Goal: Task Accomplishment & Management: Use online tool/utility

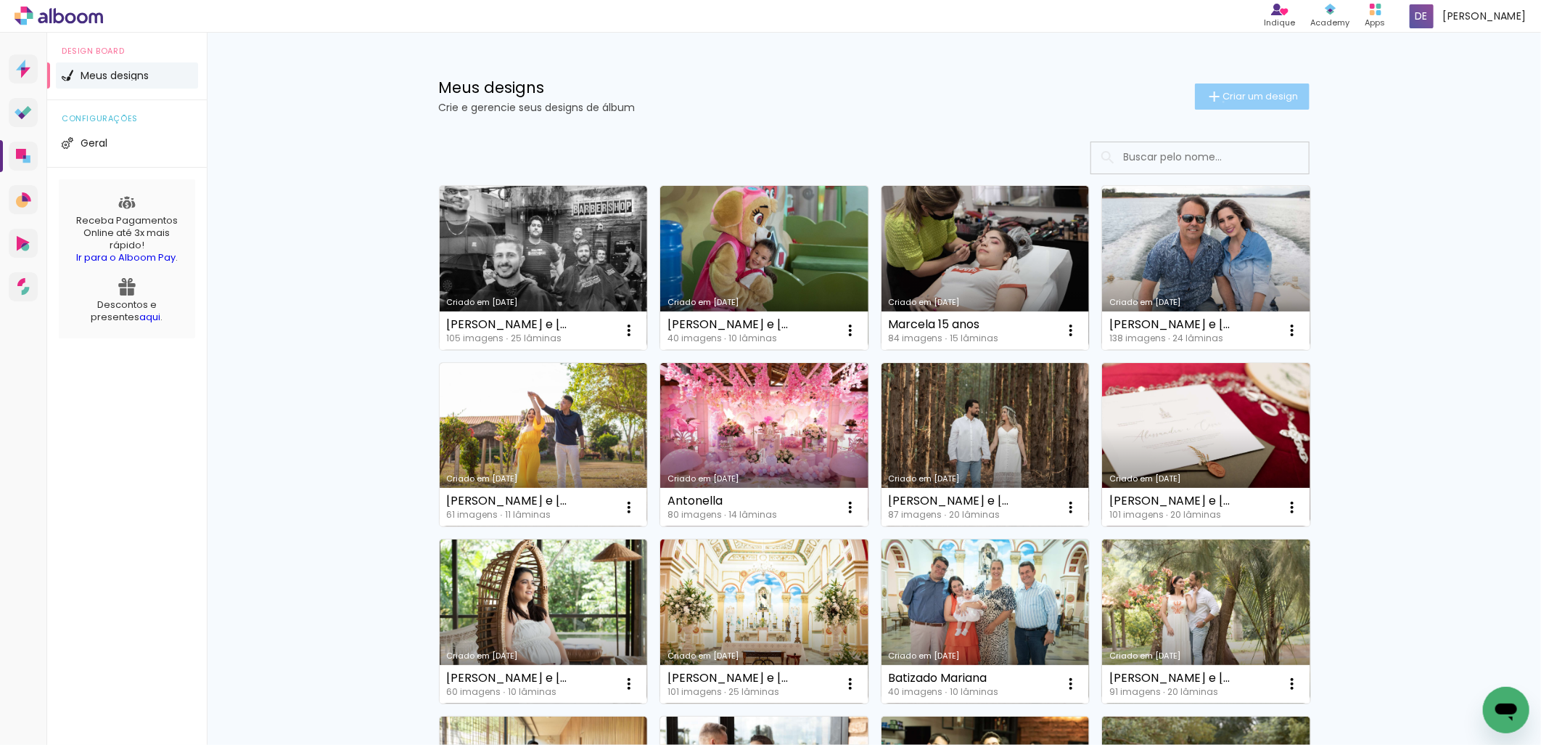
click at [1215, 102] on paper-button "Criar um design" at bounding box center [1252, 96] width 115 height 26
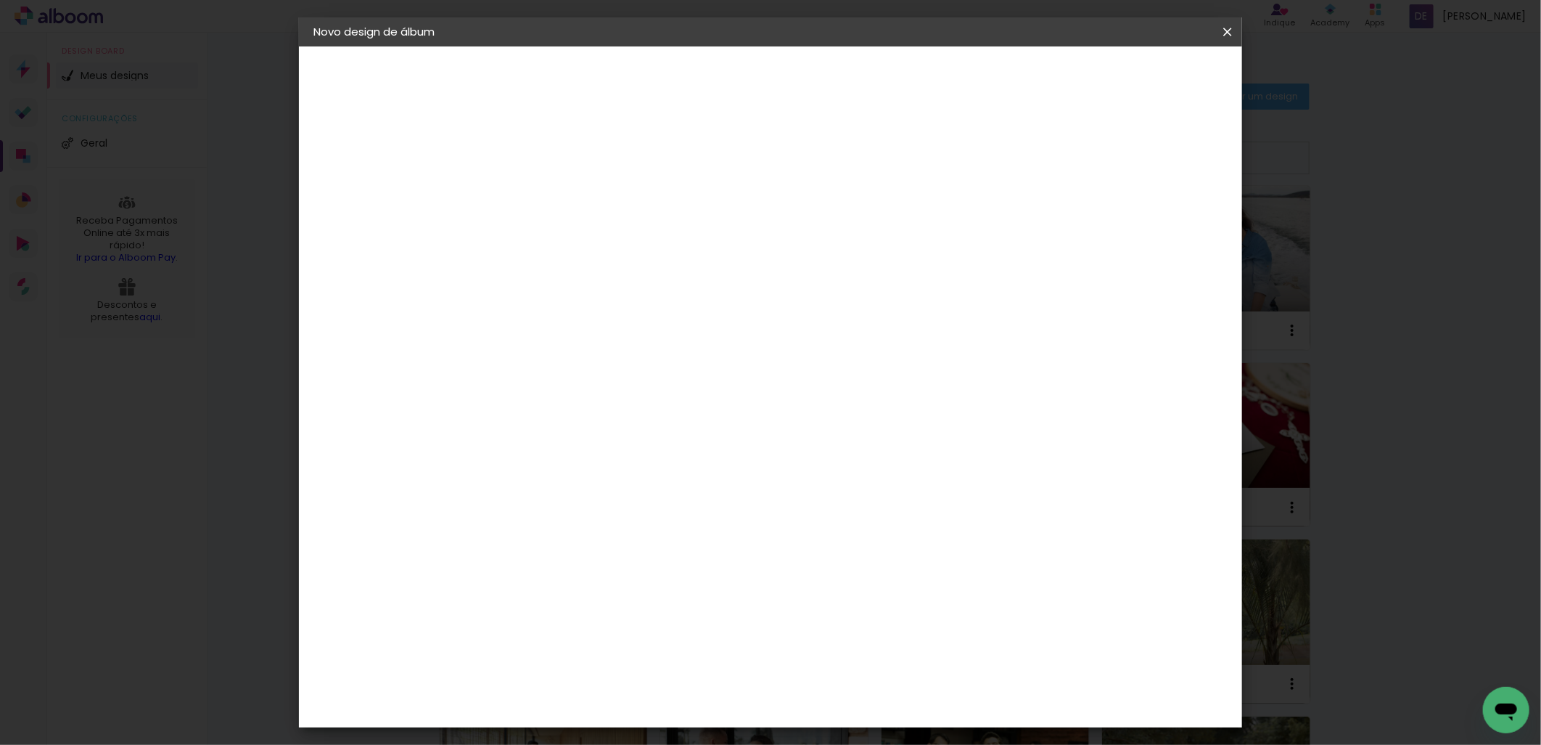
click at [551, 199] on input at bounding box center [551, 195] width 0 height 22
type input "[PERSON_NAME] e [PERSON_NAME]"
type paper-input "[PERSON_NAME] e [PERSON_NAME]"
click at [0, 0] on slot "Avançar" at bounding box center [0, 0] width 0 height 0
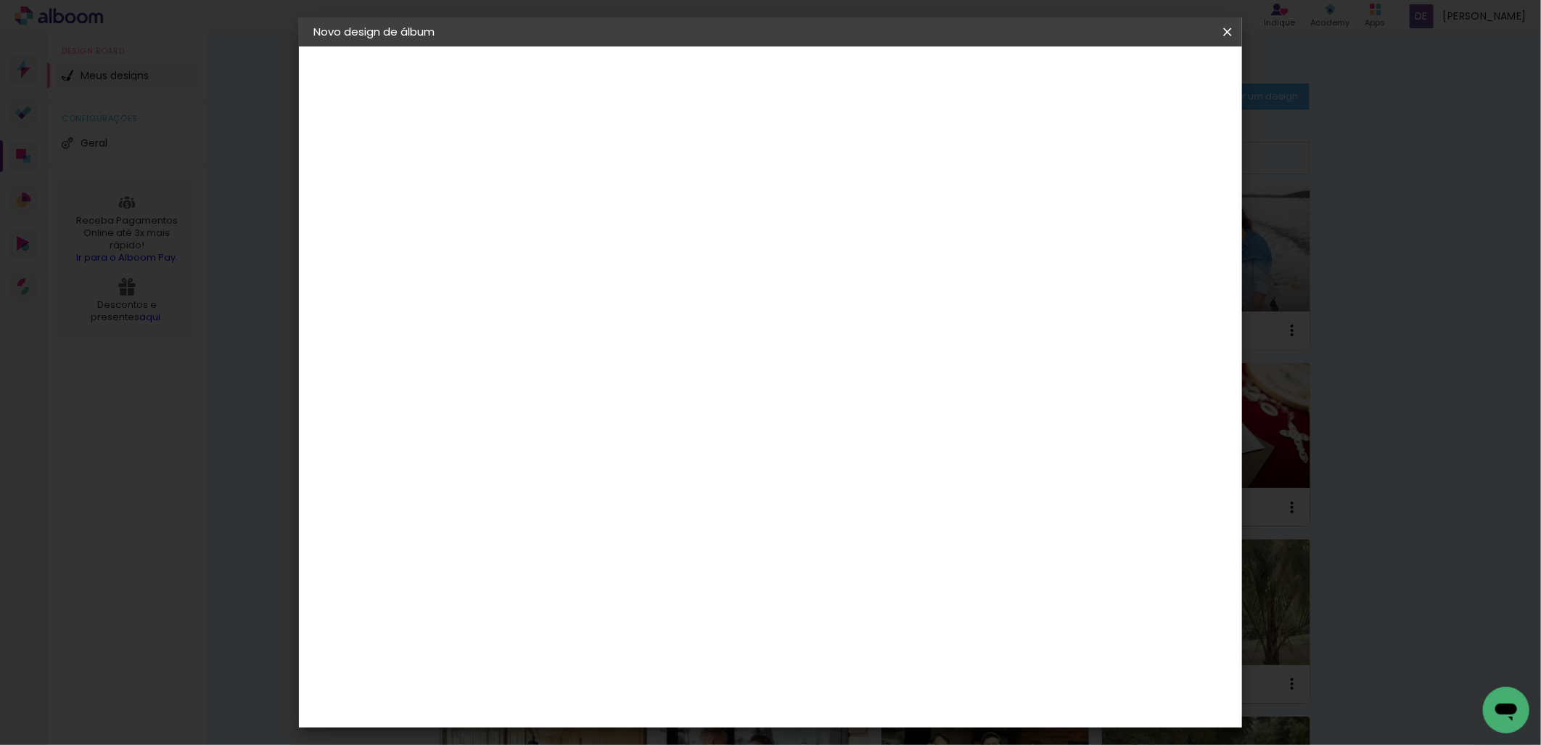
click at [567, 552] on div "Foto 15" at bounding box center [554, 563] width 26 height 23
click at [0, 0] on slot "Avançar" at bounding box center [0, 0] width 0 height 0
click at [1054, 155] on div at bounding box center [1047, 156] width 13 height 13
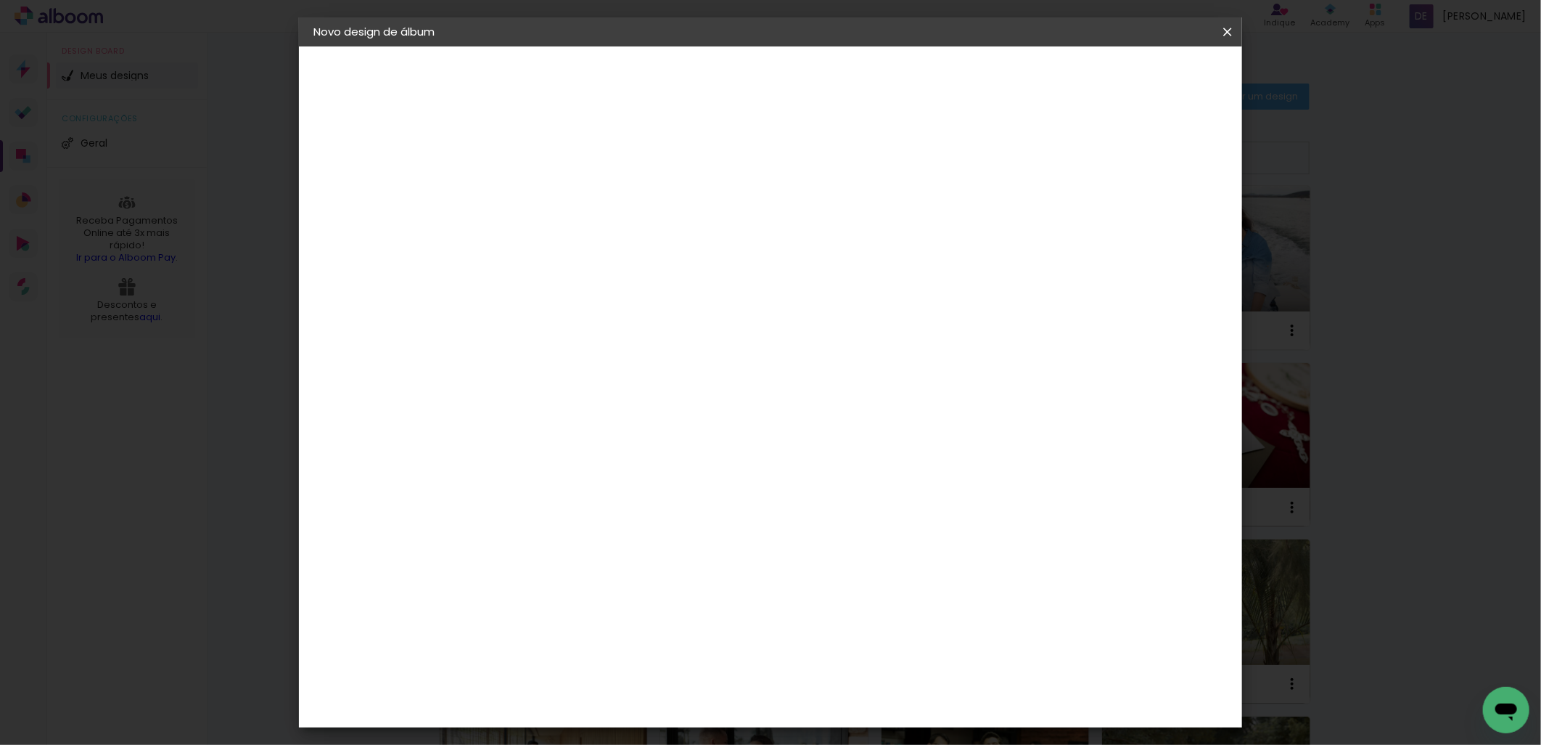
type paper-checkbox "on"
click at [1136, 78] on span "Iniciar design" at bounding box center [1103, 77] width 66 height 10
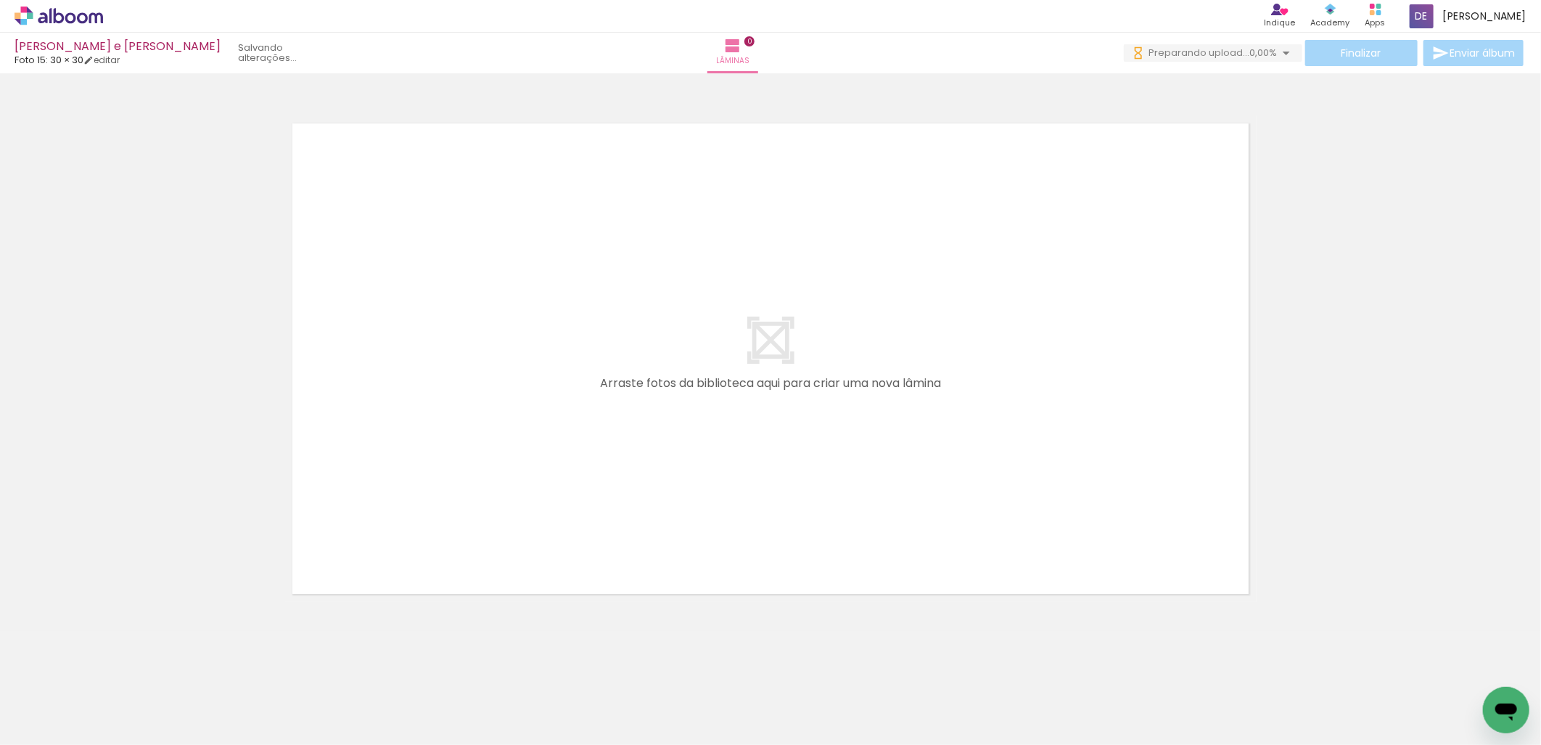
click at [157, 688] on div at bounding box center [146, 695] width 72 height 48
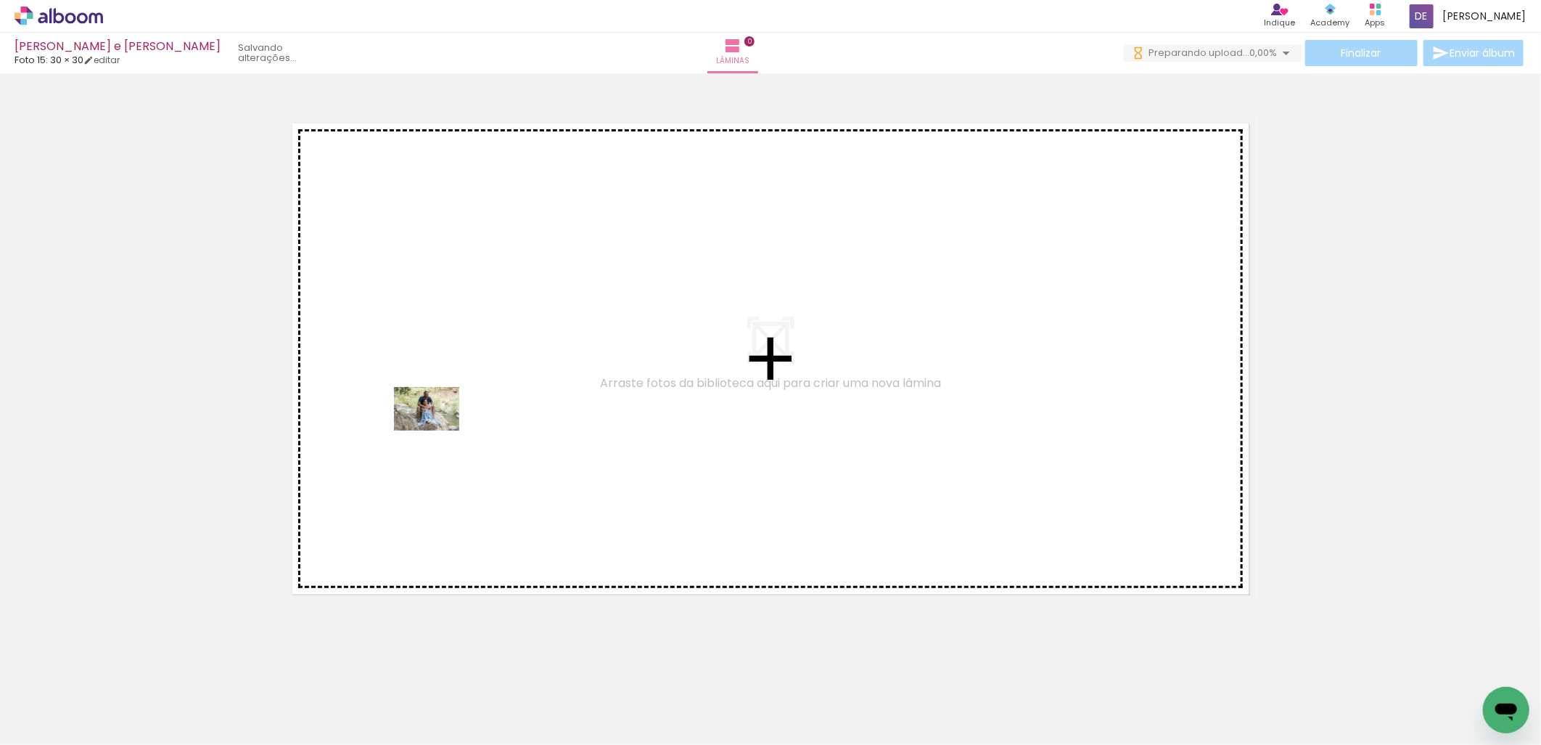
drag, startPoint x: 147, startPoint y: 702, endPoint x: 446, endPoint y: 408, distance: 419.8
click at [446, 408] on quentale-workspace at bounding box center [770, 372] width 1541 height 745
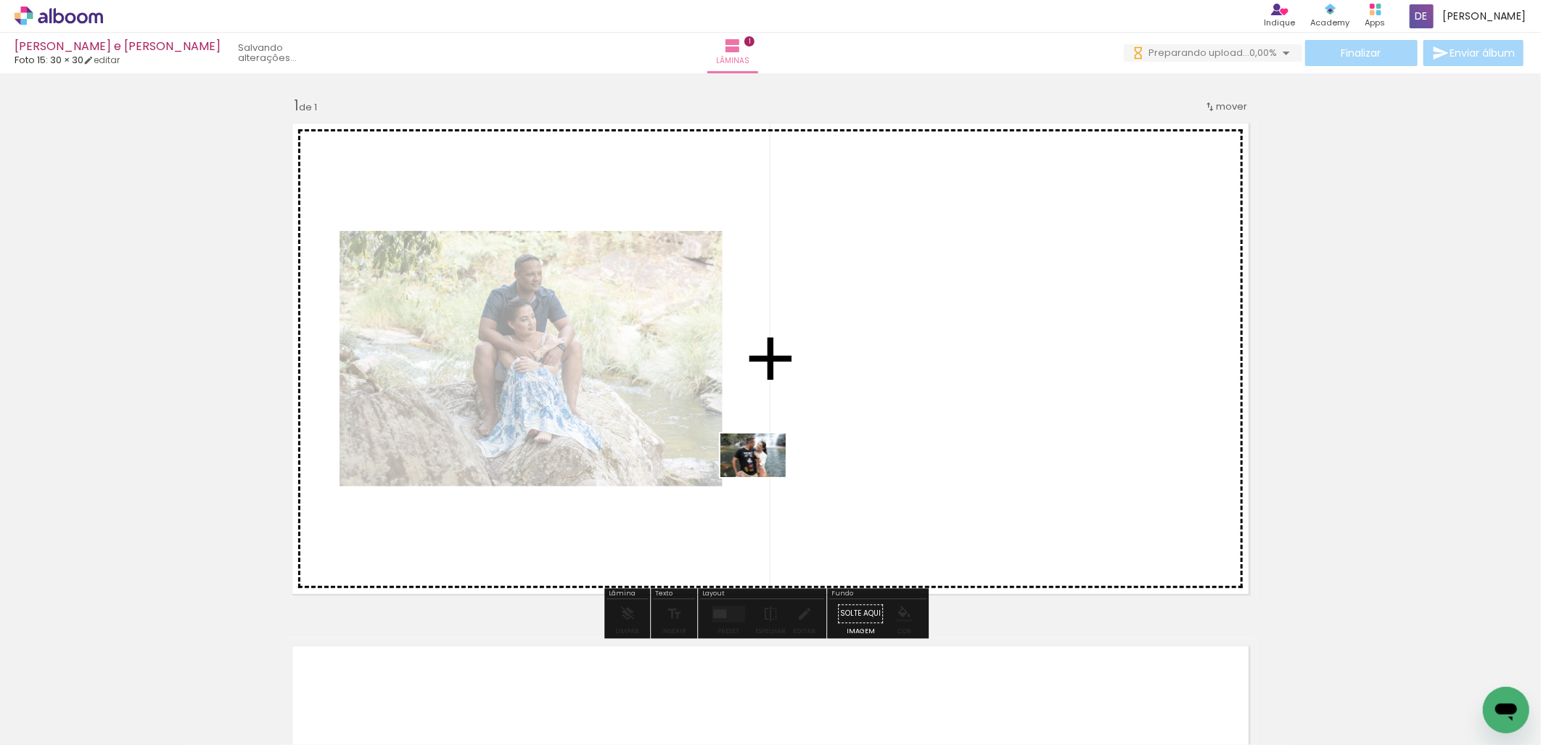
drag, startPoint x: 242, startPoint y: 707, endPoint x: 789, endPoint y: 462, distance: 599.0
click at [789, 462] on quentale-workspace at bounding box center [770, 372] width 1541 height 745
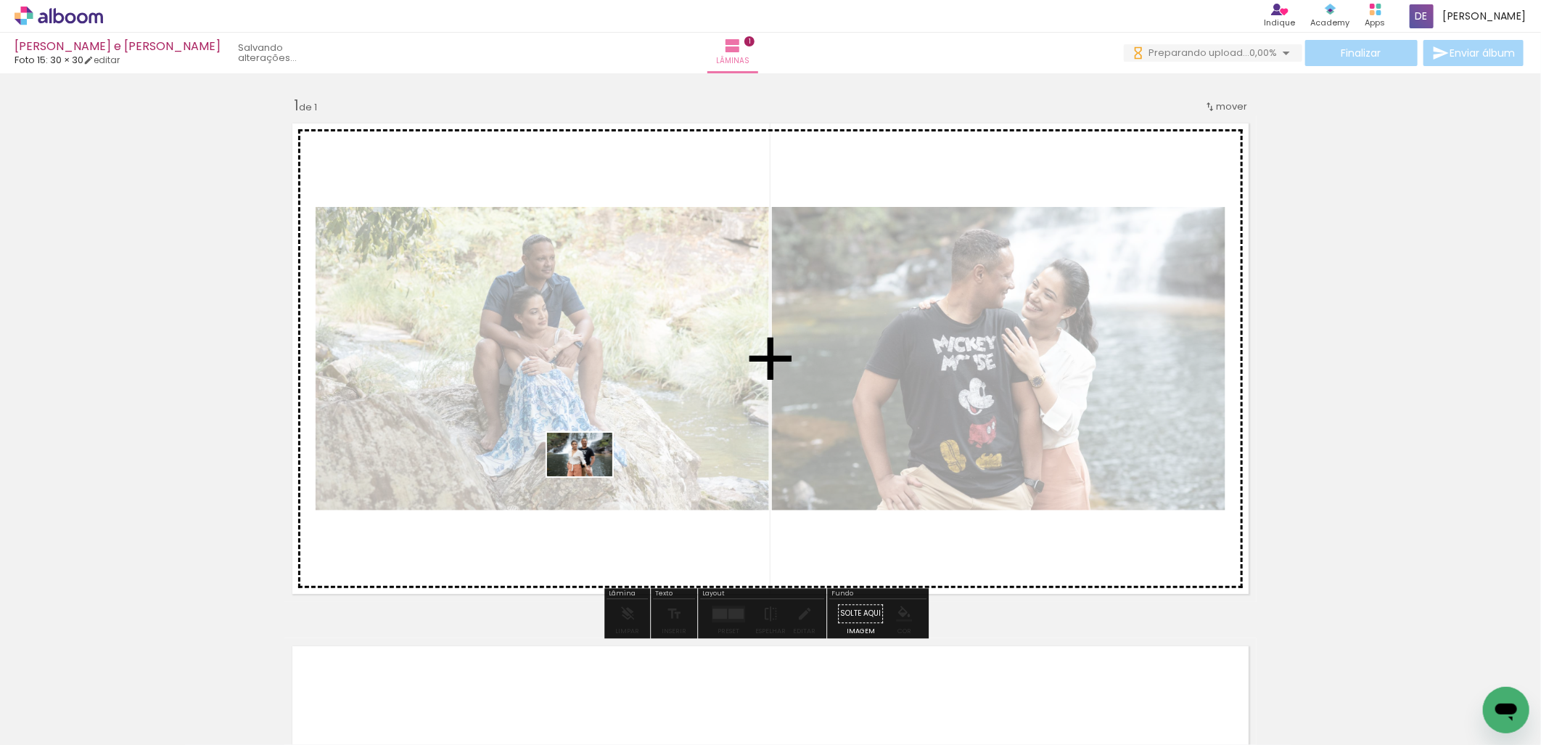
drag, startPoint x: 327, startPoint y: 713, endPoint x: 591, endPoint y: 476, distance: 354.1
click at [591, 476] on quentale-workspace at bounding box center [770, 372] width 1541 height 745
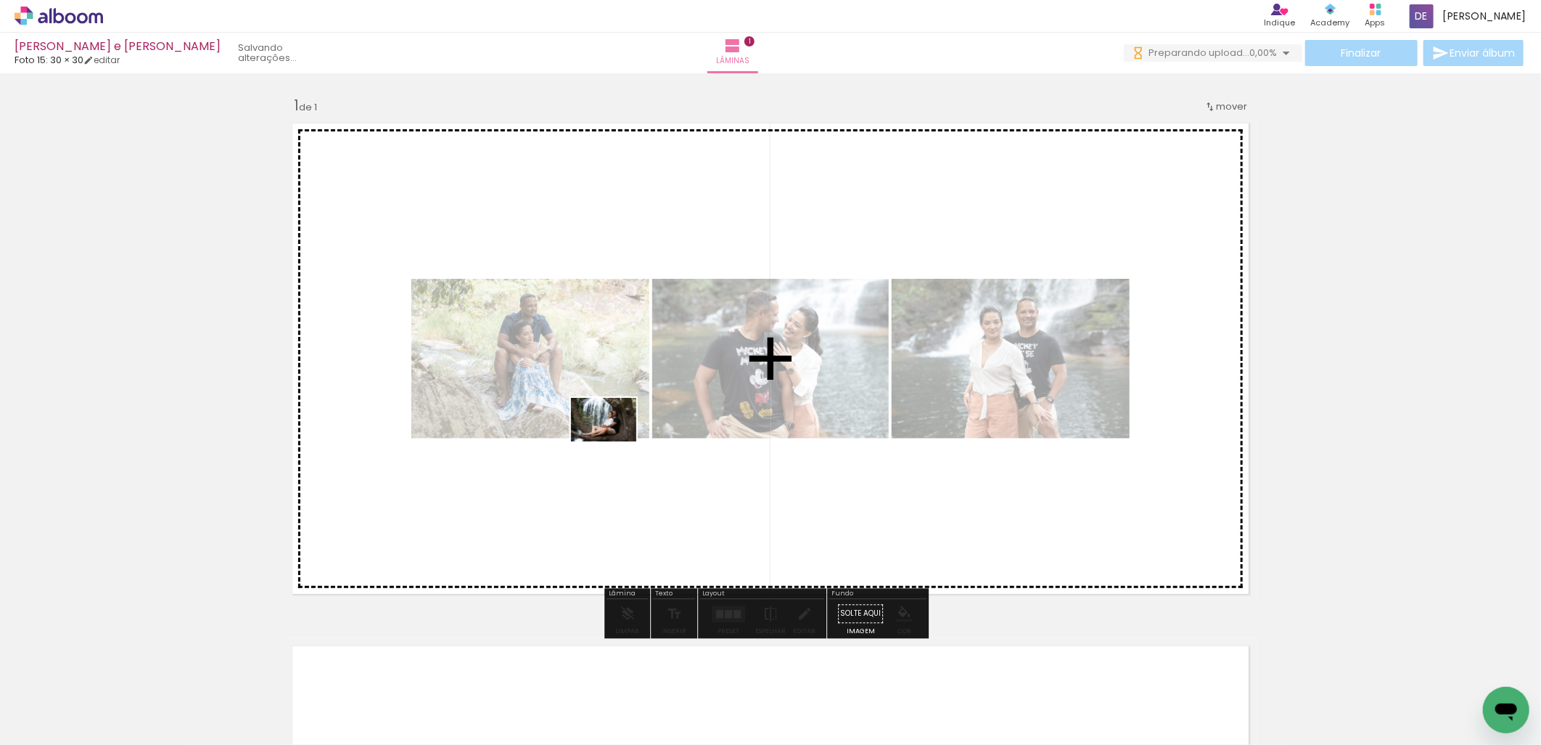
drag, startPoint x: 412, startPoint y: 707, endPoint x: 615, endPoint y: 441, distance: 334.0
click at [615, 441] on quentale-workspace at bounding box center [770, 372] width 1541 height 745
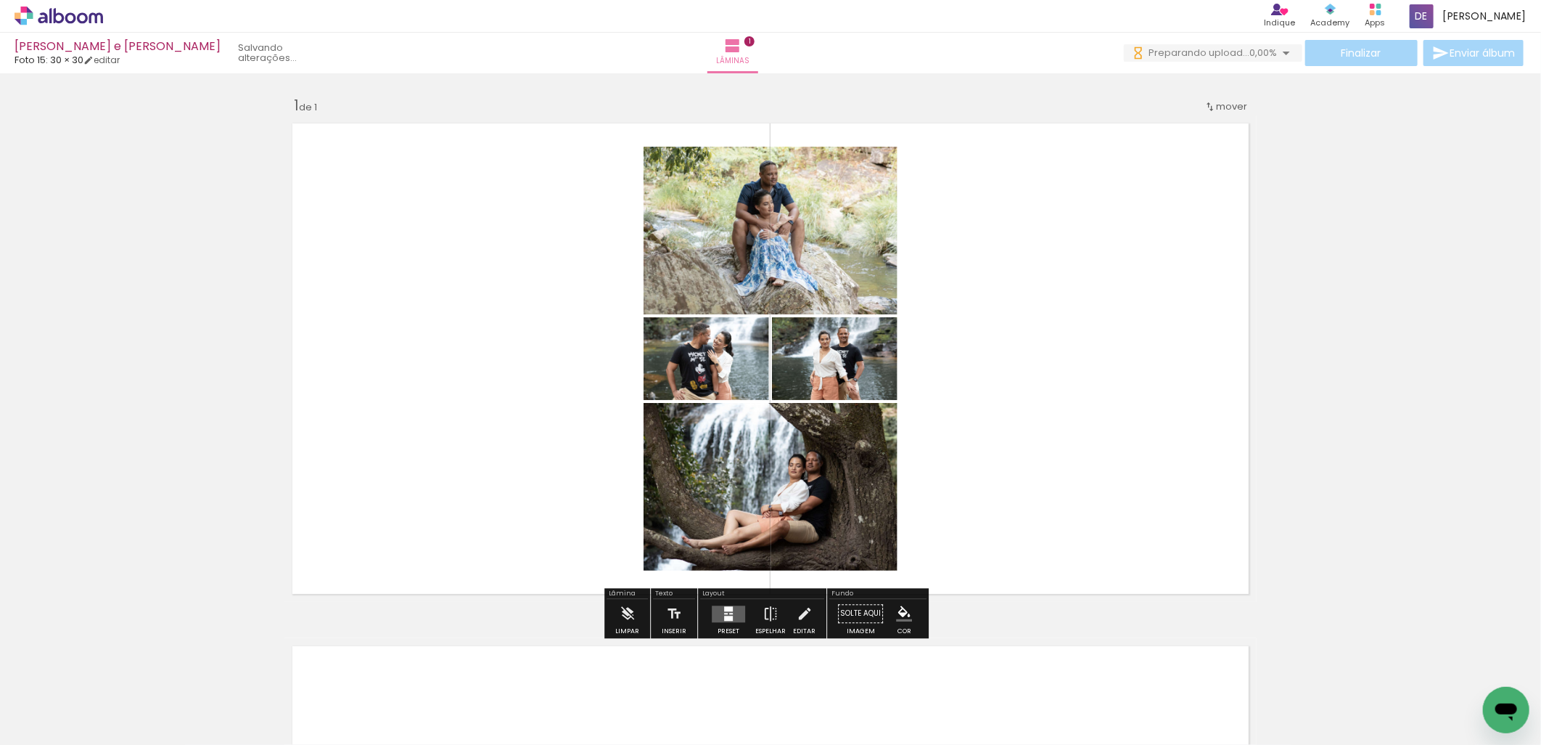
click at [727, 607] on div at bounding box center [728, 608] width 9 height 5
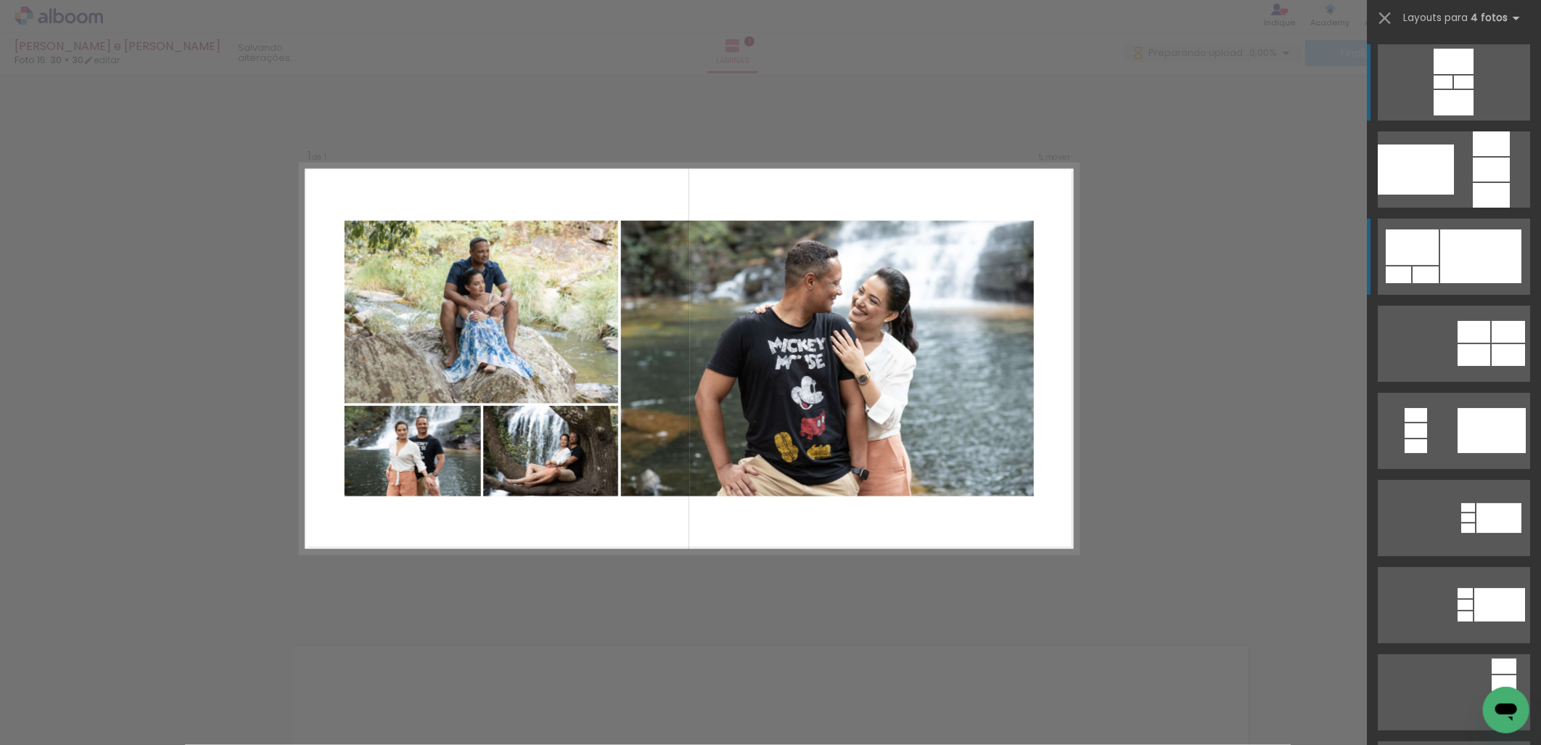
click at [1502, 259] on div at bounding box center [1480, 256] width 81 height 54
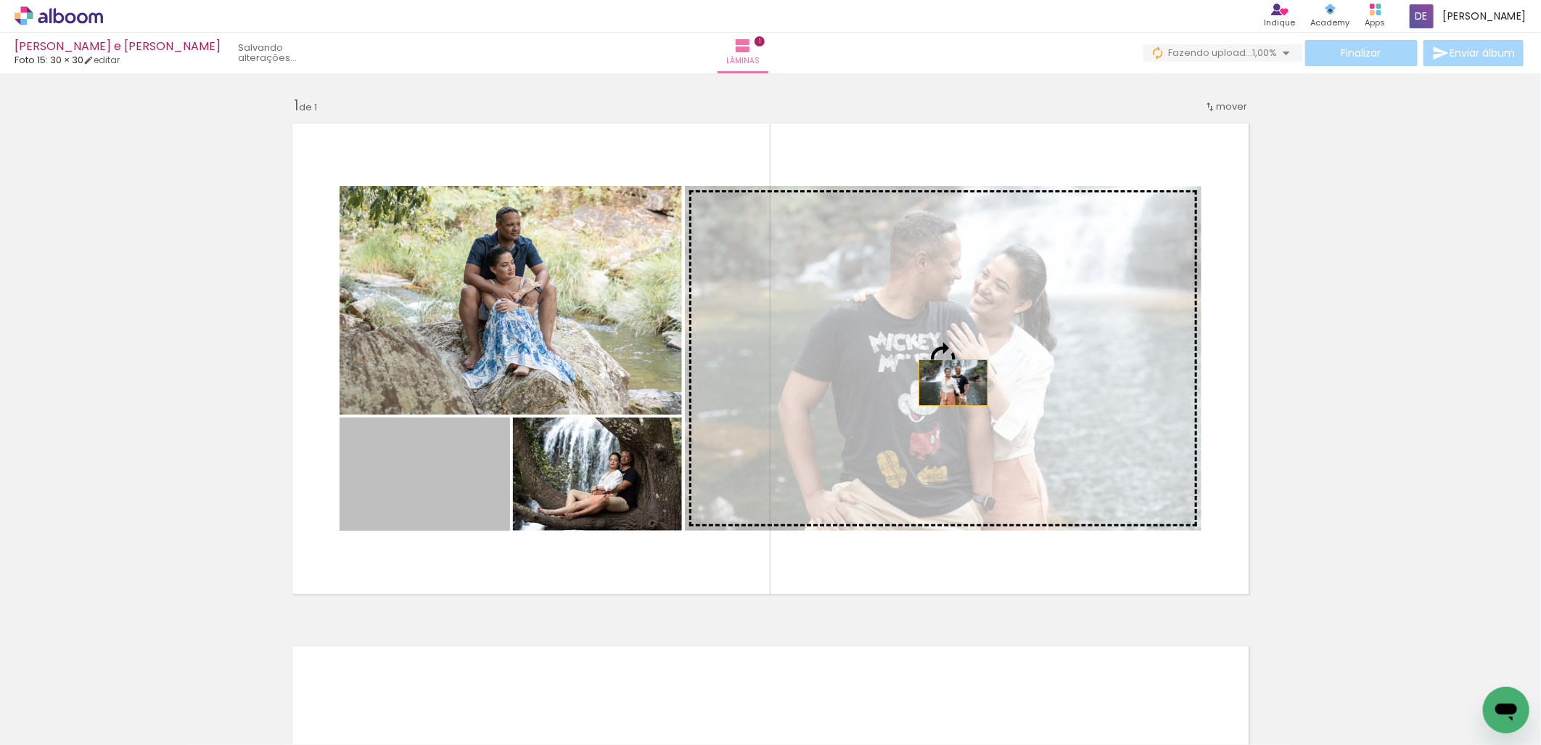
drag, startPoint x: 485, startPoint y: 489, endPoint x: 948, endPoint y: 382, distance: 475.1
click at [0, 0] on slot at bounding box center [0, 0] width 0 height 0
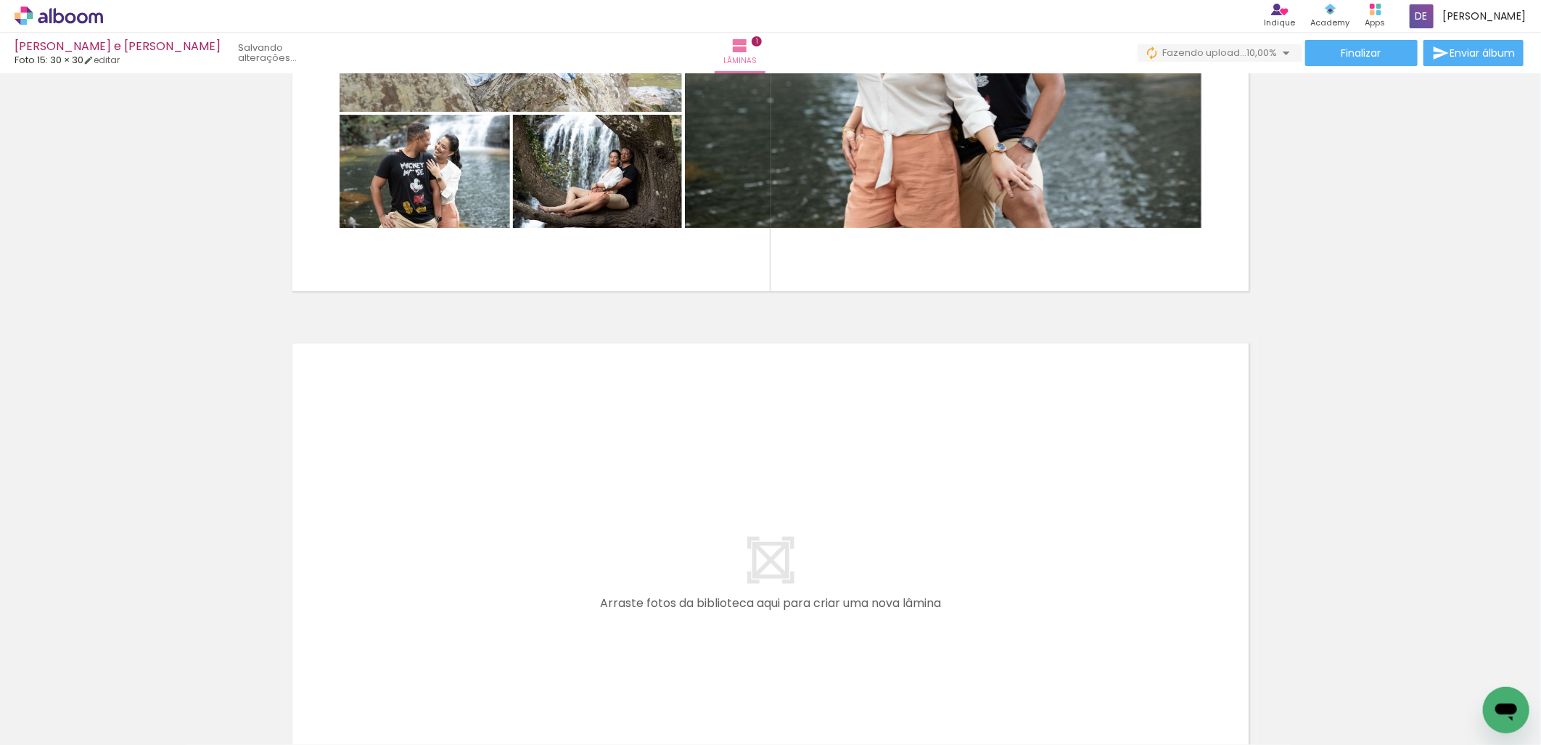
scroll to position [322, 0]
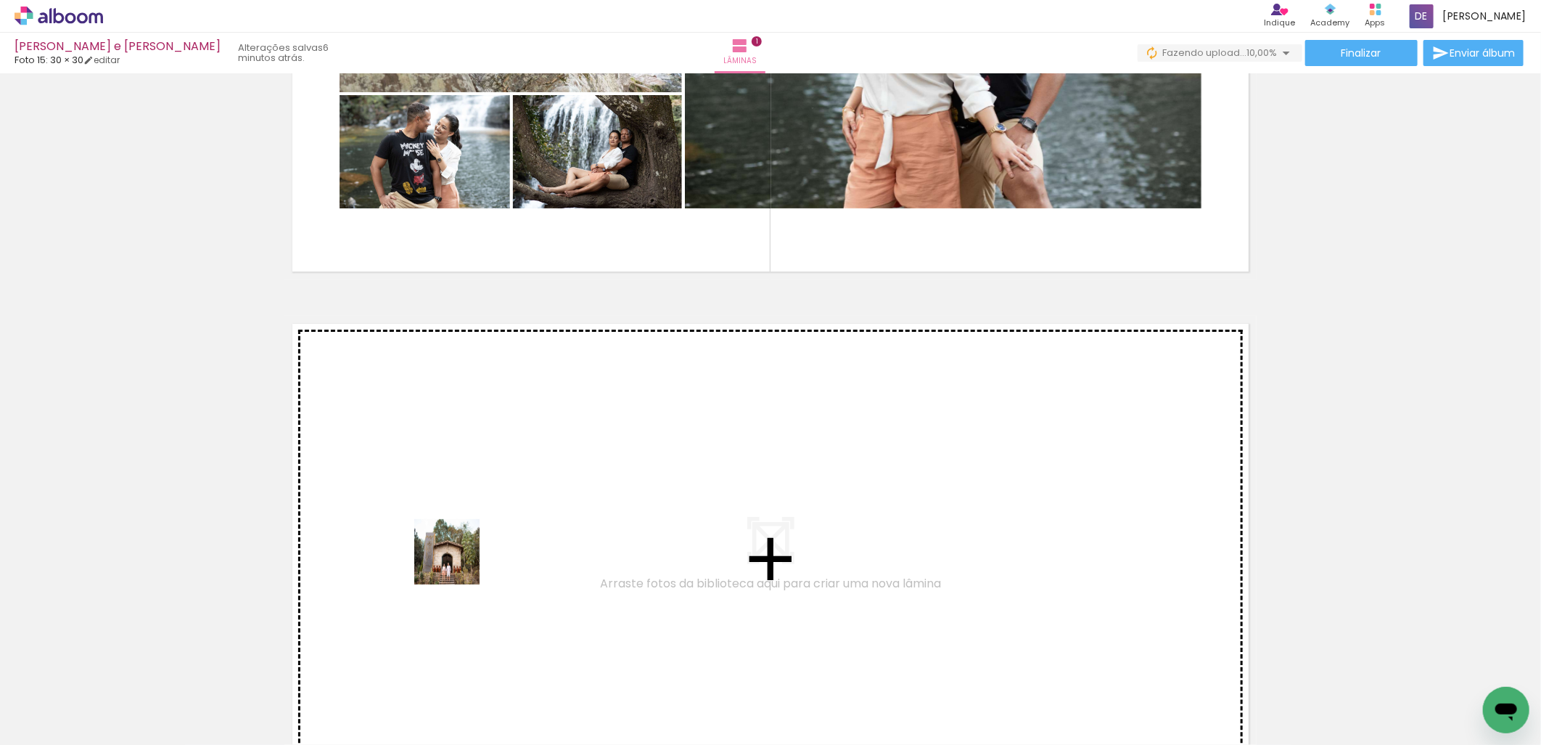
drag, startPoint x: 480, startPoint y: 708, endPoint x: 454, endPoint y: 509, distance: 199.7
click at [454, 509] on quentale-workspace at bounding box center [770, 372] width 1541 height 745
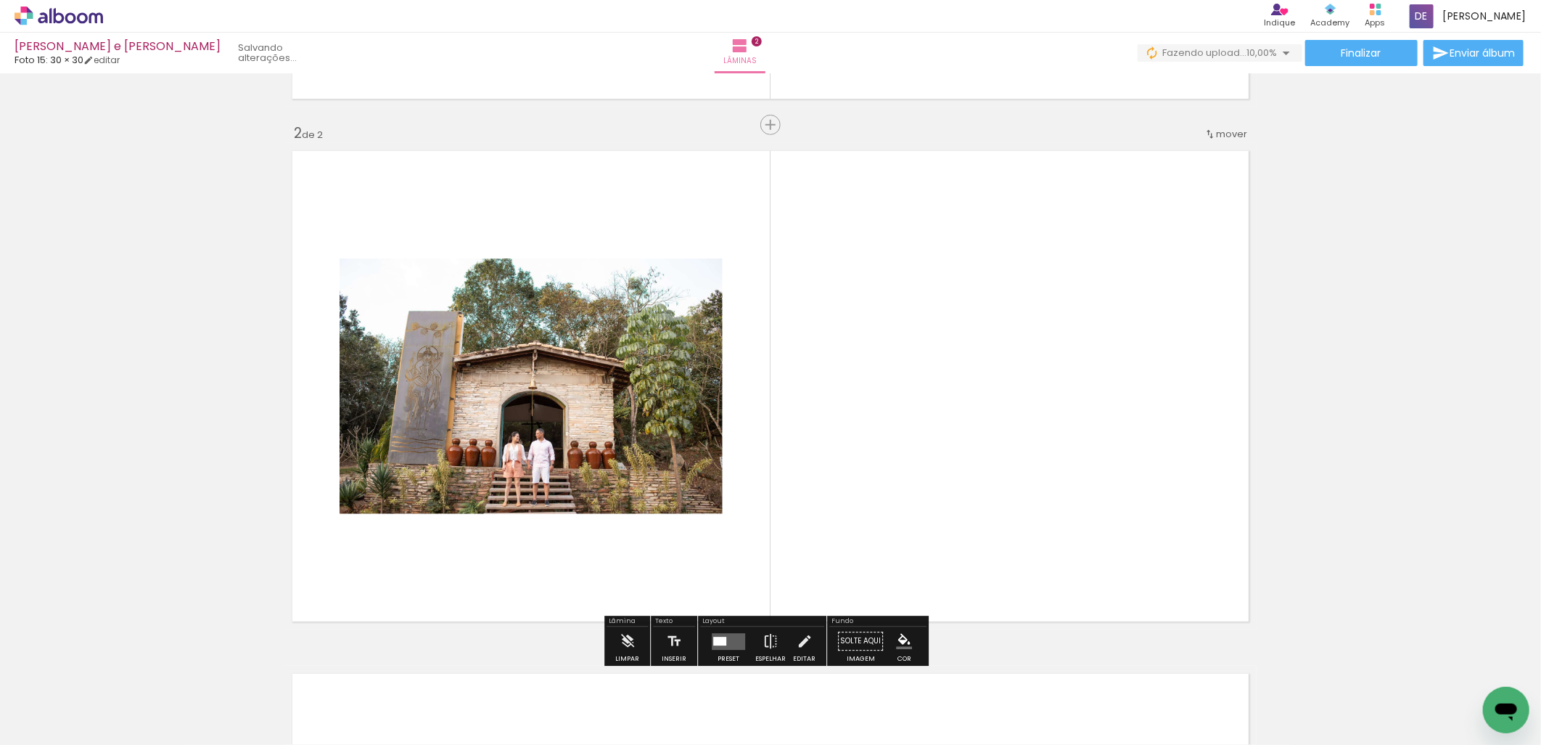
scroll to position [517, 0]
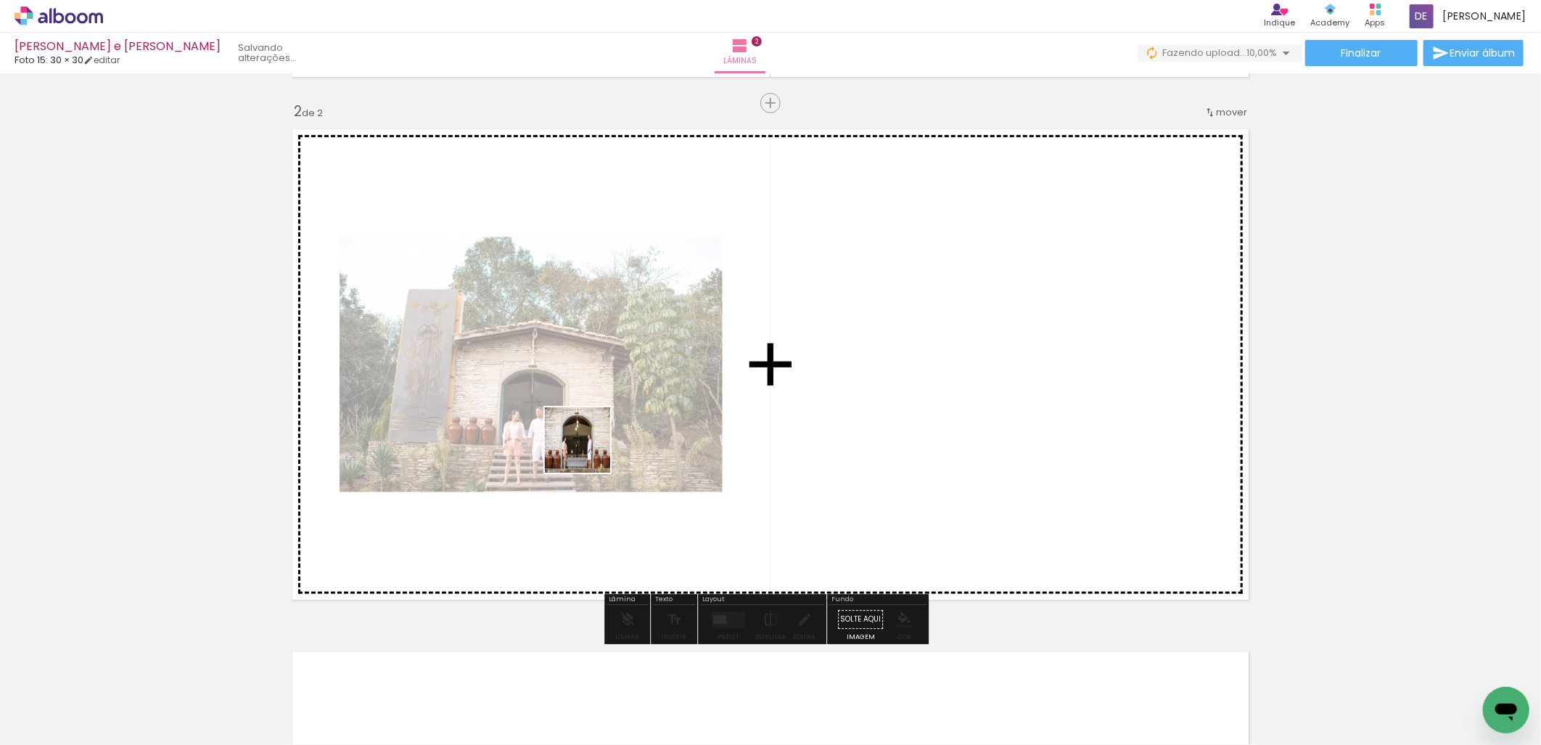
drag, startPoint x: 562, startPoint y: 694, endPoint x: 589, endPoint y: 441, distance: 254.0
click at [589, 441] on quentale-workspace at bounding box center [770, 372] width 1541 height 745
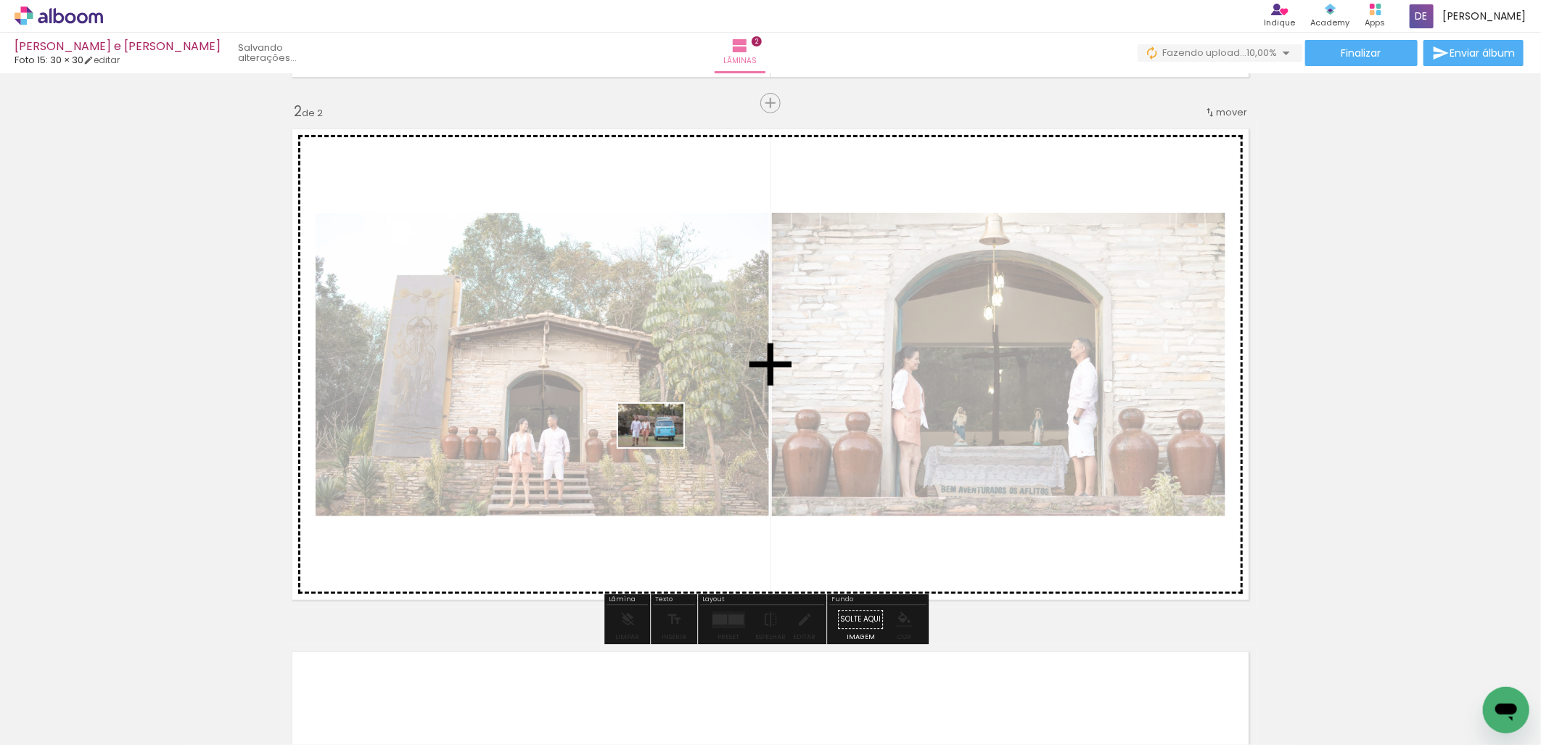
drag, startPoint x: 644, startPoint y: 677, endPoint x: 686, endPoint y: 633, distance: 61.6
click at [659, 439] on quentale-workspace at bounding box center [770, 372] width 1541 height 745
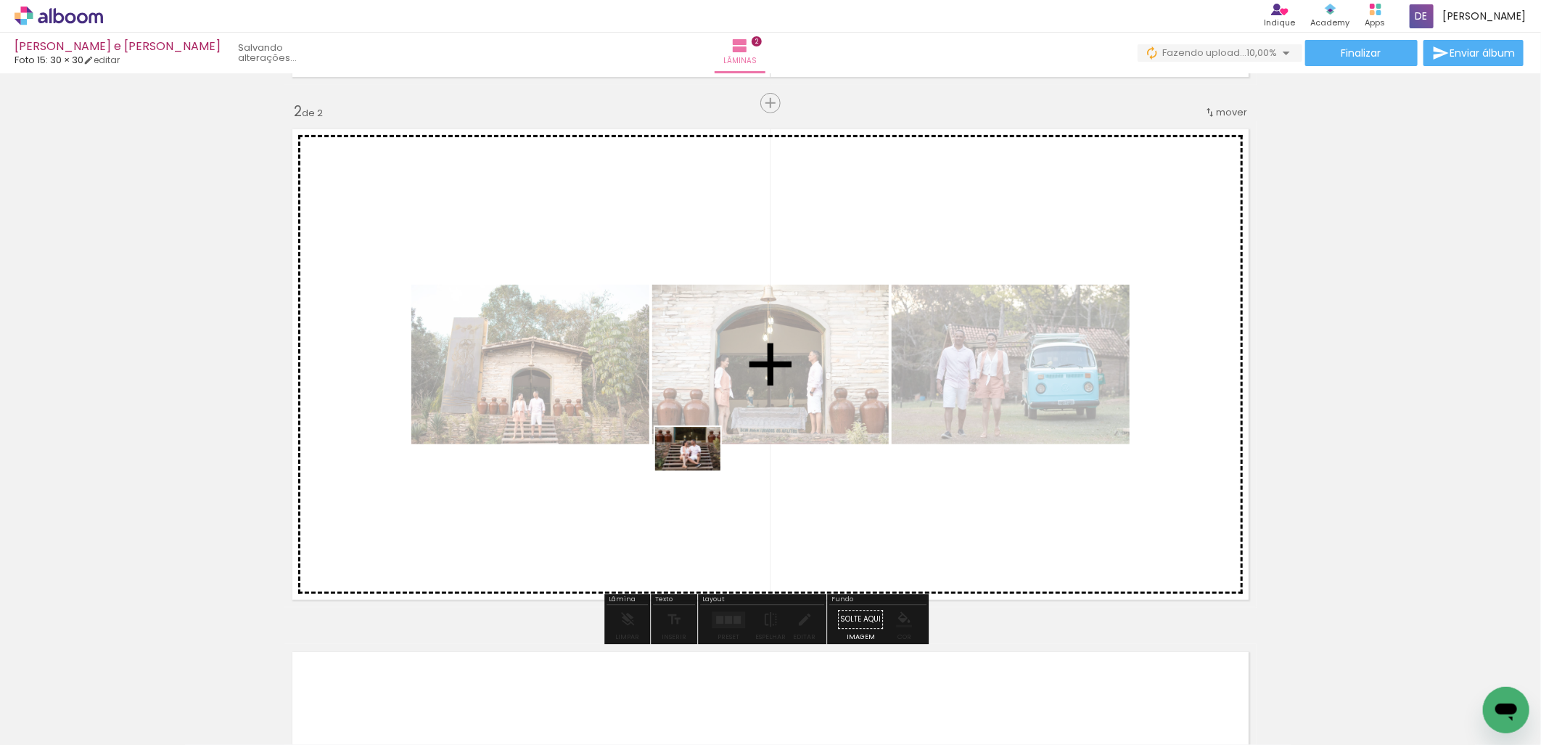
drag, startPoint x: 723, startPoint y: 686, endPoint x: 699, endPoint y: 470, distance: 217.6
click at [699, 470] on quentale-workspace at bounding box center [770, 372] width 1541 height 745
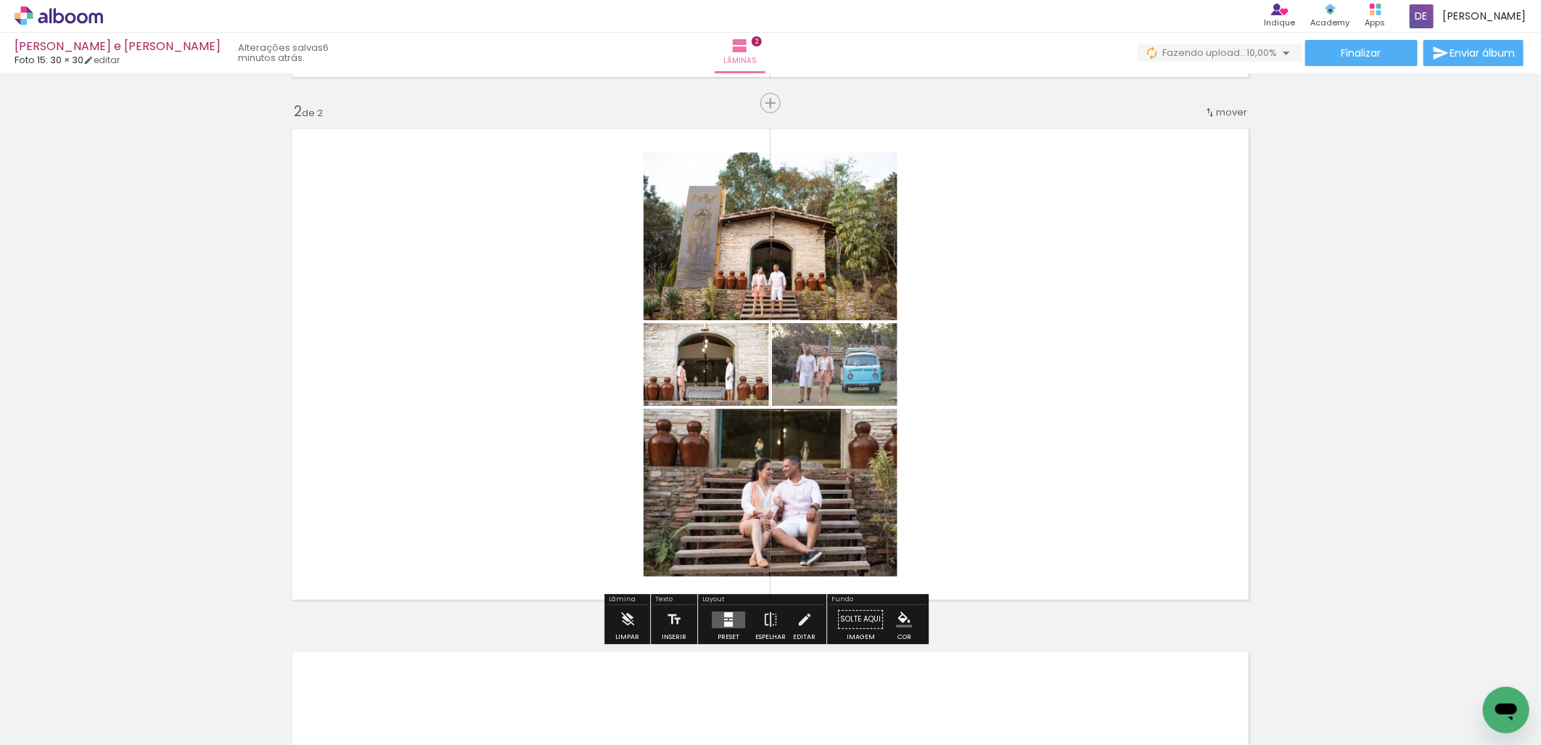
click at [727, 623] on div at bounding box center [728, 623] width 9 height 5
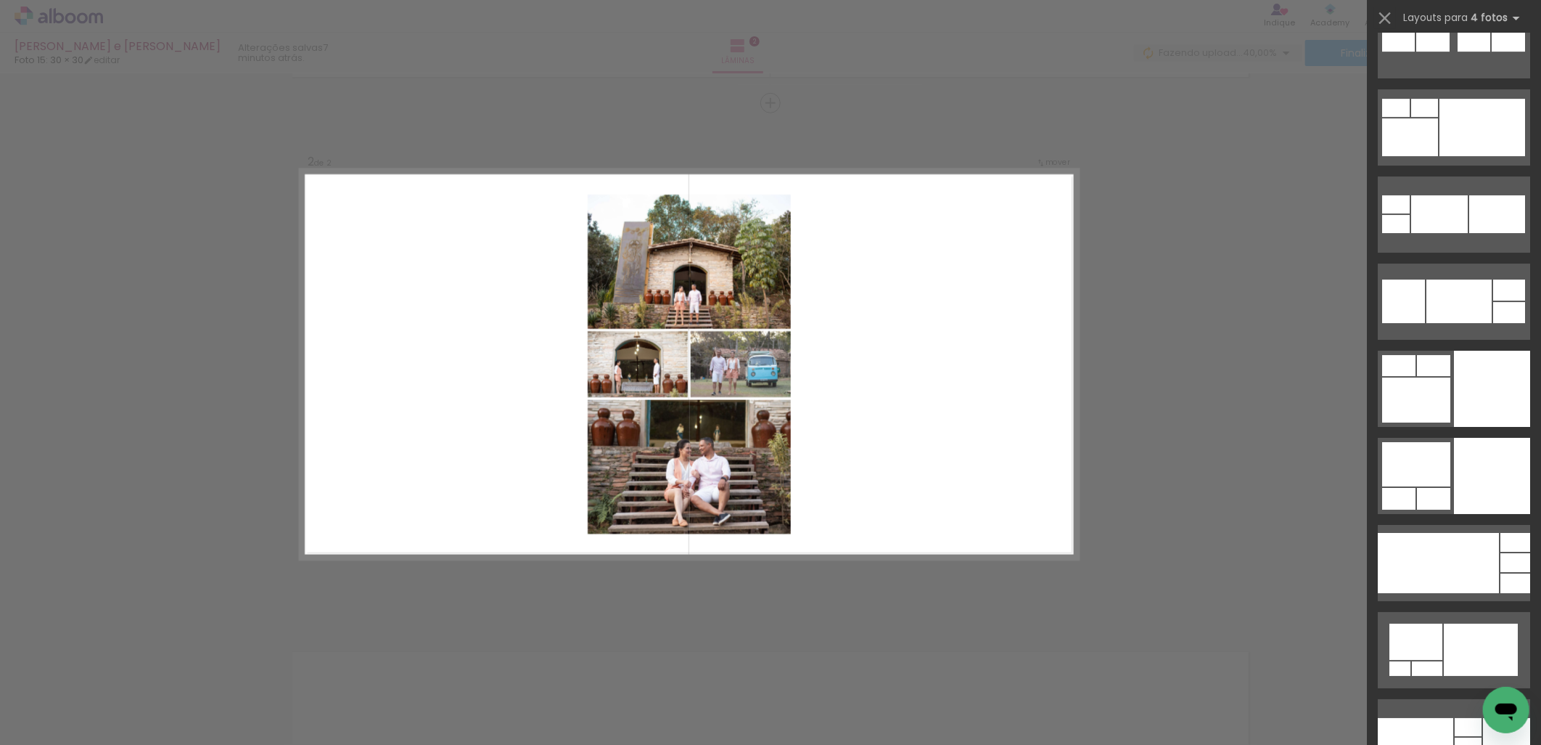
scroll to position [6612, 0]
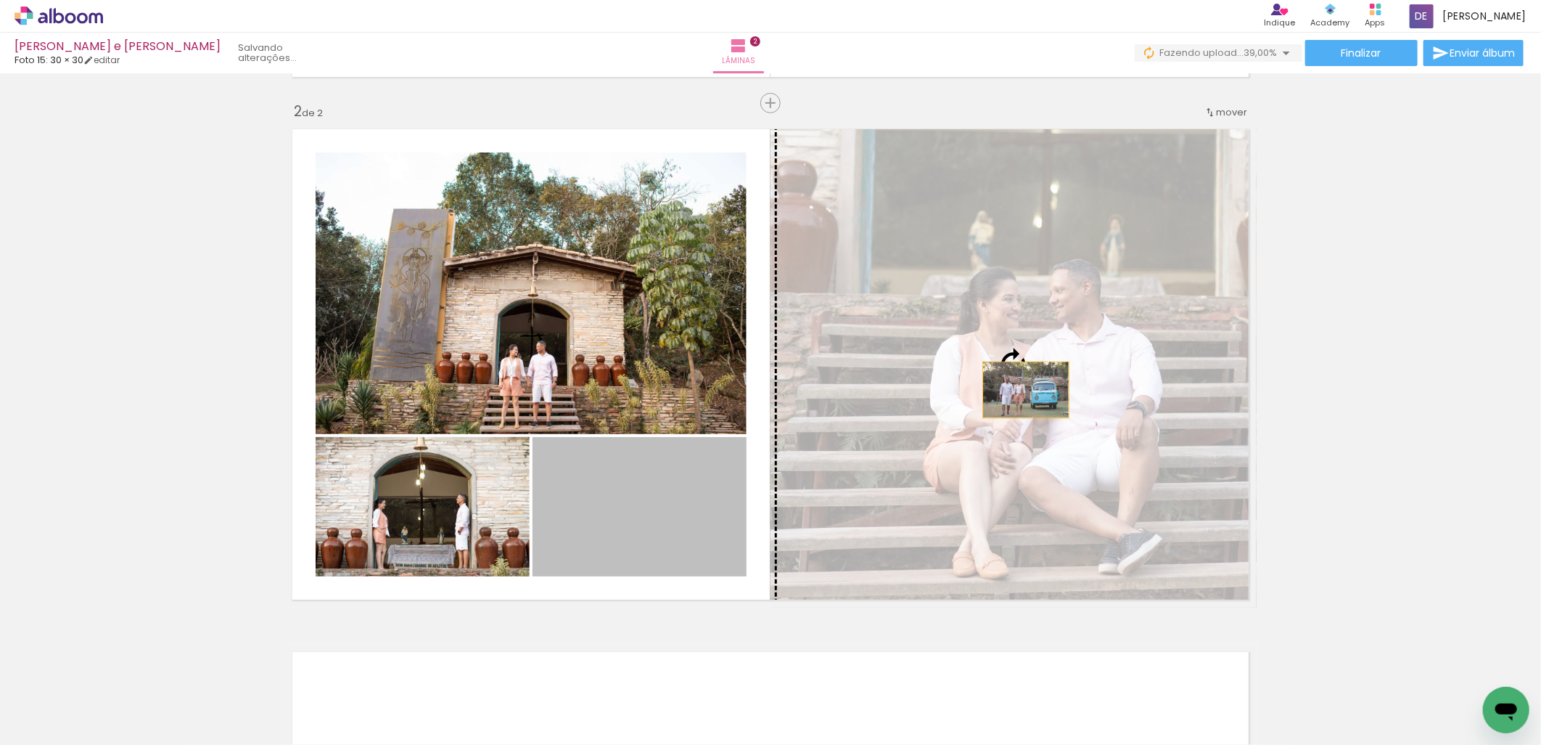
drag, startPoint x: 689, startPoint y: 517, endPoint x: 1021, endPoint y: 389, distance: 355.6
click at [0, 0] on slot at bounding box center [0, 0] width 0 height 0
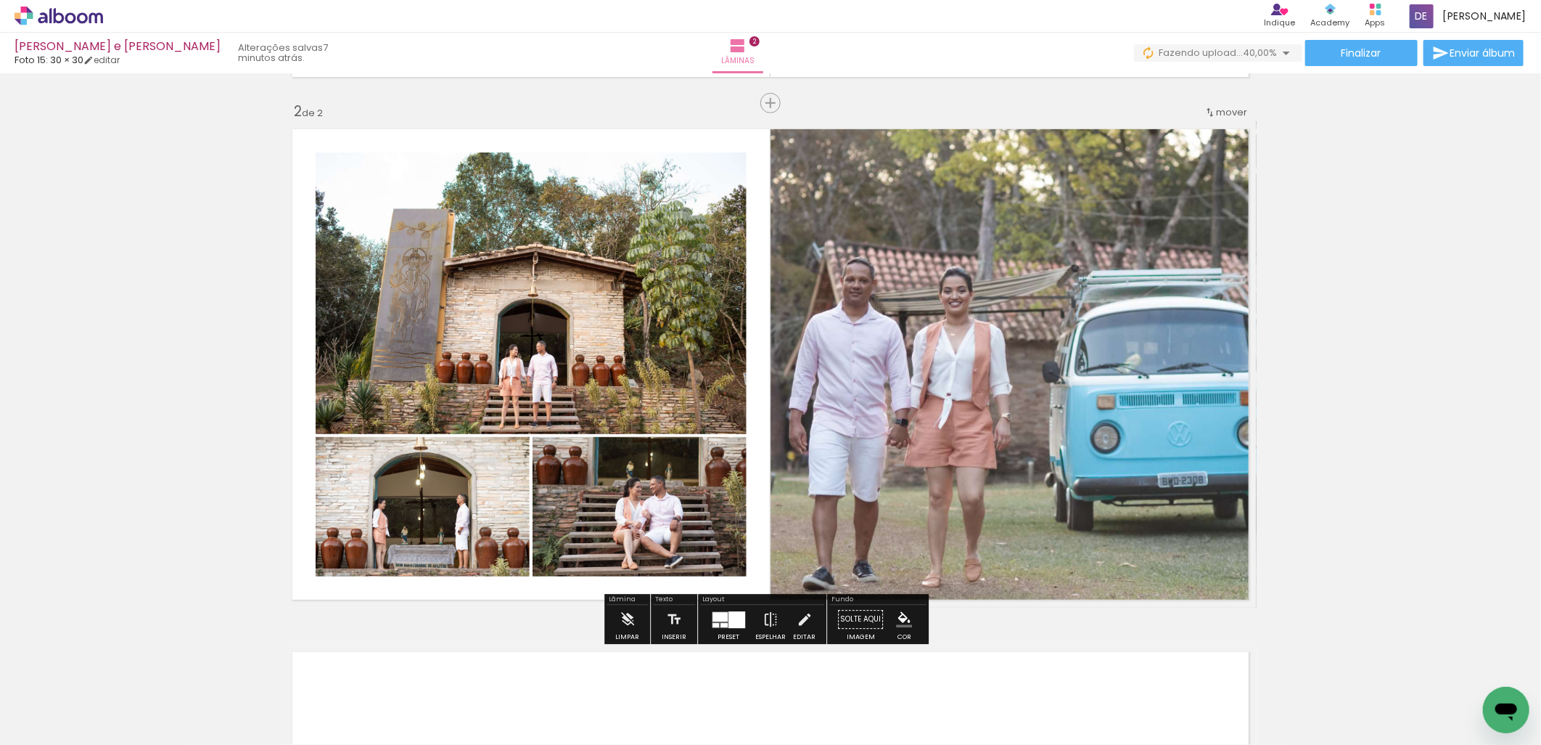
click at [1116, 370] on quentale-photo at bounding box center [1014, 364] width 486 height 486
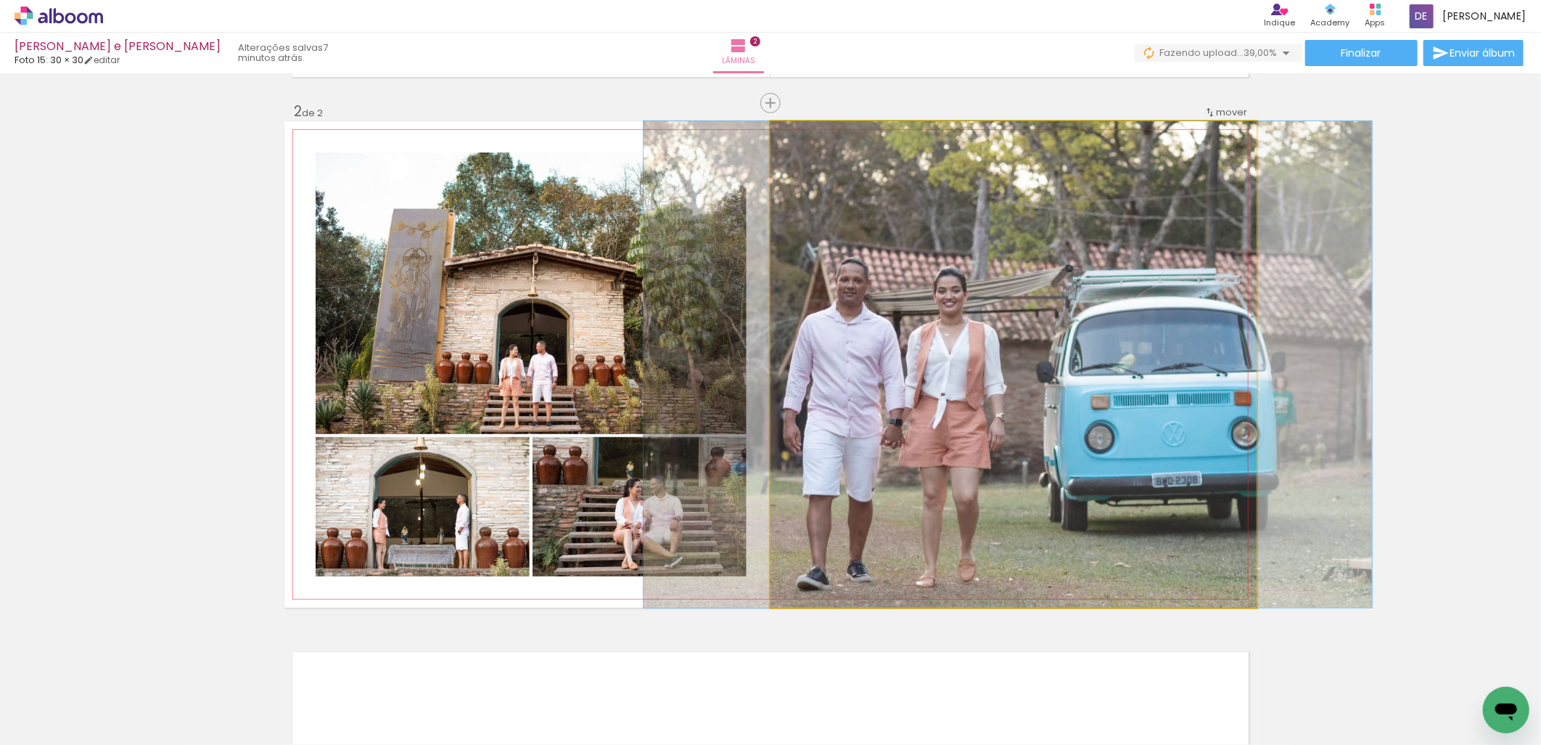
drag, startPoint x: 1087, startPoint y: 368, endPoint x: 1074, endPoint y: 369, distance: 13.1
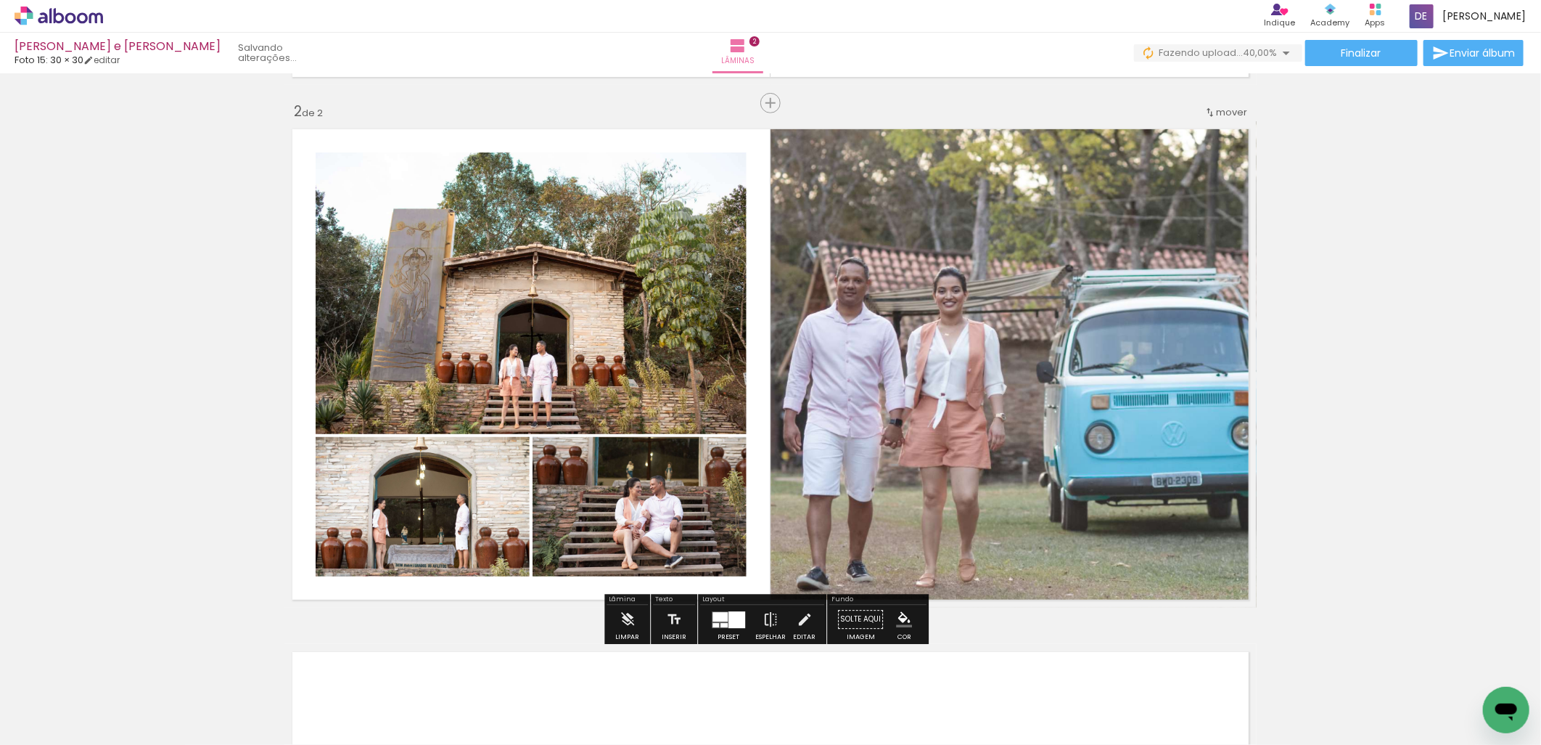
click at [723, 619] on div at bounding box center [720, 616] width 15 height 9
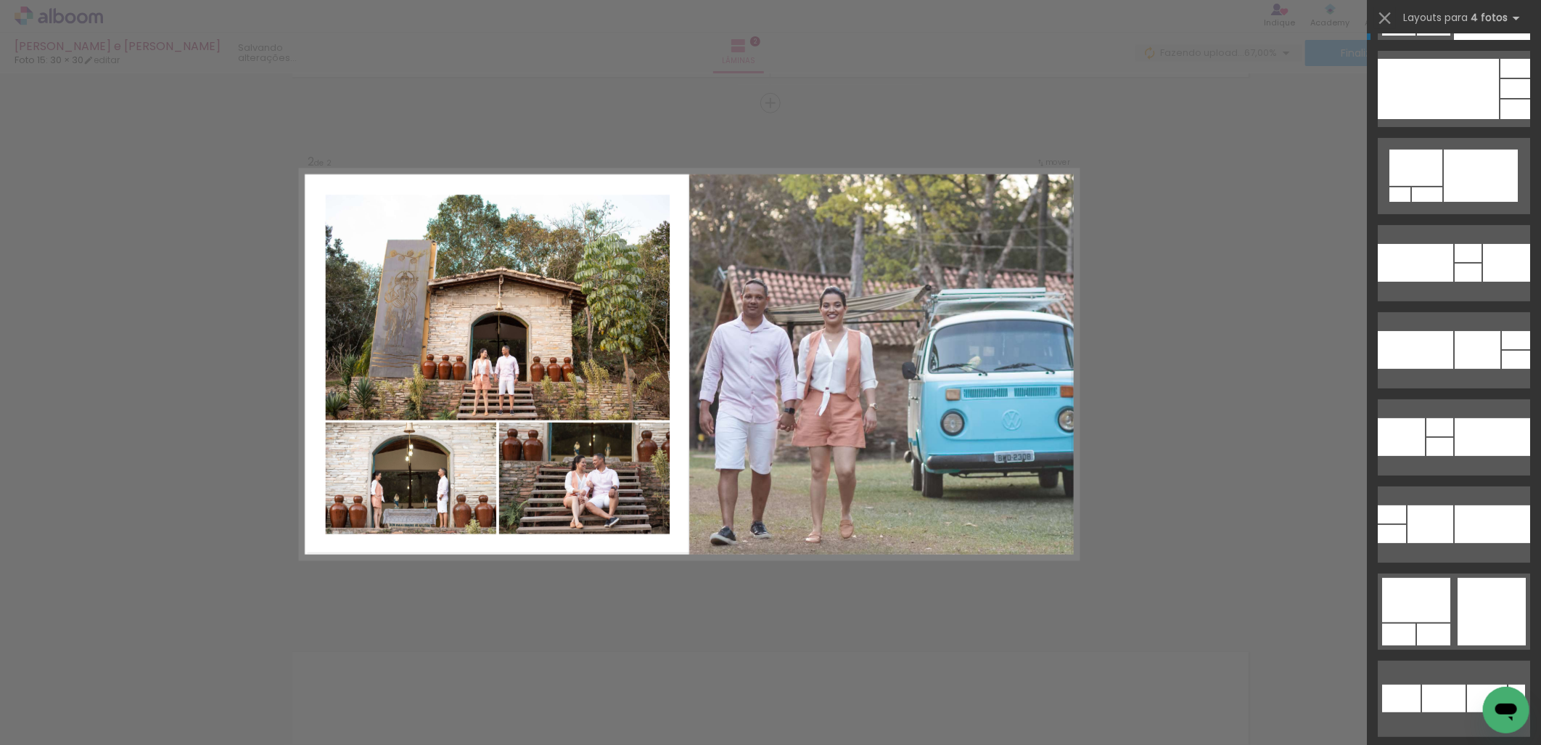
scroll to position [7128, 0]
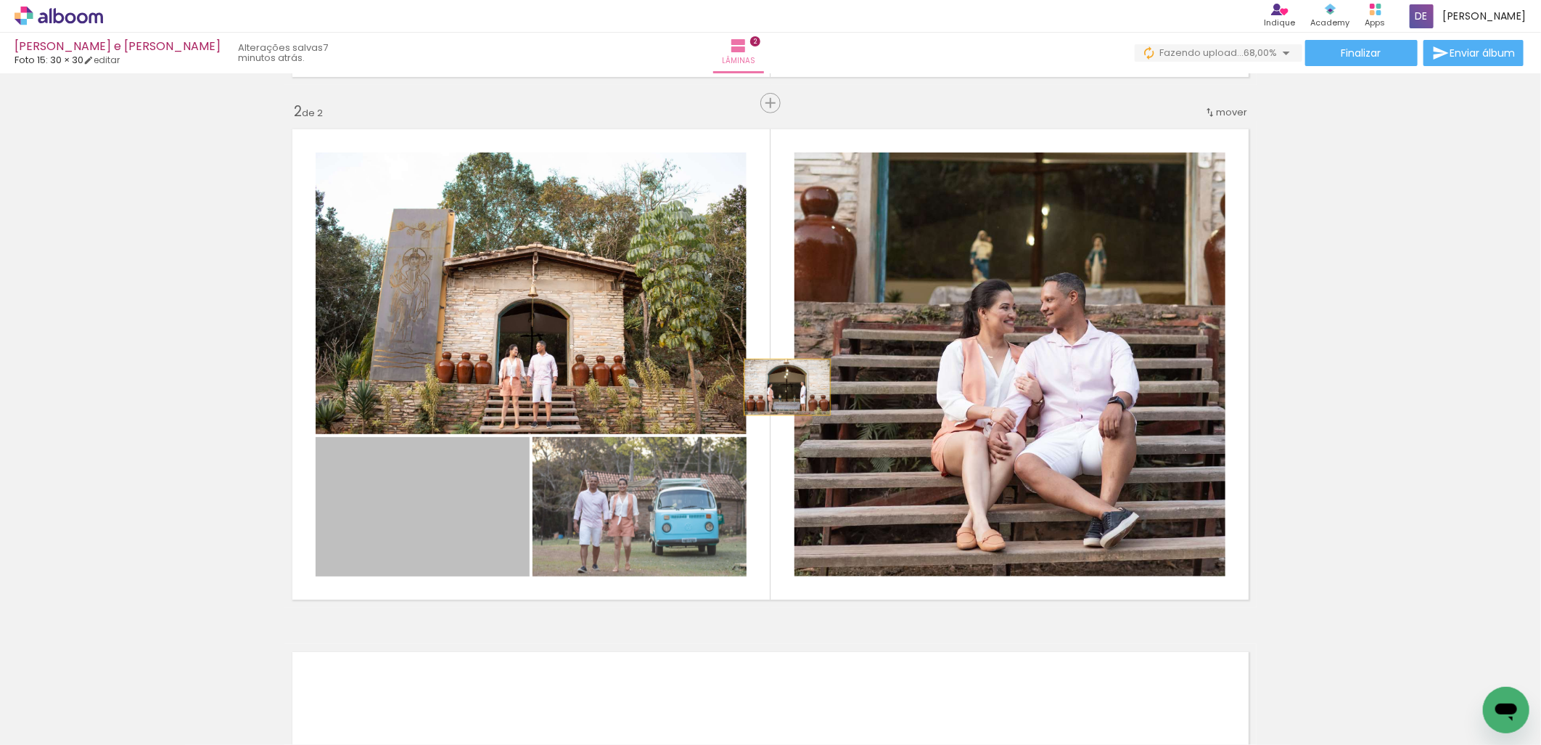
drag, startPoint x: 467, startPoint y: 504, endPoint x: 939, endPoint y: 324, distance: 505.8
click at [0, 0] on slot at bounding box center [0, 0] width 0 height 0
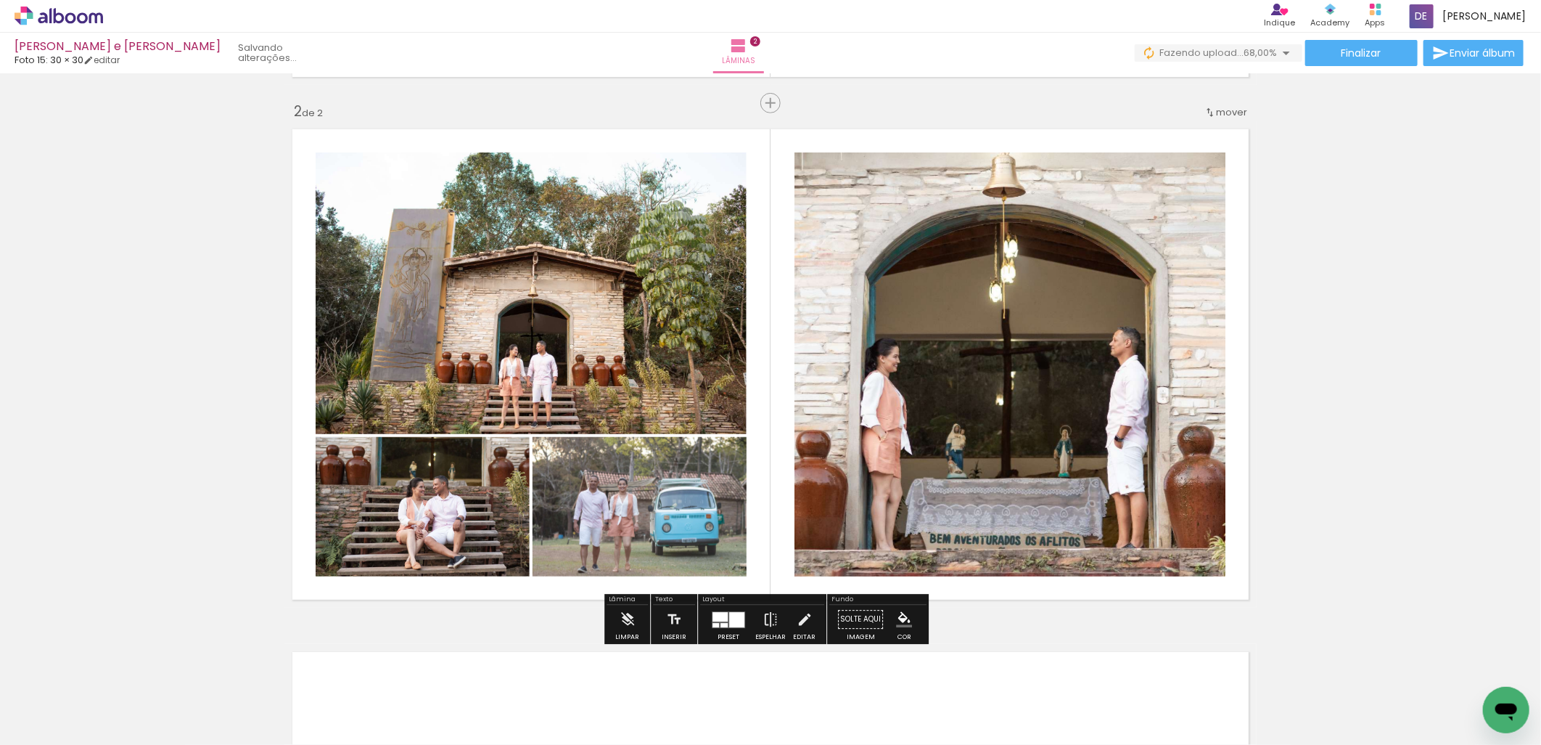
click at [0, 0] on slot at bounding box center [0, 0] width 0 height 0
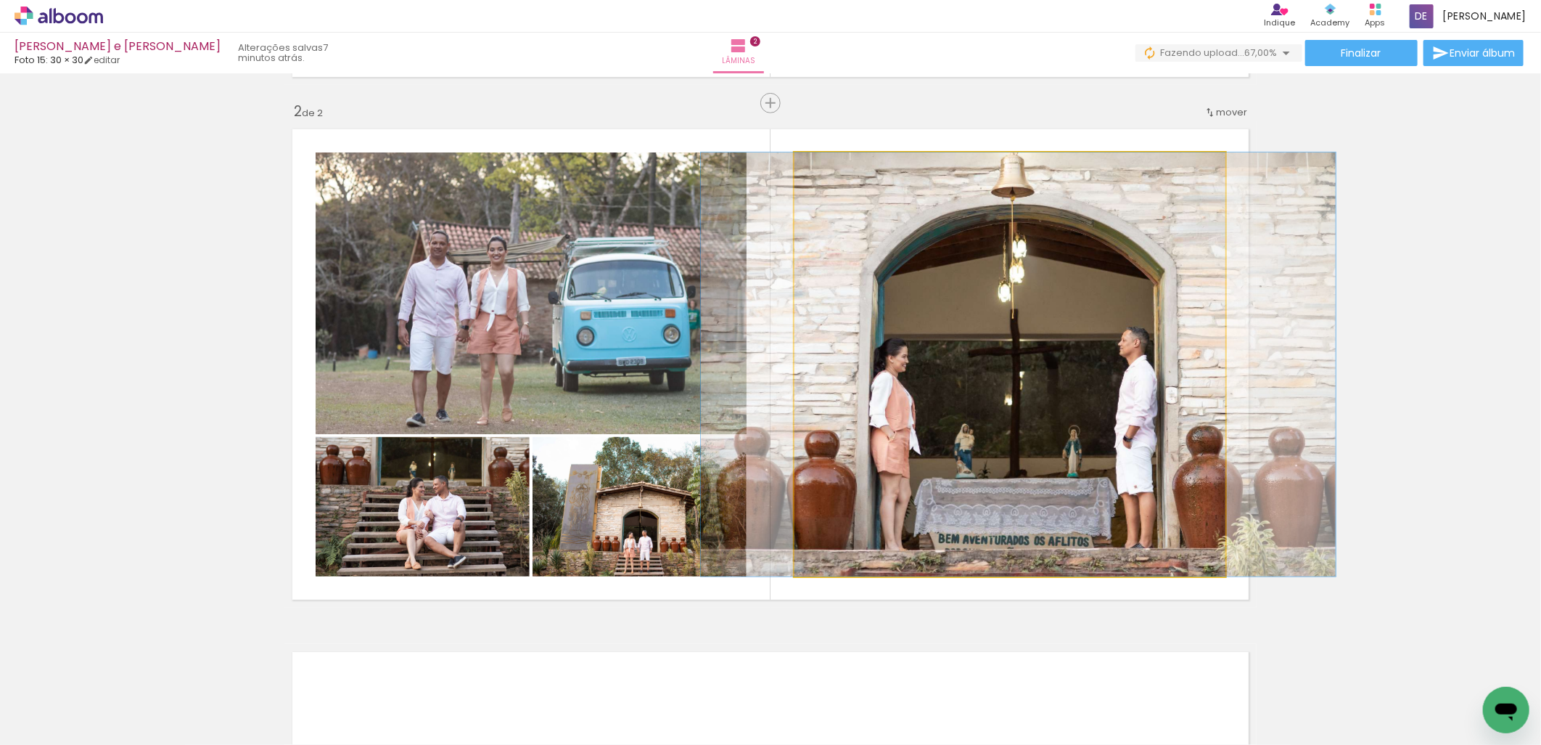
drag, startPoint x: 923, startPoint y: 382, endPoint x: 932, endPoint y: 382, distance: 8.7
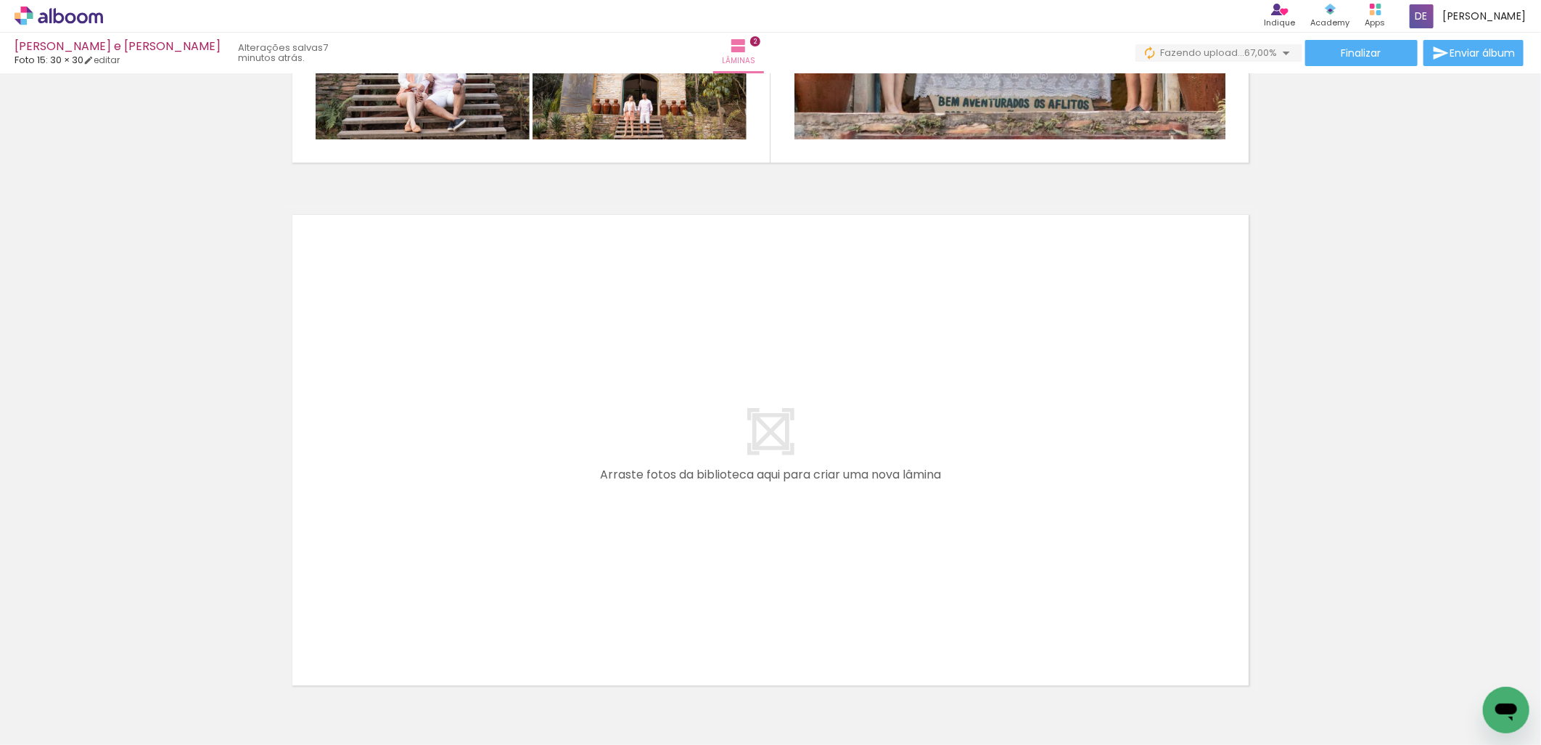
scroll to position [1000, 0]
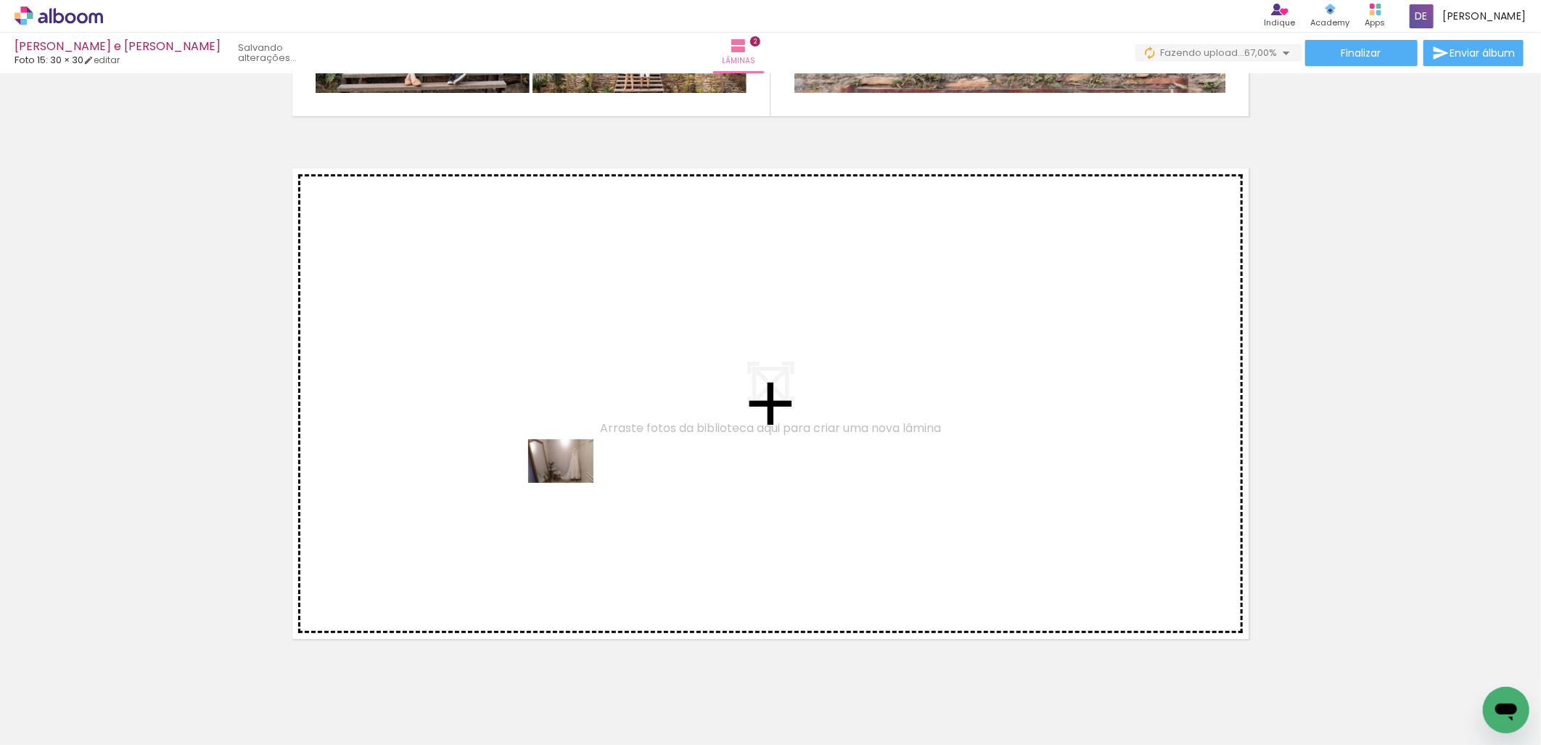
drag, startPoint x: 803, startPoint y: 682, endPoint x: 572, endPoint y: 483, distance: 305.6
click at [572, 483] on quentale-workspace at bounding box center [770, 372] width 1541 height 745
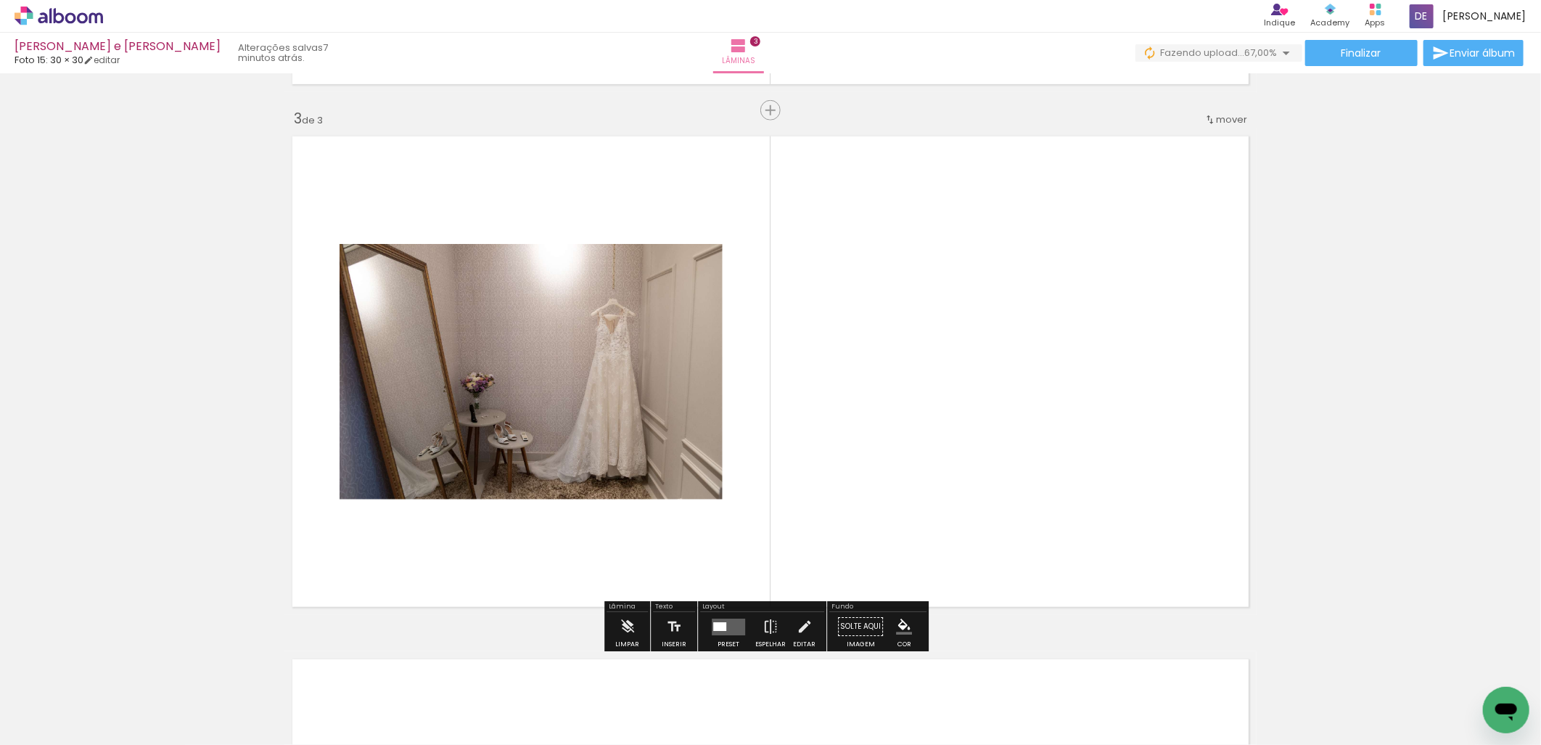
scroll to position [1039, 0]
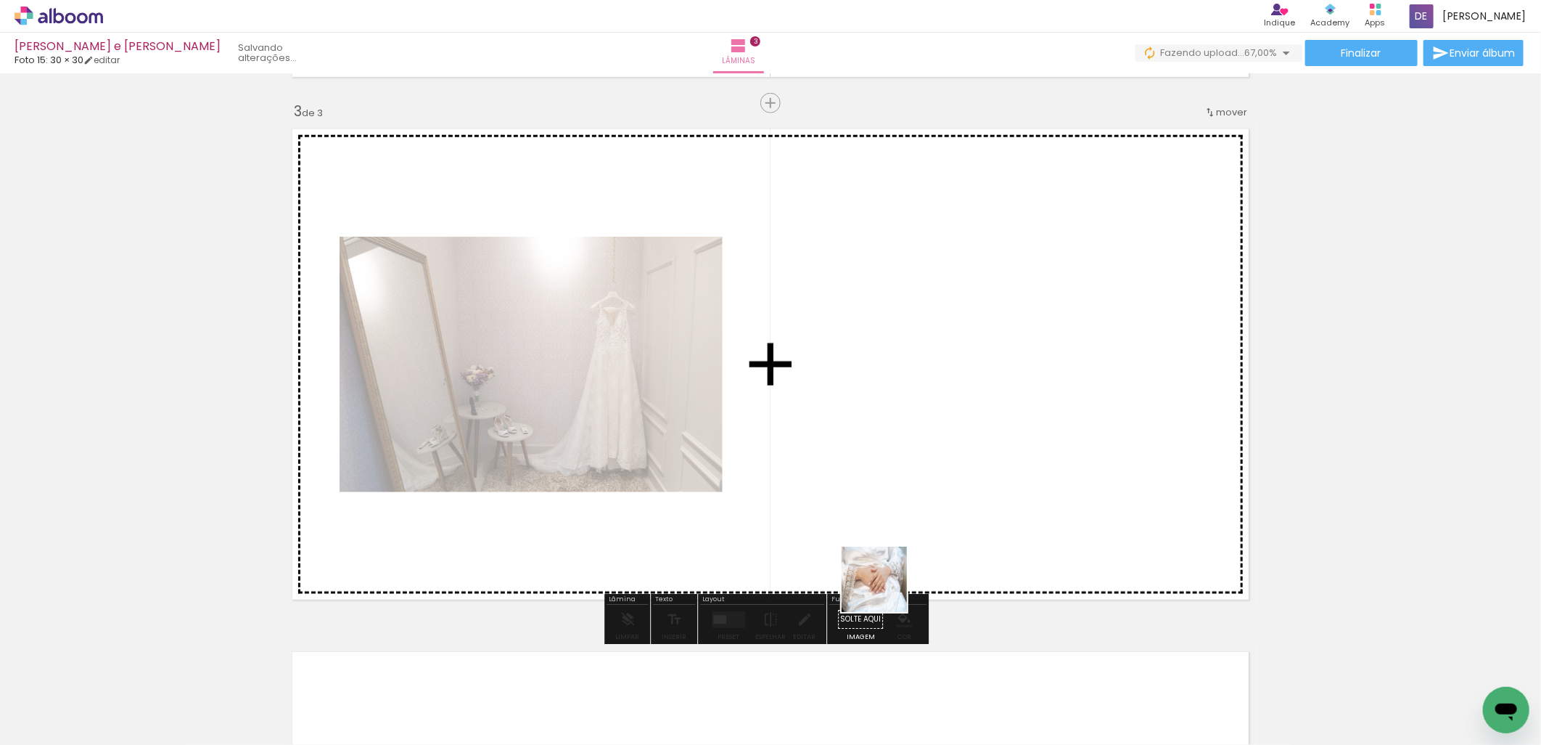
drag, startPoint x: 916, startPoint y: 705, endPoint x: 909, endPoint y: 535, distance: 169.9
click at [876, 454] on quentale-workspace at bounding box center [770, 372] width 1541 height 745
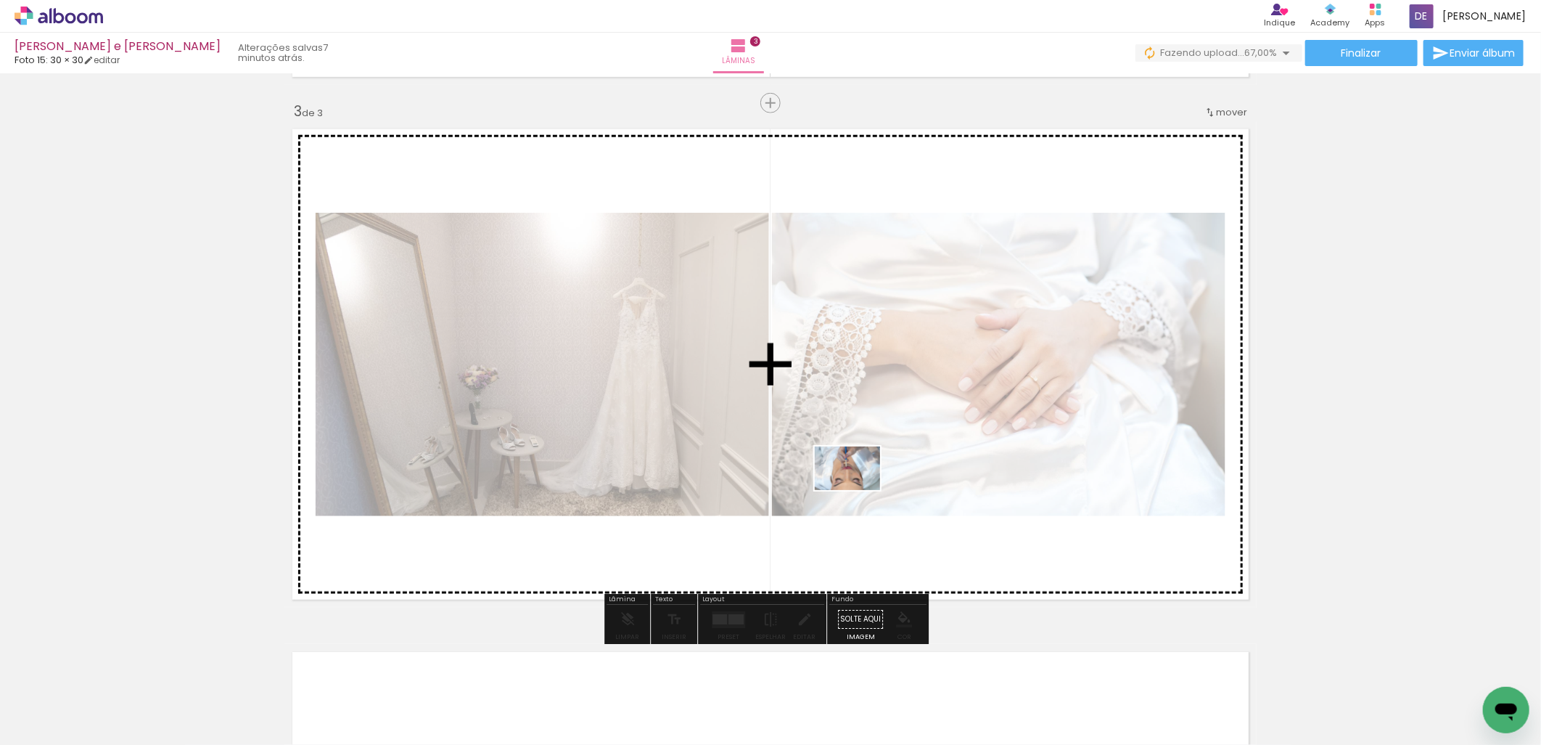
drag, startPoint x: 962, startPoint y: 691, endPoint x: 887, endPoint y: 536, distance: 172.7
click at [858, 489] on quentale-workspace at bounding box center [770, 372] width 1541 height 745
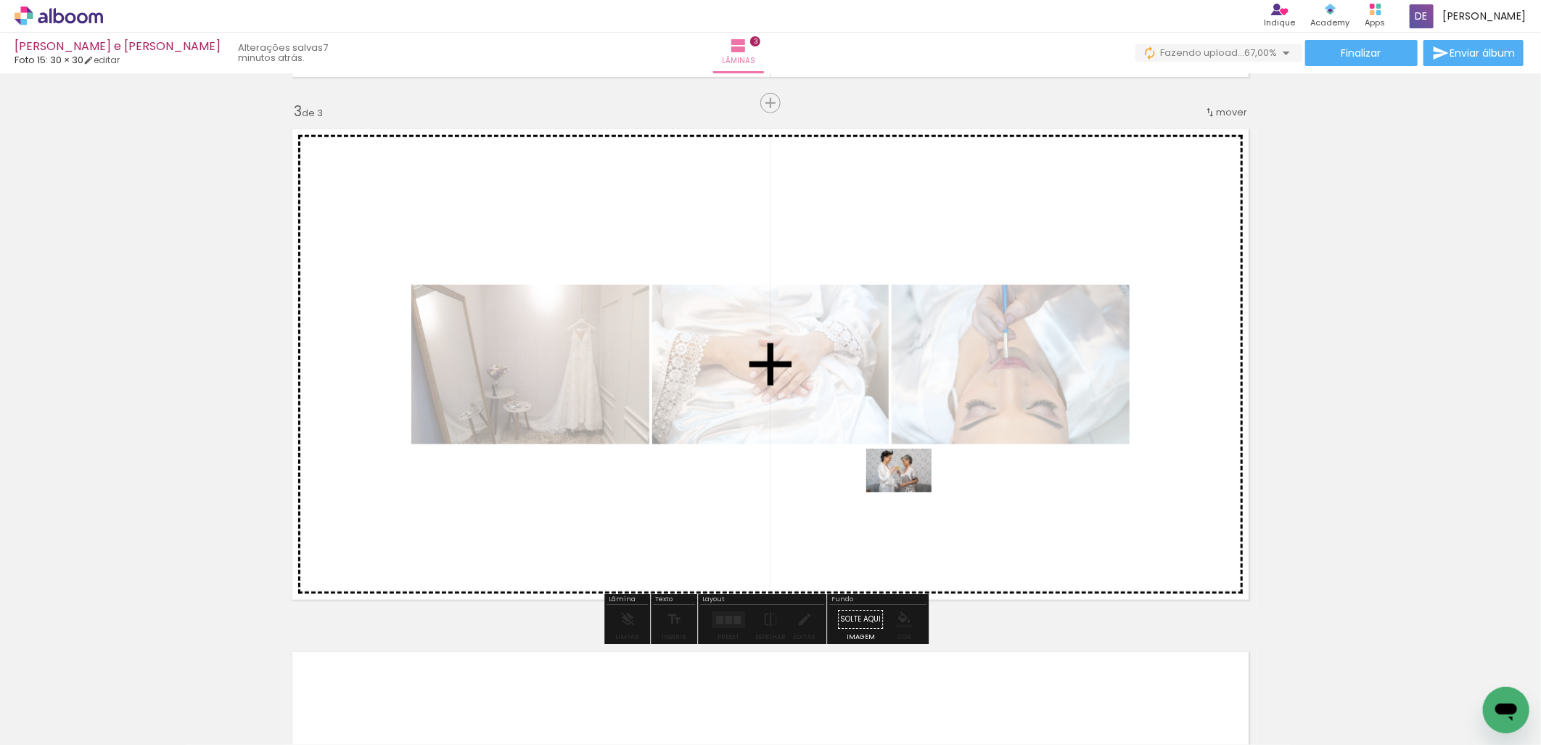
drag, startPoint x: 1030, startPoint y: 698, endPoint x: 929, endPoint y: 530, distance: 196.0
click at [907, 489] on quentale-workspace at bounding box center [770, 372] width 1541 height 745
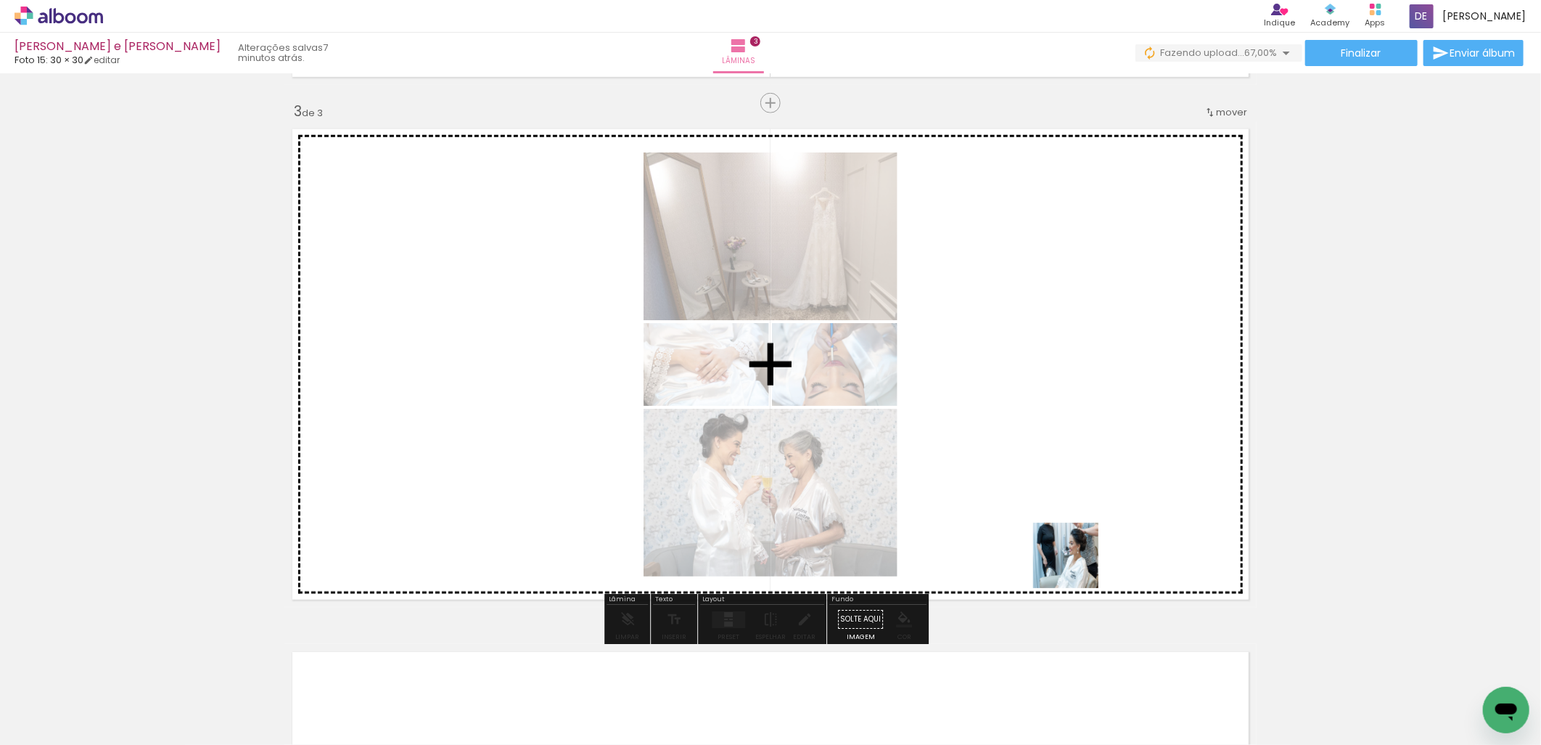
drag, startPoint x: 1119, startPoint y: 692, endPoint x: 1025, endPoint y: 483, distance: 229.3
click at [1025, 483] on quentale-workspace at bounding box center [770, 372] width 1541 height 745
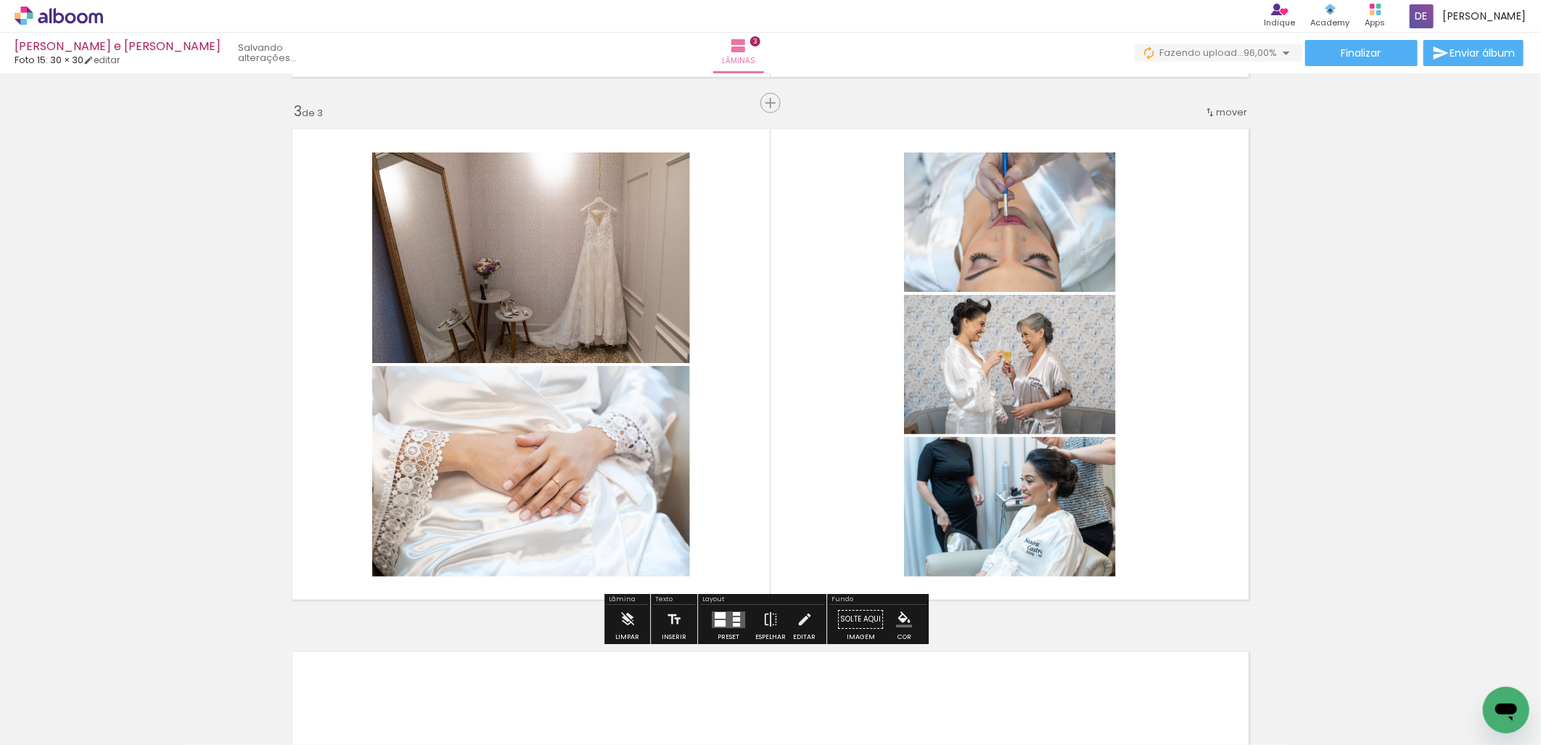
click at [717, 615] on div at bounding box center [720, 615] width 11 height 7
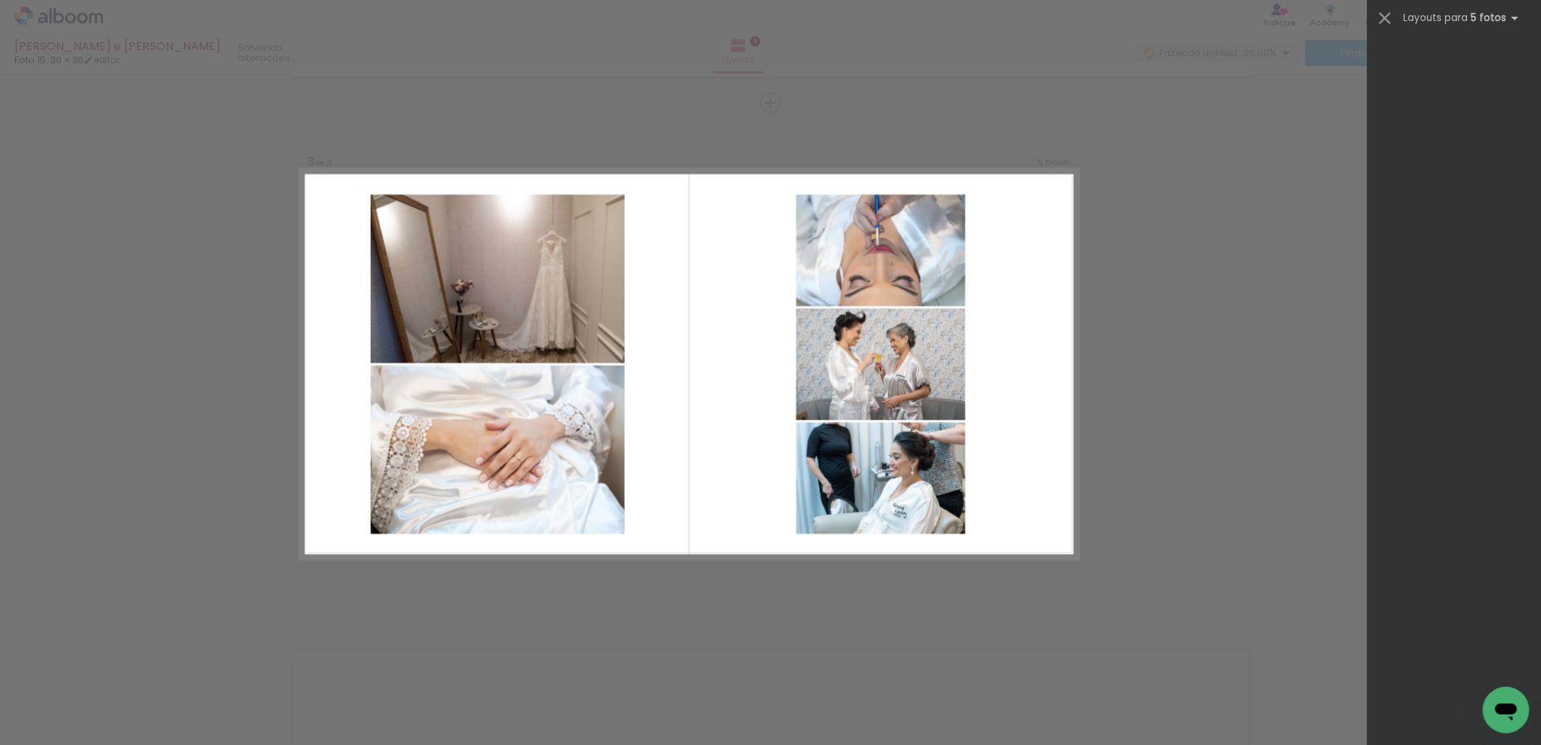
scroll to position [0, 0]
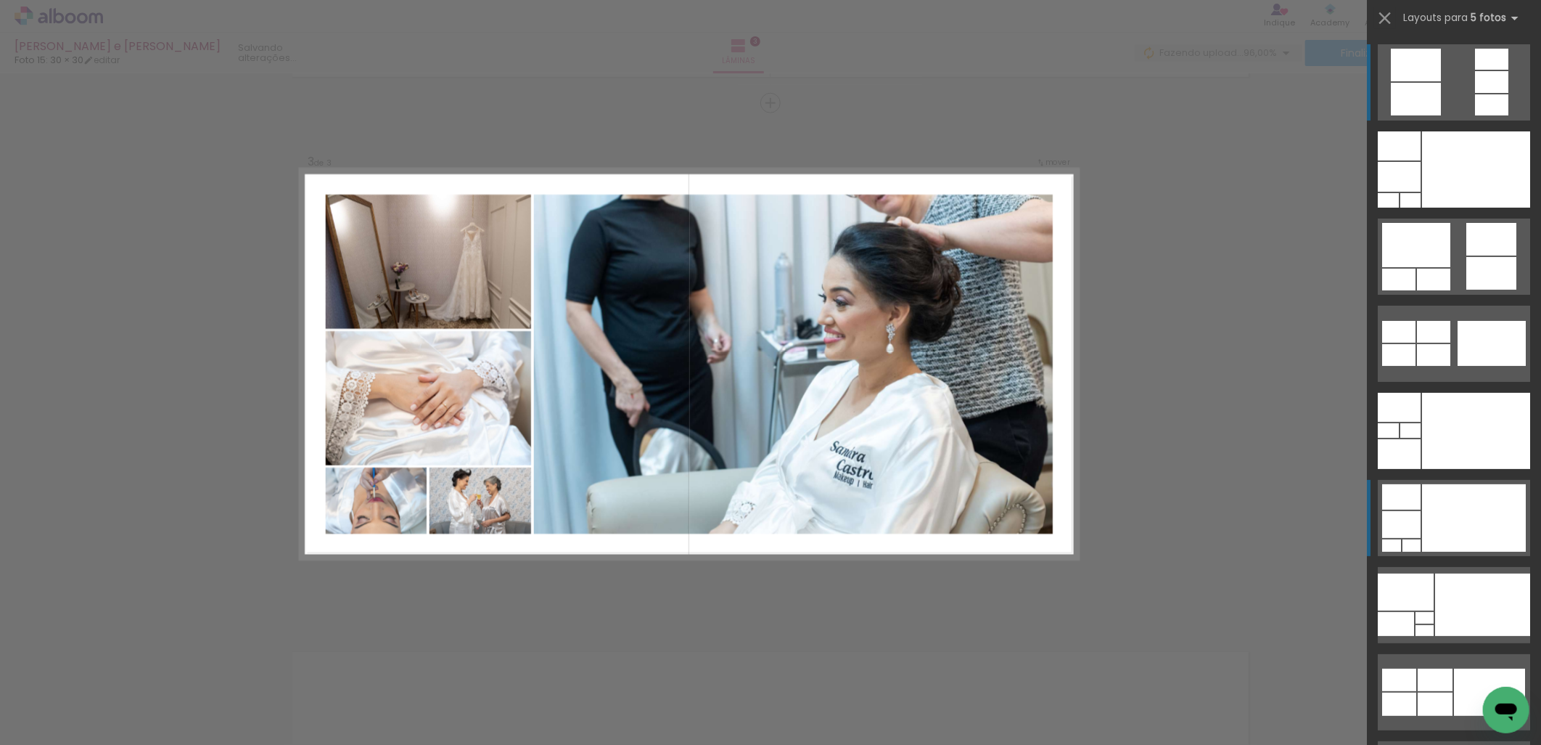
click at [1491, 208] on div at bounding box center [1476, 169] width 108 height 76
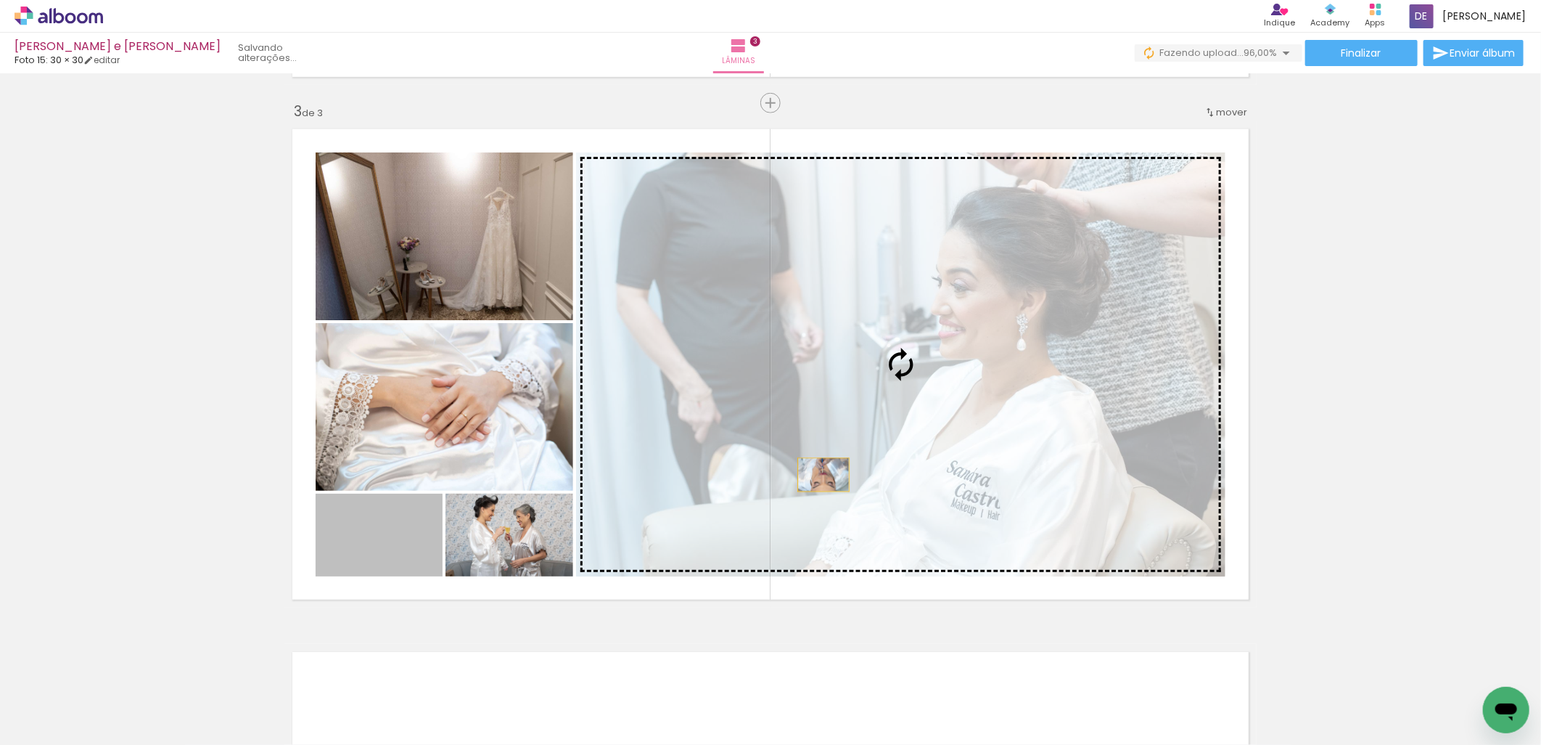
drag, startPoint x: 402, startPoint y: 564, endPoint x: 818, endPoint y: 475, distance: 425.3
click at [0, 0] on slot at bounding box center [0, 0] width 0 height 0
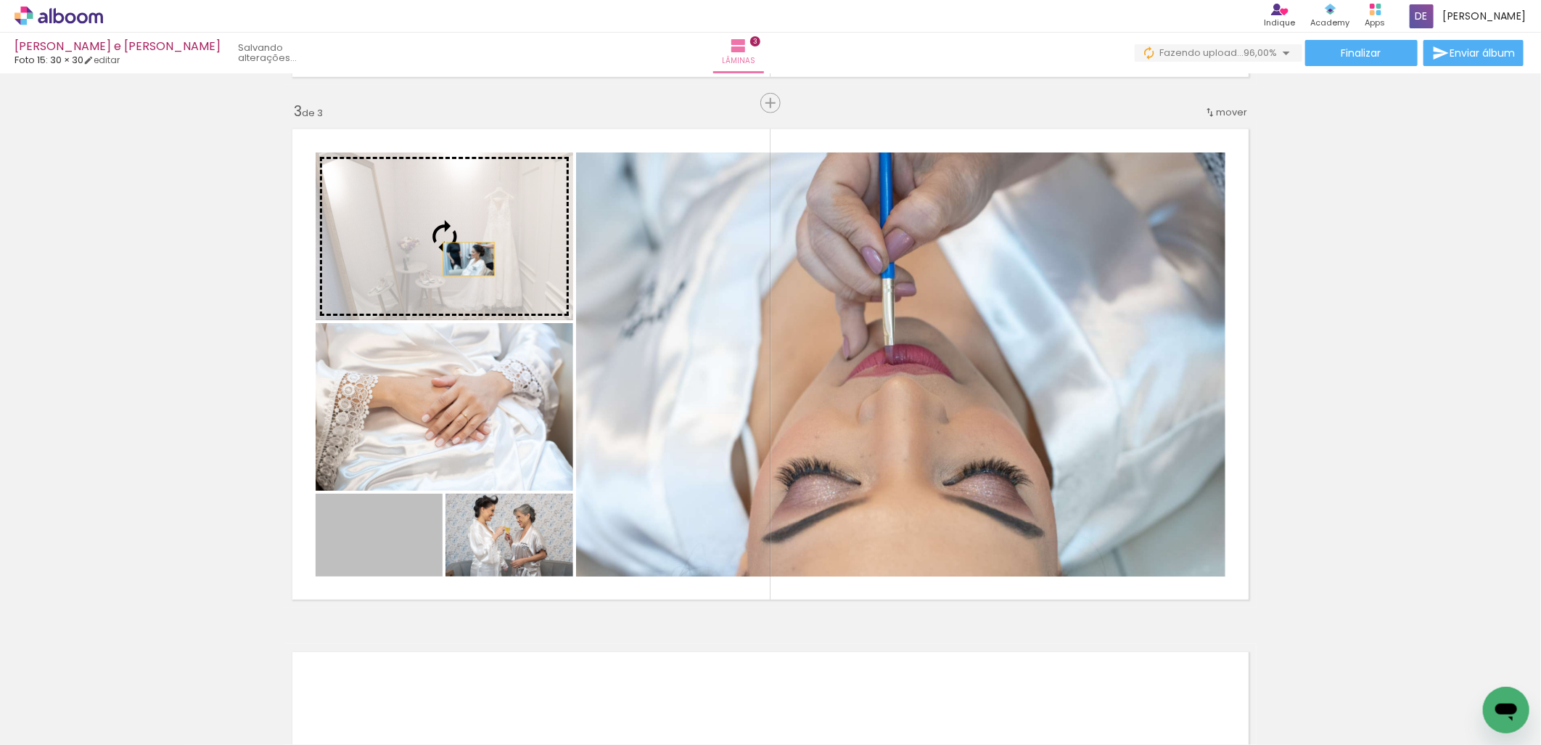
drag, startPoint x: 410, startPoint y: 540, endPoint x: 467, endPoint y: 255, distance: 290.0
click at [0, 0] on slot at bounding box center [0, 0] width 0 height 0
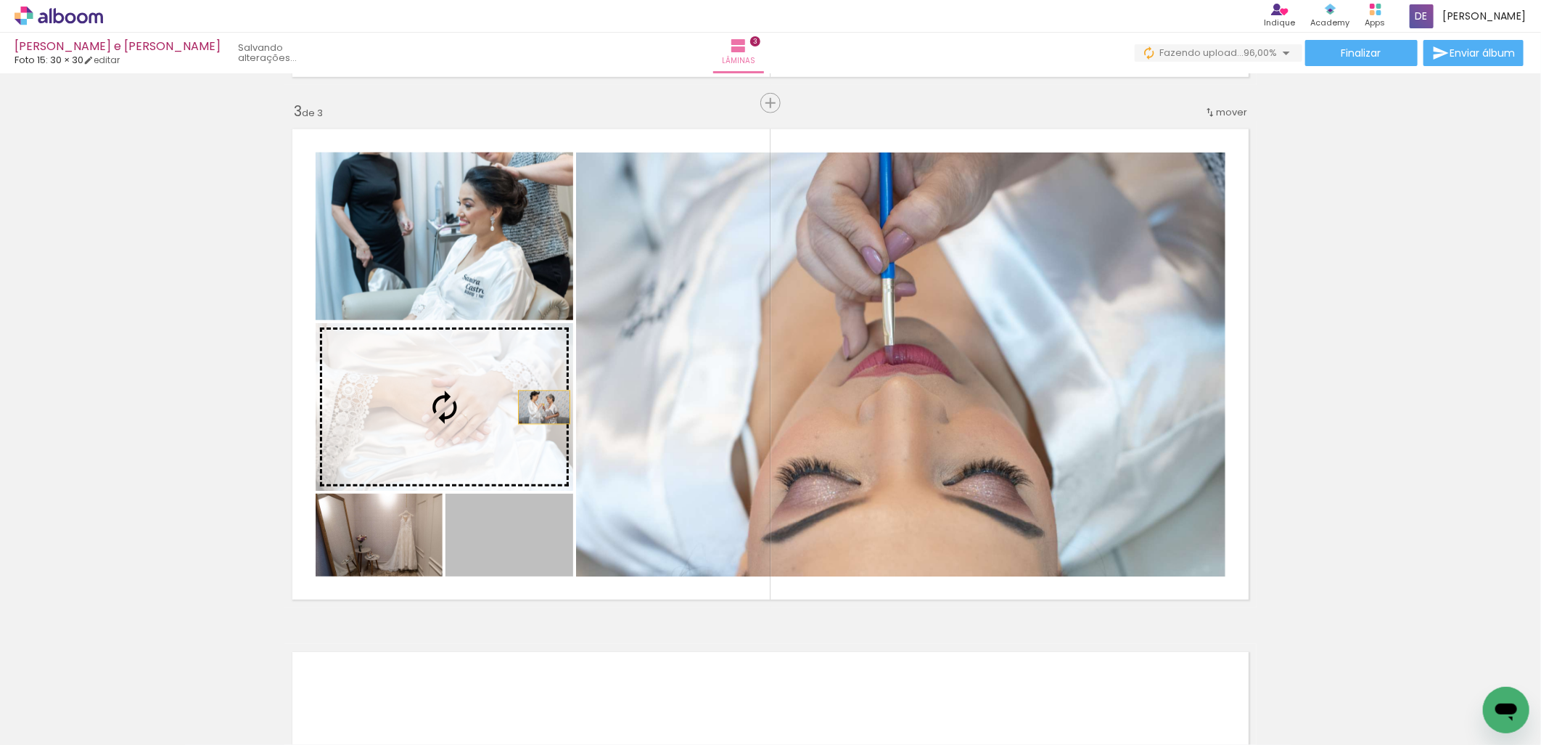
drag, startPoint x: 544, startPoint y: 549, endPoint x: 535, endPoint y: 401, distance: 149.1
click at [0, 0] on slot at bounding box center [0, 0] width 0 height 0
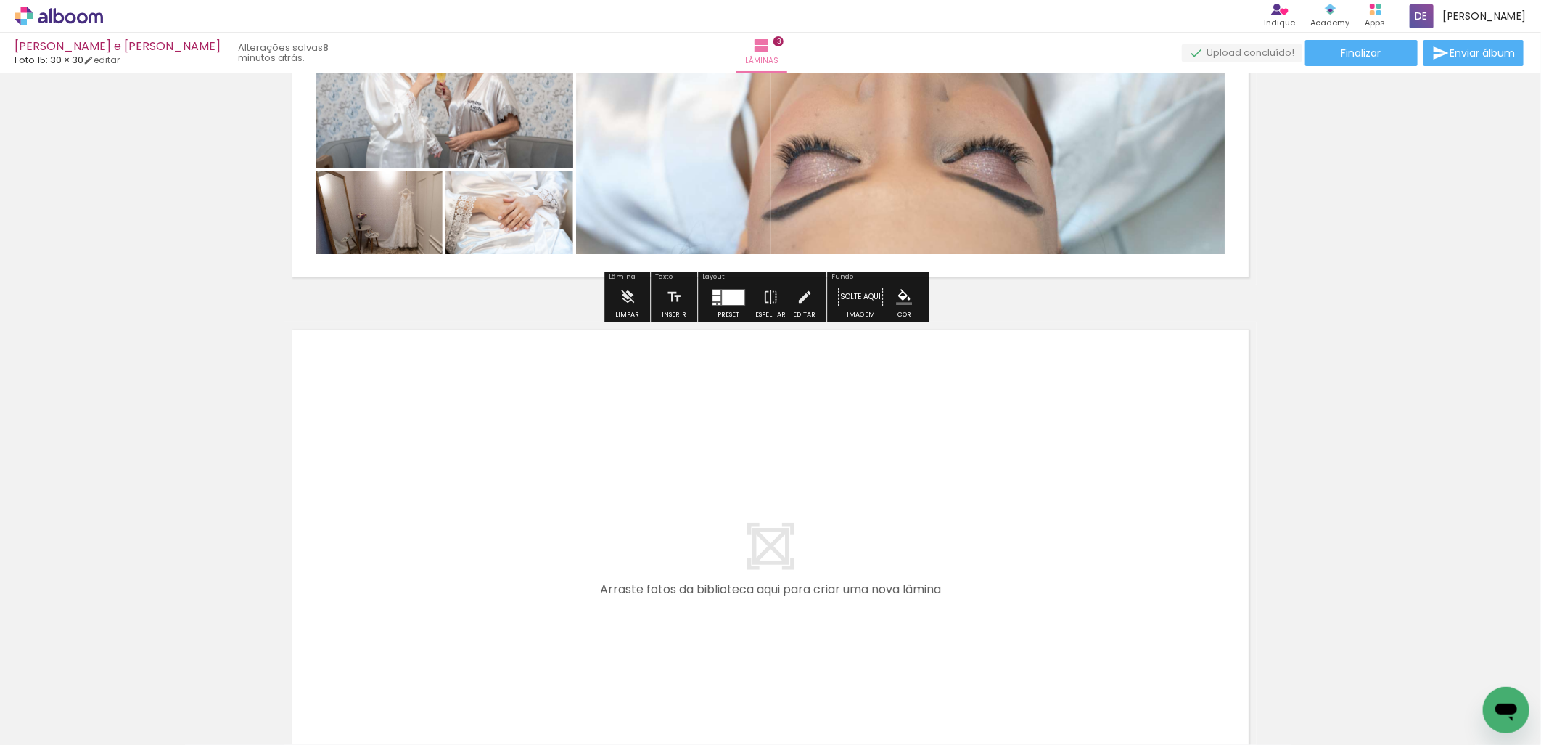
scroll to position [1442, 0]
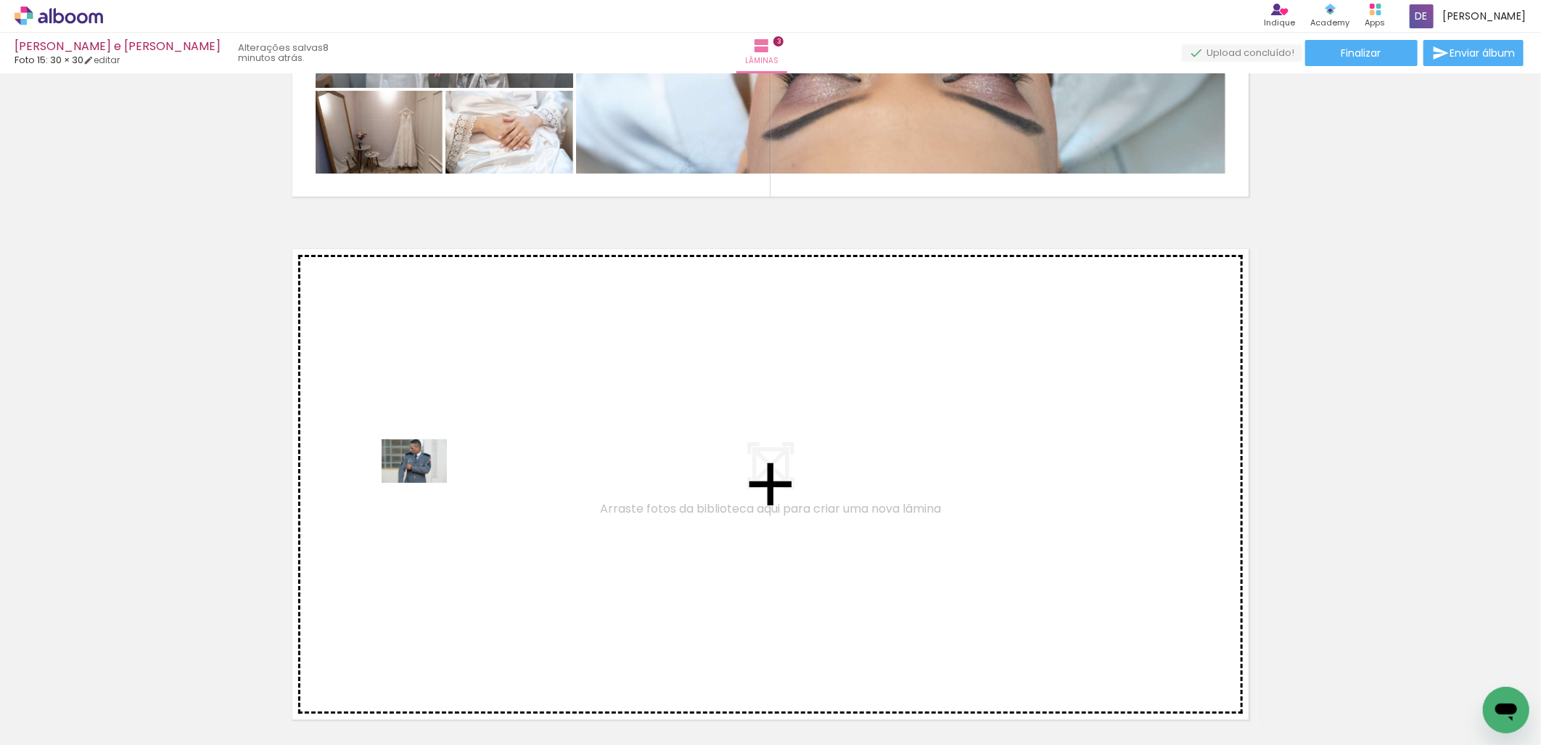
drag, startPoint x: 448, startPoint y: 700, endPoint x: 425, endPoint y: 482, distance: 219.7
click at [425, 482] on quentale-workspace at bounding box center [770, 372] width 1541 height 745
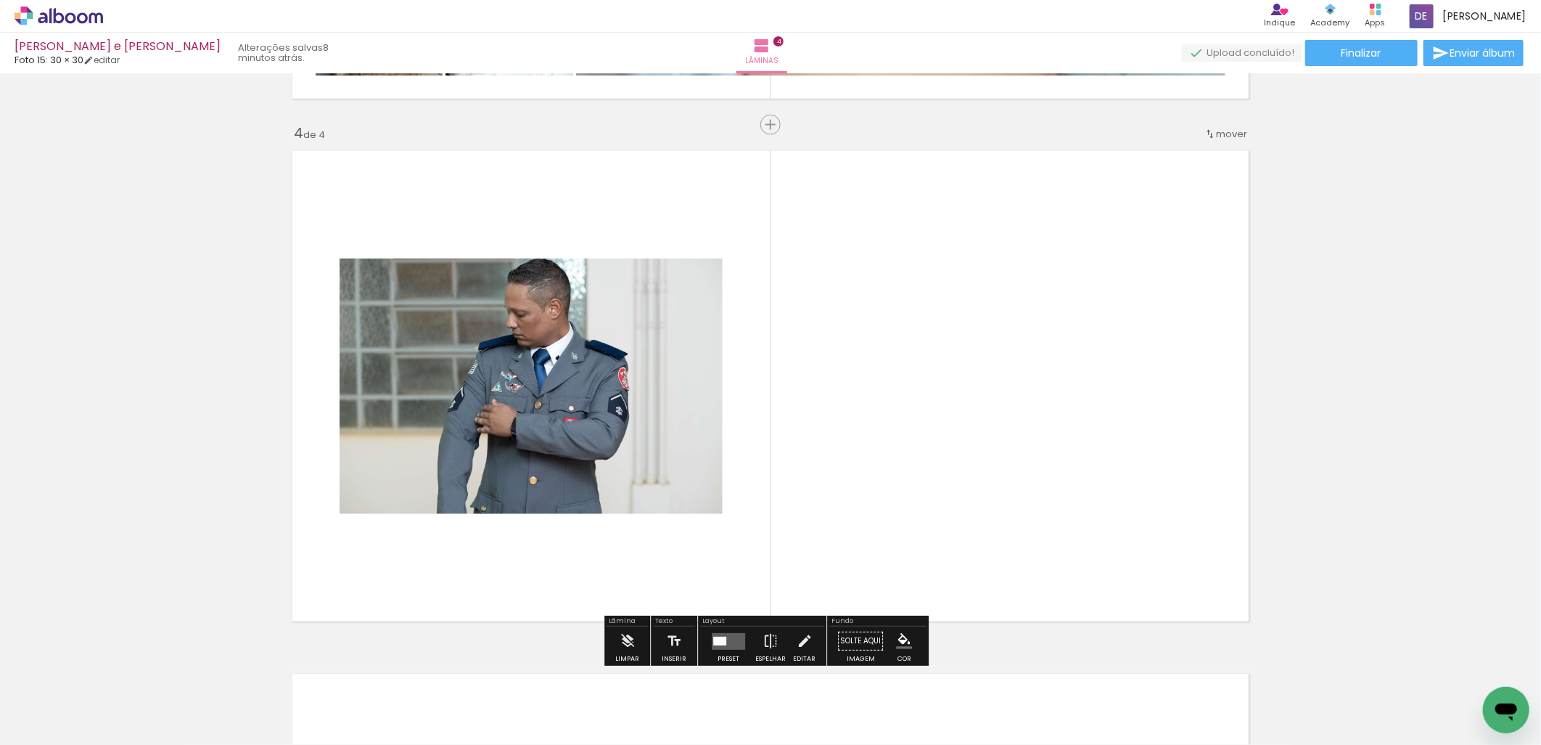
scroll to position [1562, 0]
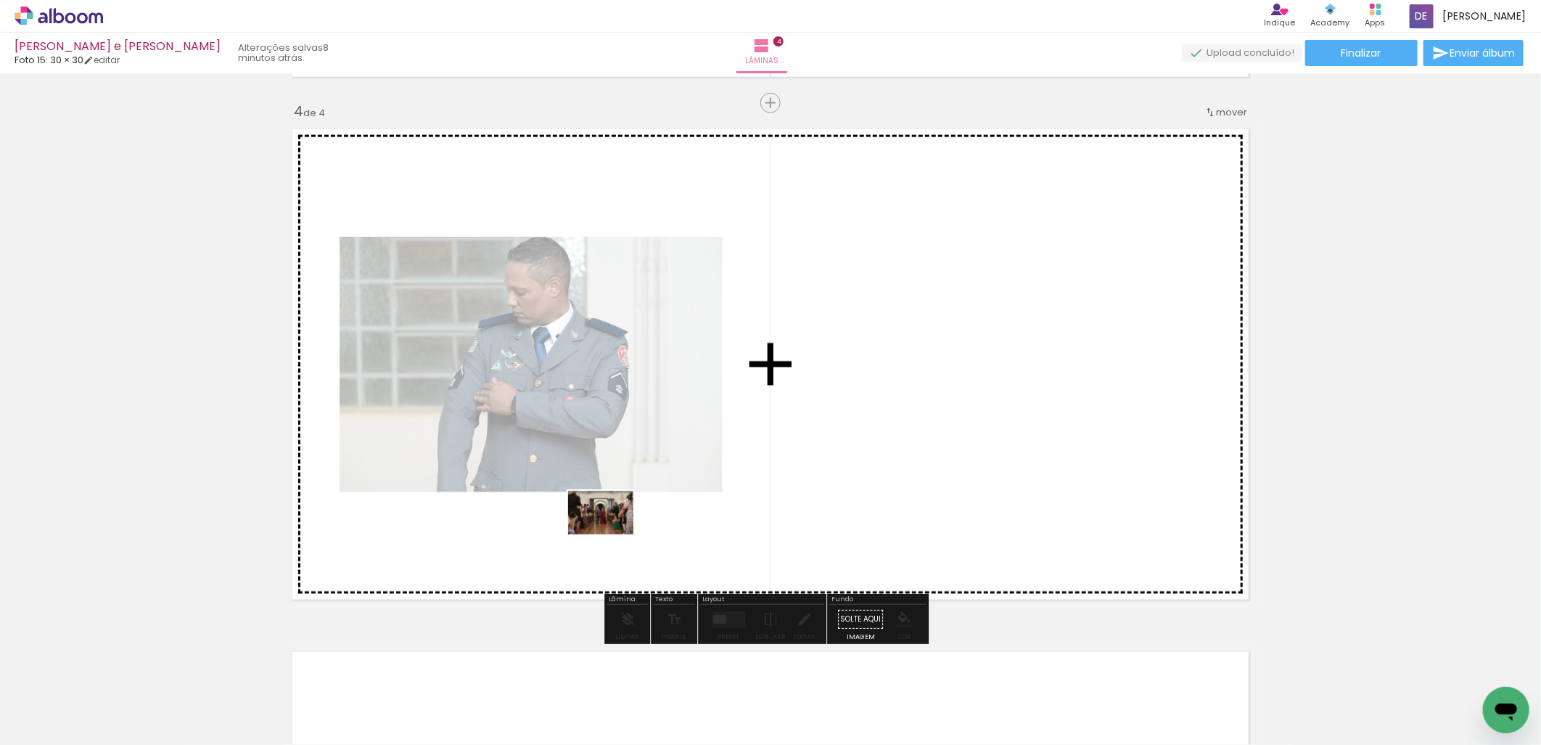
drag, startPoint x: 521, startPoint y: 697, endPoint x: 615, endPoint y: 545, distance: 179.2
click at [619, 513] on quentale-workspace at bounding box center [770, 372] width 1541 height 745
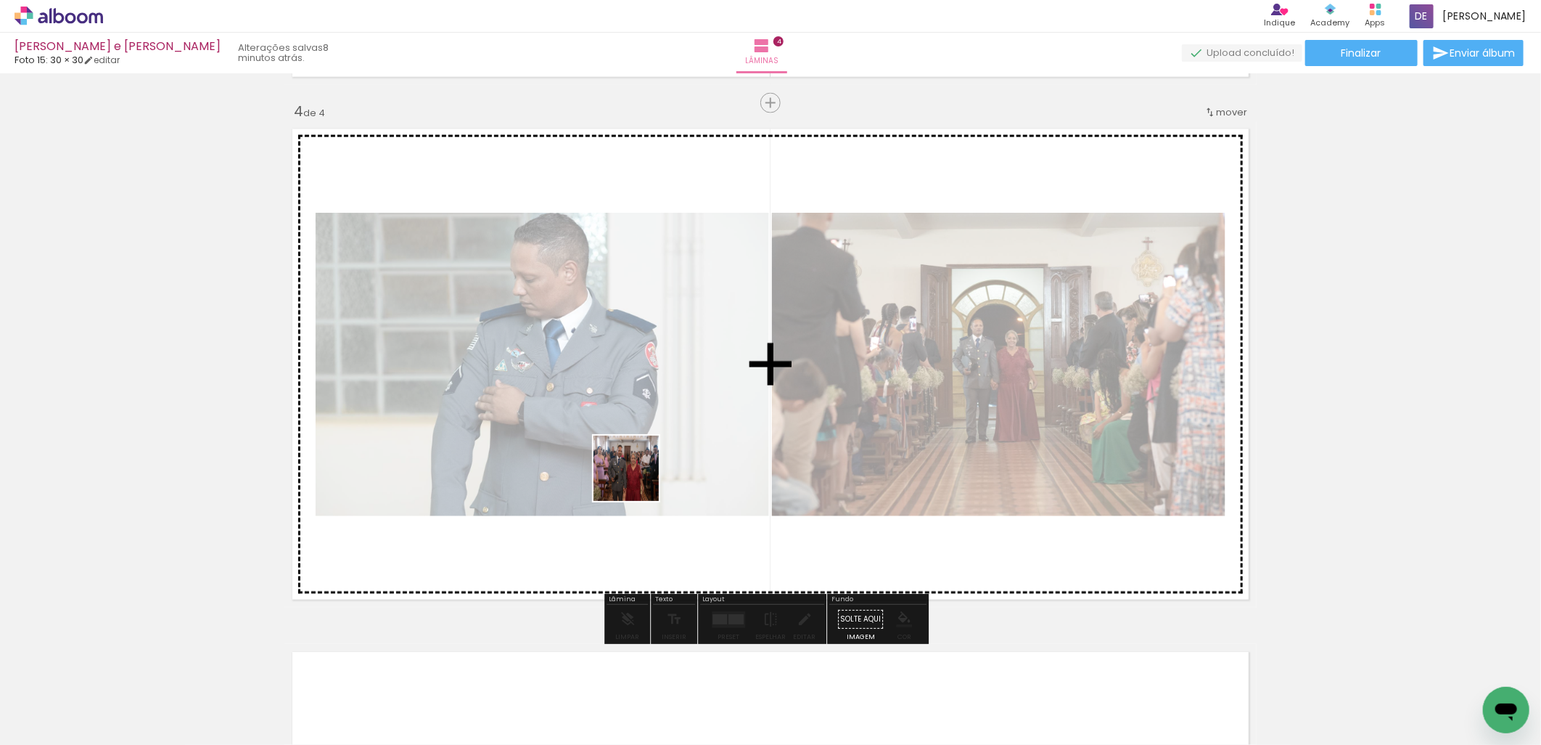
drag, startPoint x: 617, startPoint y: 689, endPoint x: 637, endPoint y: 459, distance: 230.9
click at [637, 459] on quentale-workspace at bounding box center [770, 372] width 1541 height 745
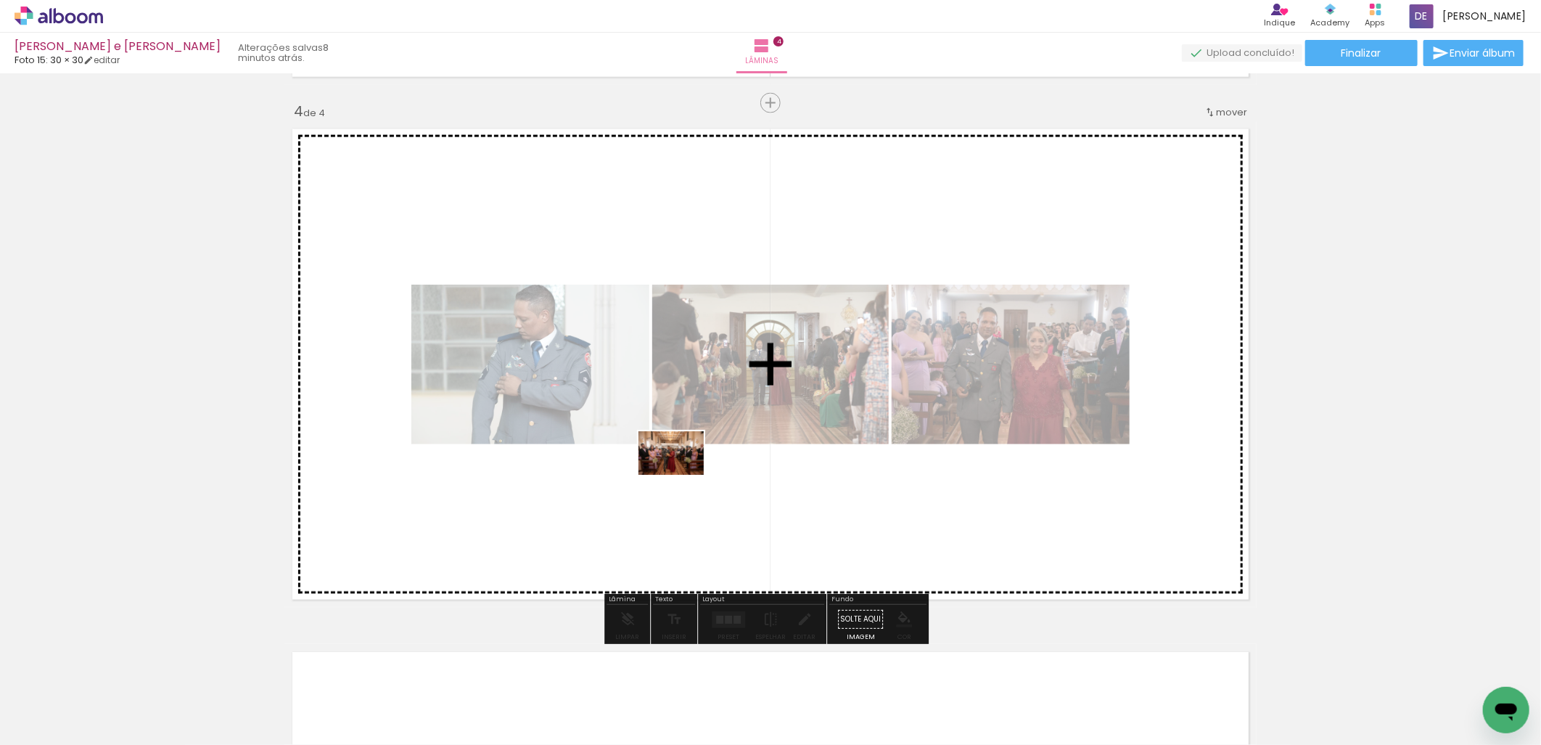
drag, startPoint x: 700, startPoint y: 701, endPoint x: 680, endPoint y: 472, distance: 230.1
click at [680, 472] on quentale-workspace at bounding box center [770, 372] width 1541 height 745
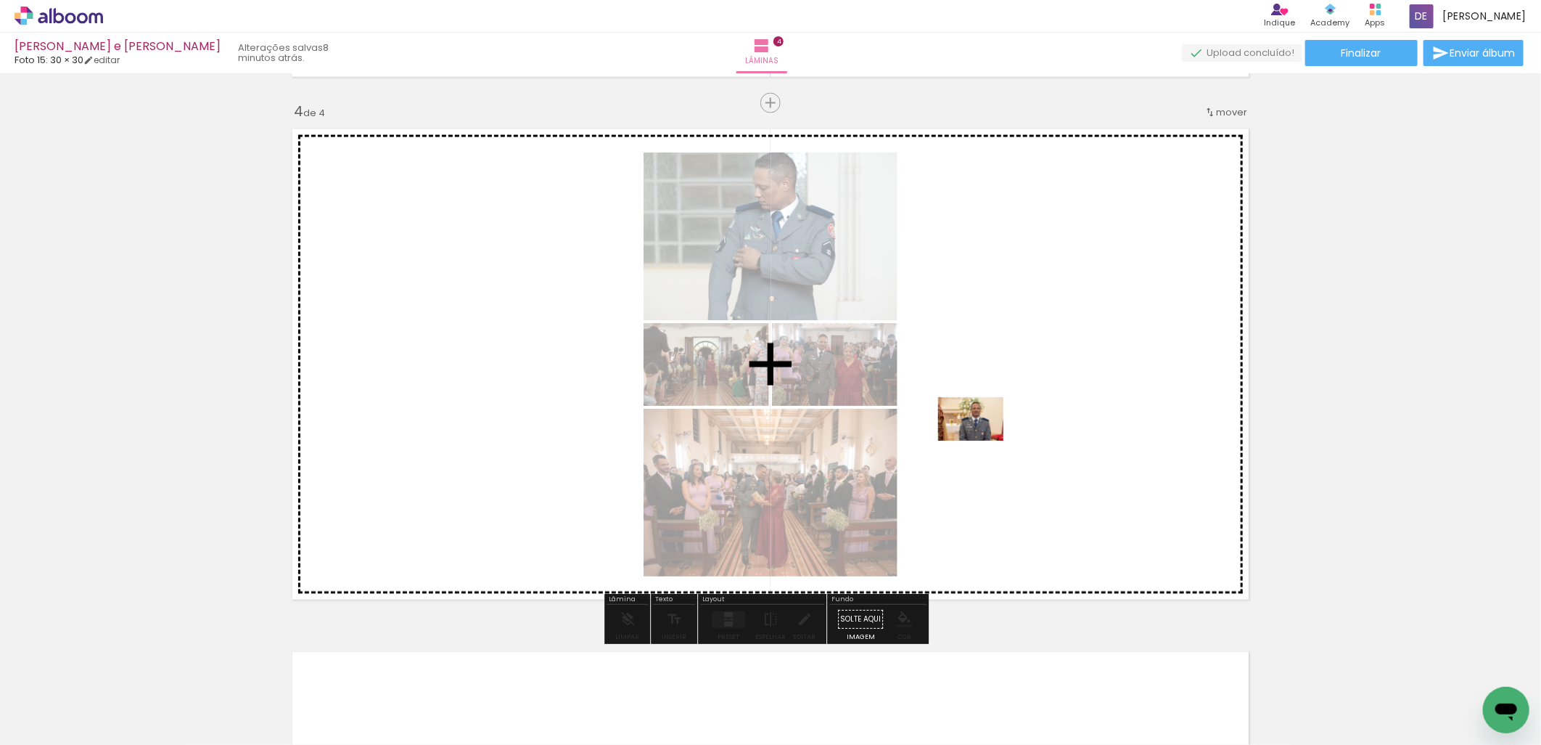
drag, startPoint x: 853, startPoint y: 698, endPoint x: 982, endPoint y: 439, distance: 289.5
click at [982, 439] on quentale-workspace at bounding box center [770, 372] width 1541 height 745
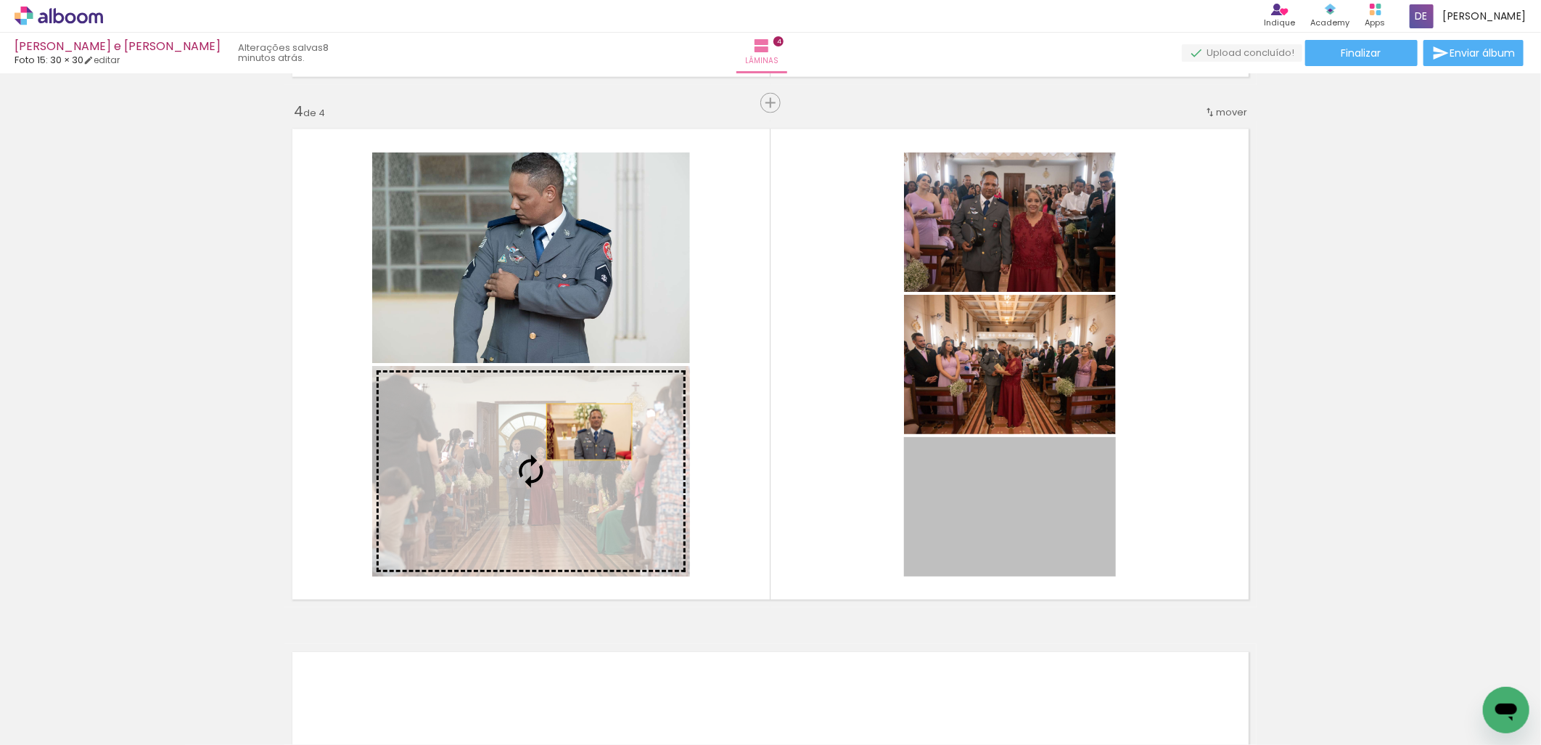
drag, startPoint x: 1002, startPoint y: 509, endPoint x: 537, endPoint y: 432, distance: 471.6
click at [0, 0] on slot at bounding box center [0, 0] width 0 height 0
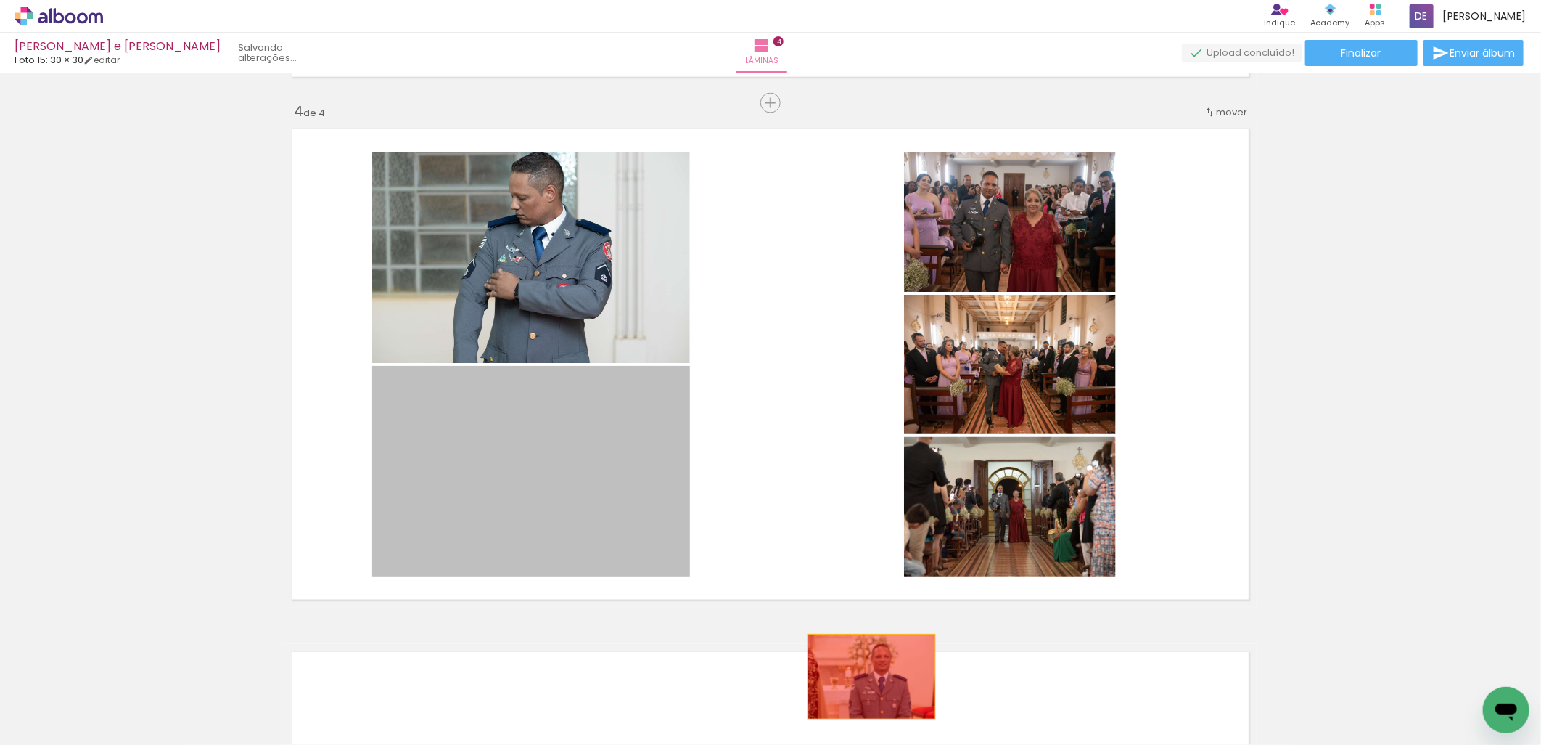
drag, startPoint x: 628, startPoint y: 458, endPoint x: 867, endPoint y: 688, distance: 331.5
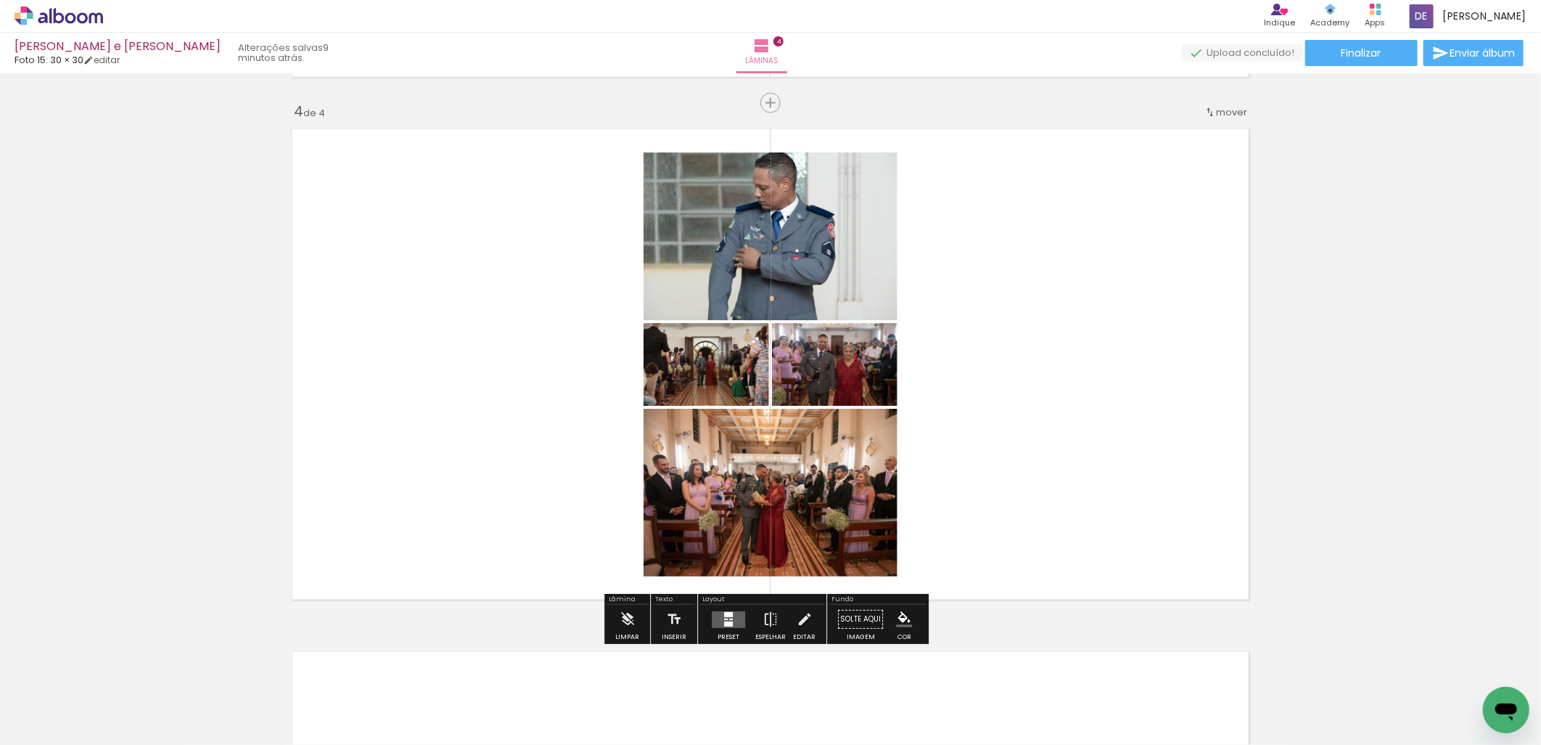
click at [726, 617] on quentale-layouter at bounding box center [728, 619] width 33 height 17
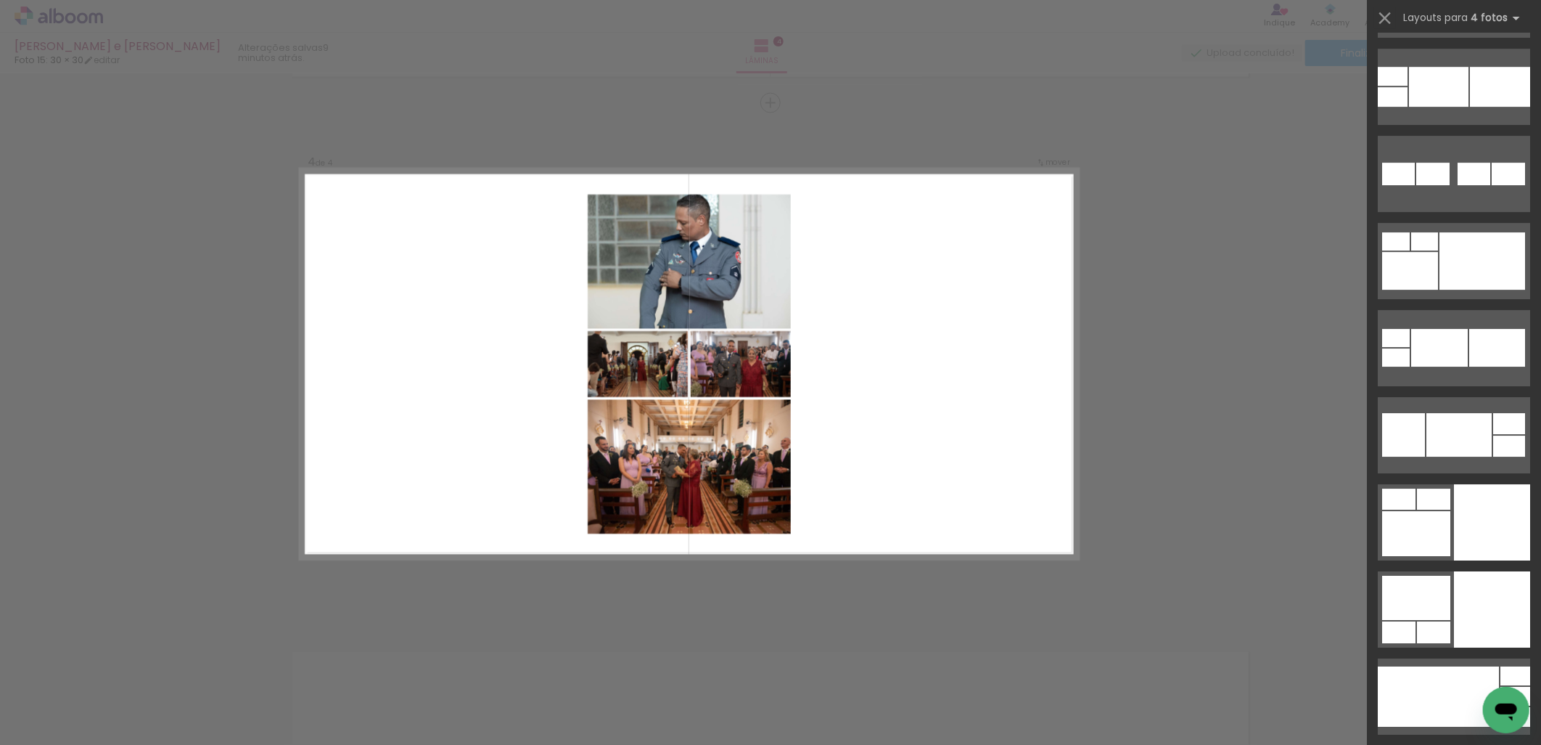
scroll to position [6450, 0]
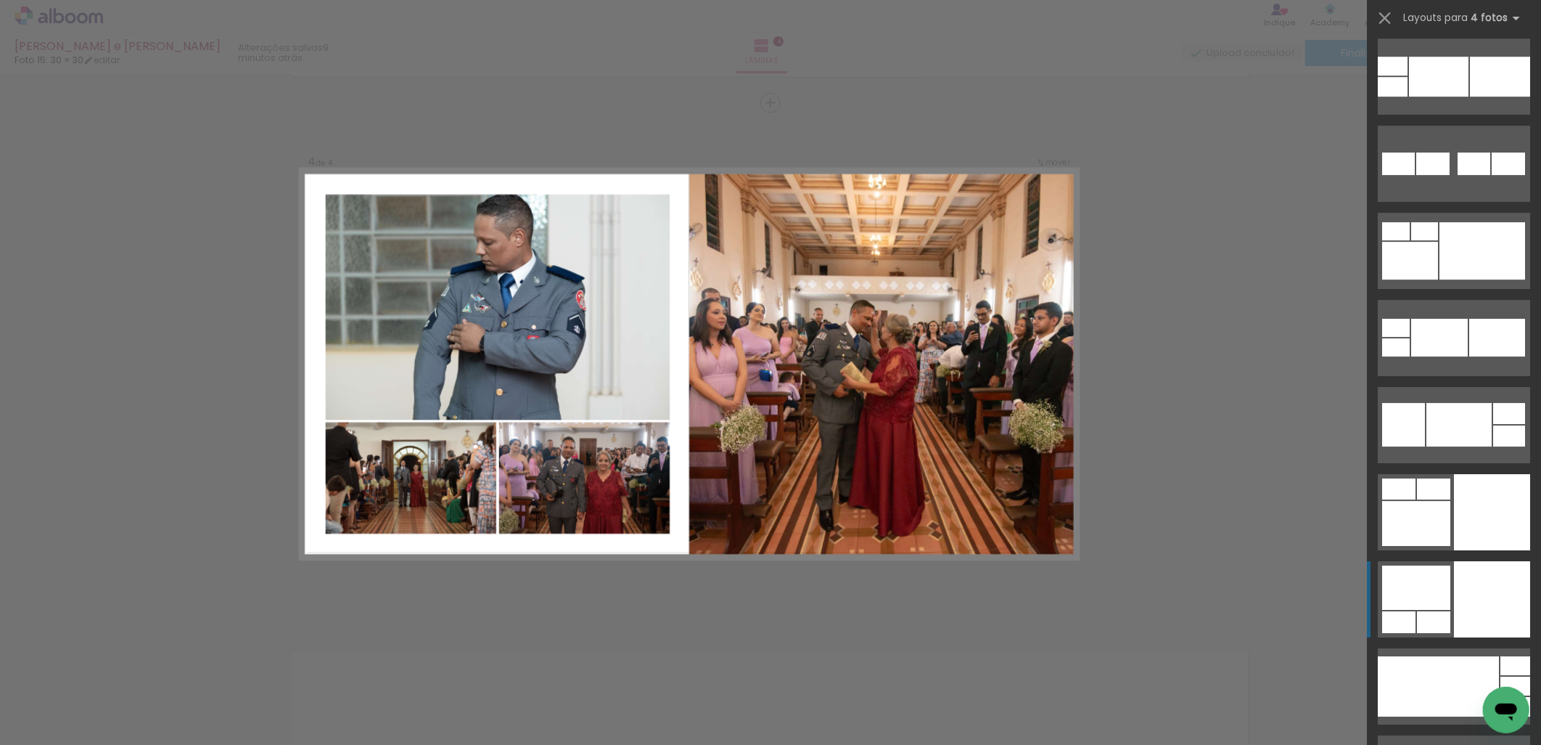
click at [1499, 97] on div at bounding box center [1500, 77] width 60 height 40
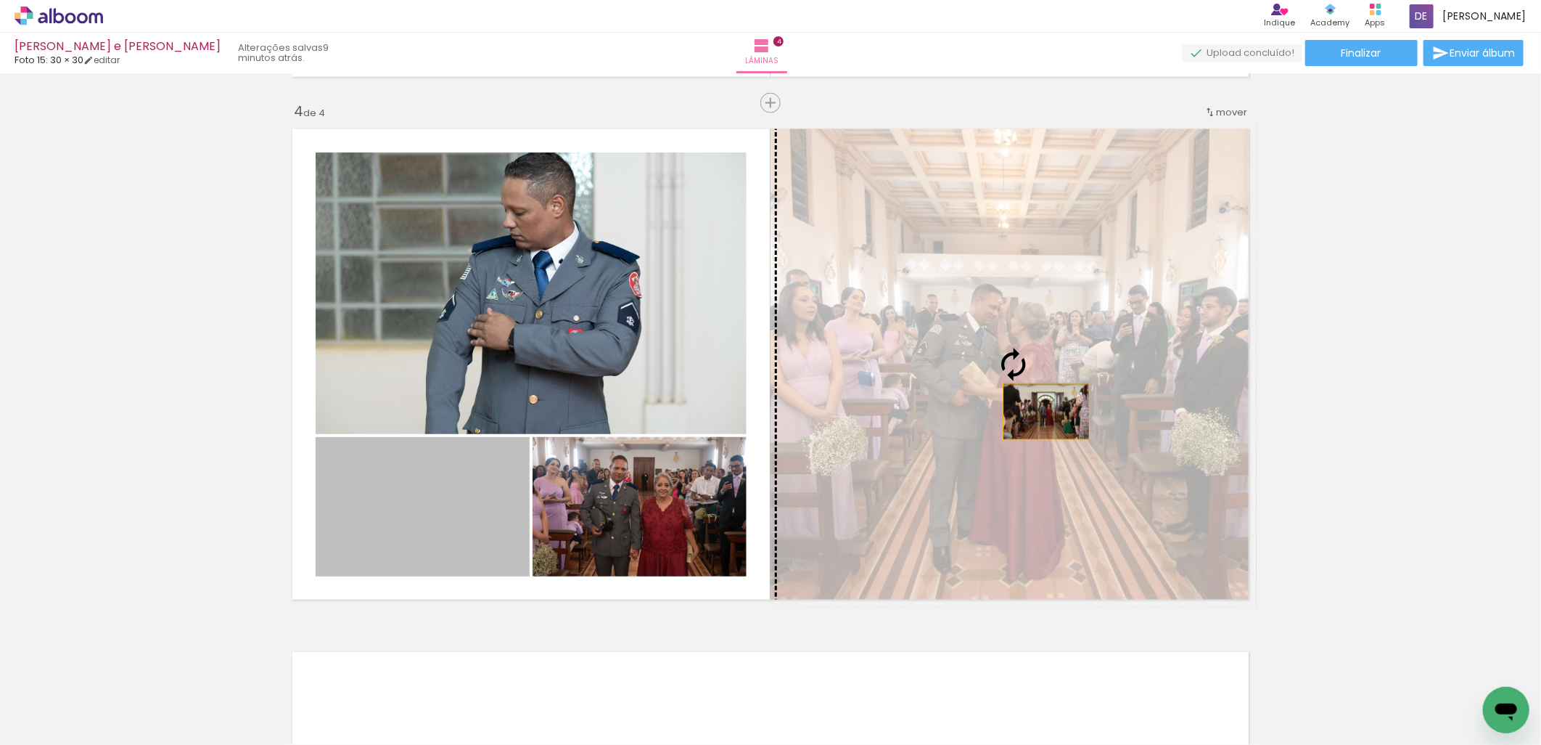
drag, startPoint x: 454, startPoint y: 538, endPoint x: 1072, endPoint y: 403, distance: 632.1
click at [0, 0] on slot at bounding box center [0, 0] width 0 height 0
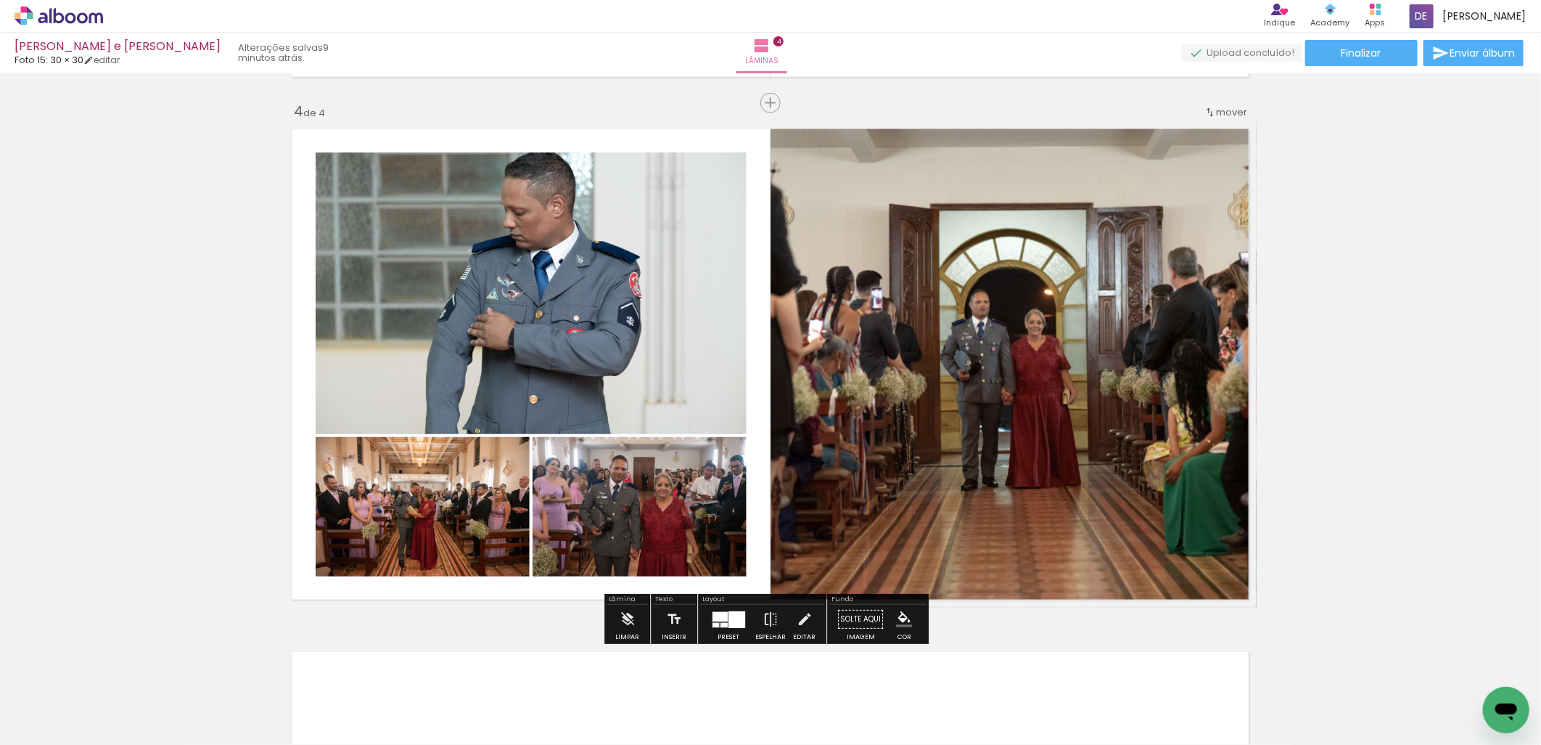
click at [729, 614] on div at bounding box center [737, 619] width 17 height 17
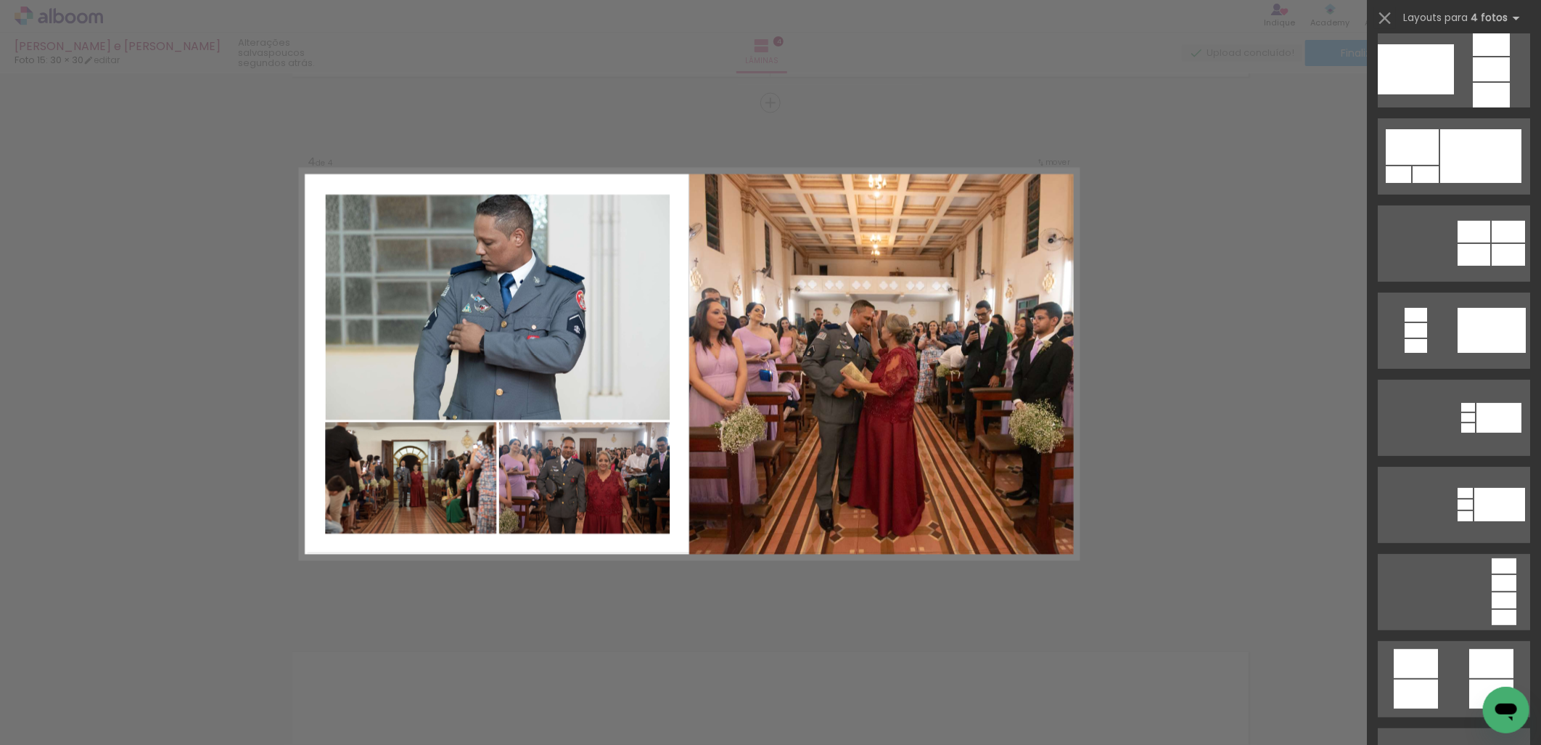
scroll to position [0, 0]
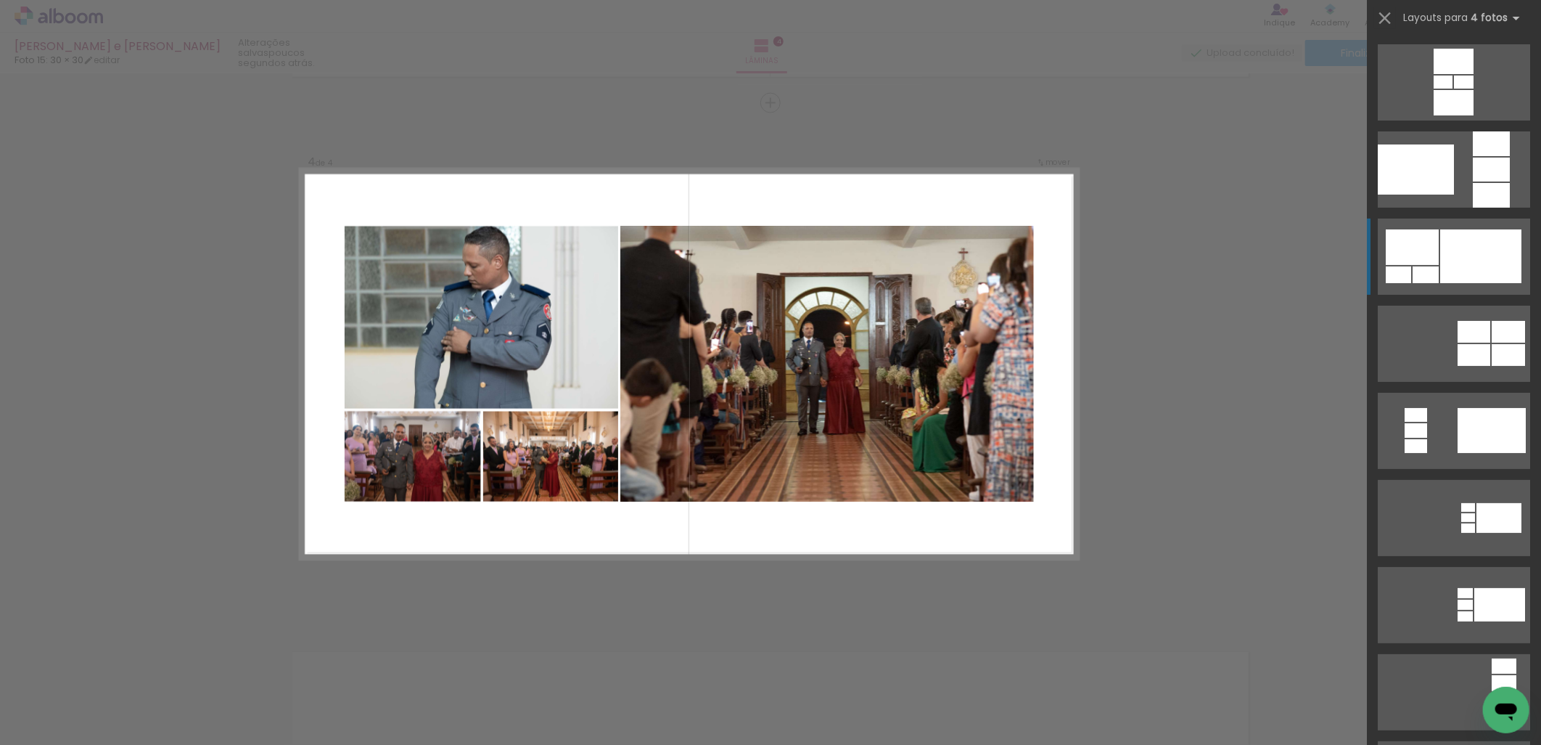
click at [1470, 242] on div at bounding box center [1480, 256] width 81 height 54
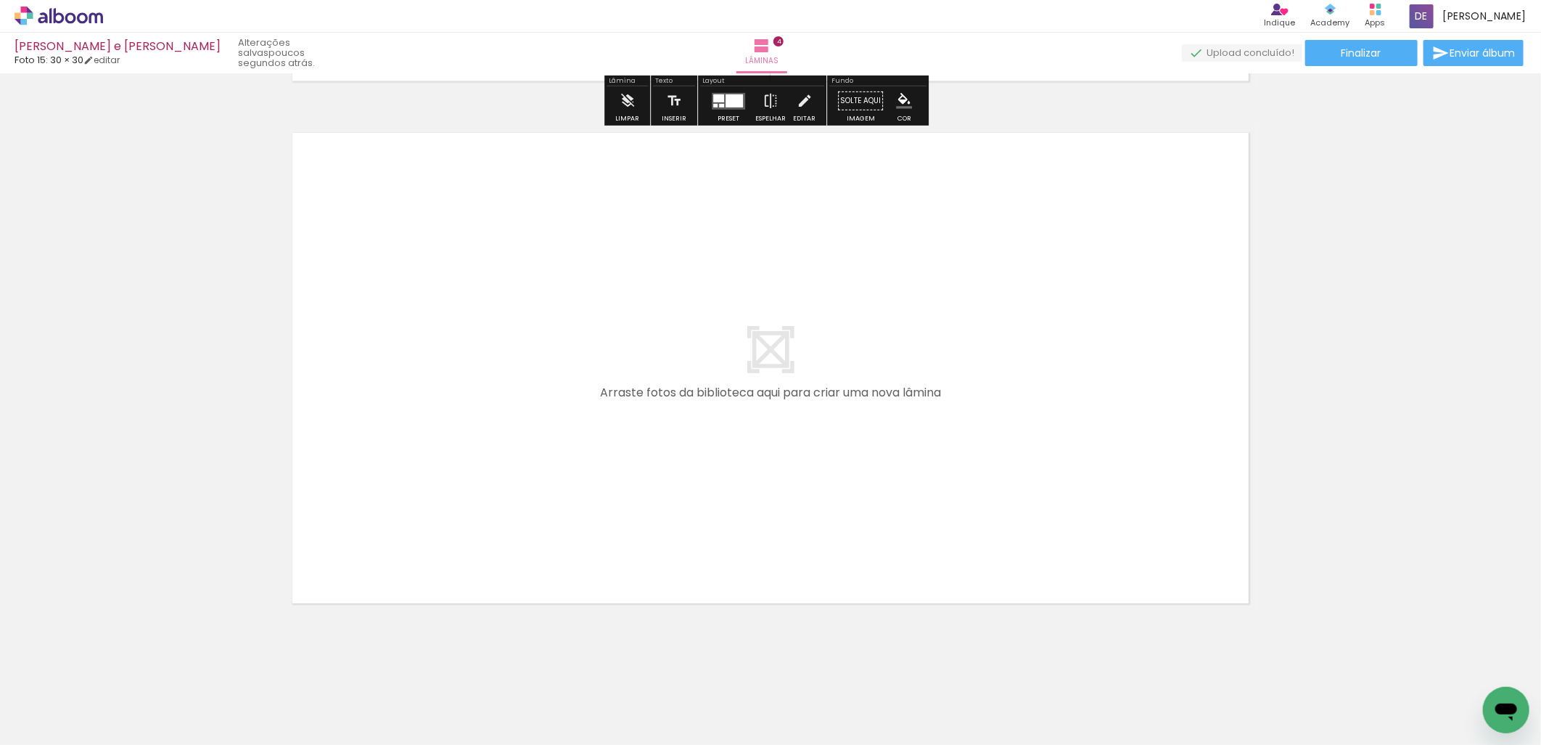
scroll to position [2088, 0]
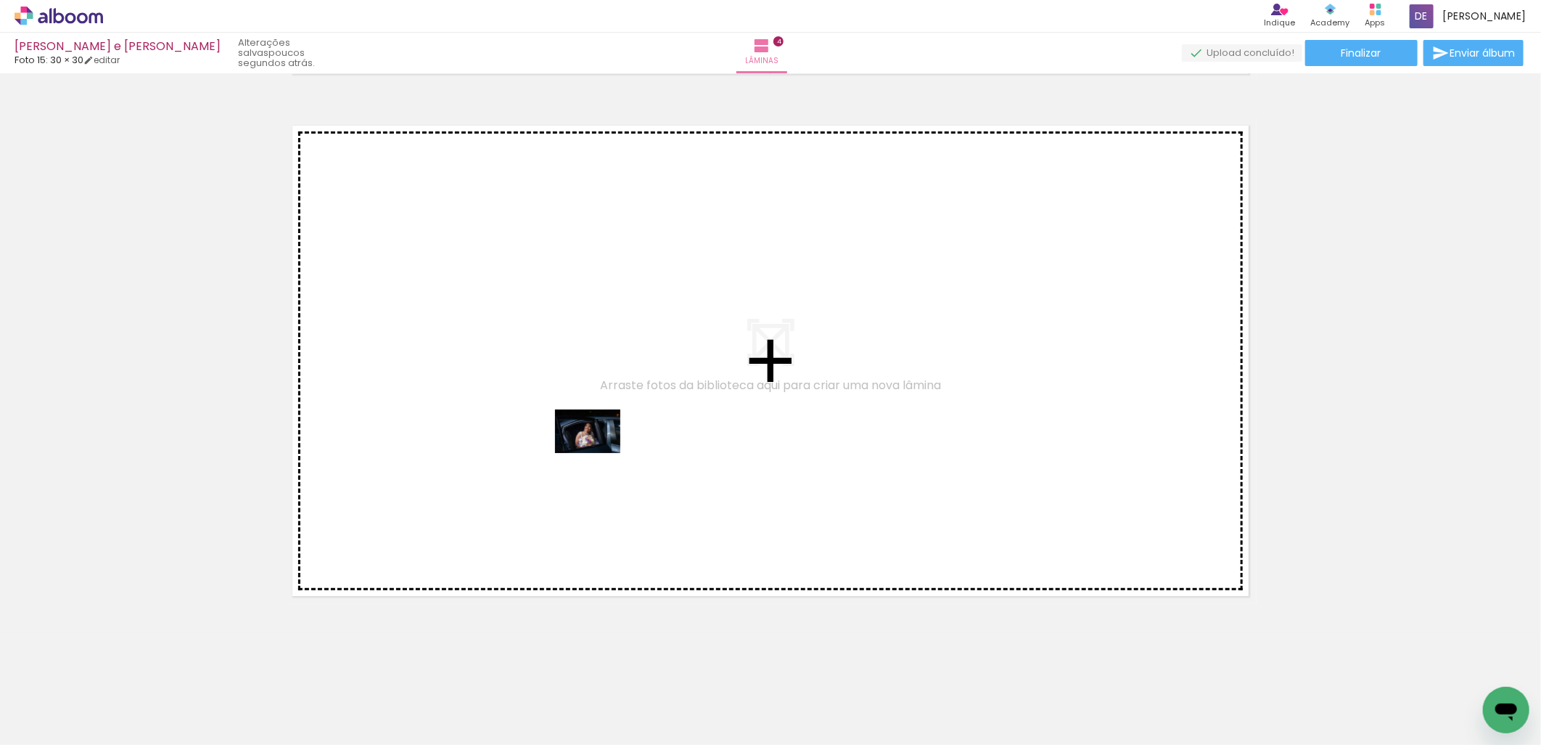
drag, startPoint x: 779, startPoint y: 690, endPoint x: 589, endPoint y: 440, distance: 314.8
click at [589, 440] on quentale-workspace at bounding box center [770, 372] width 1541 height 745
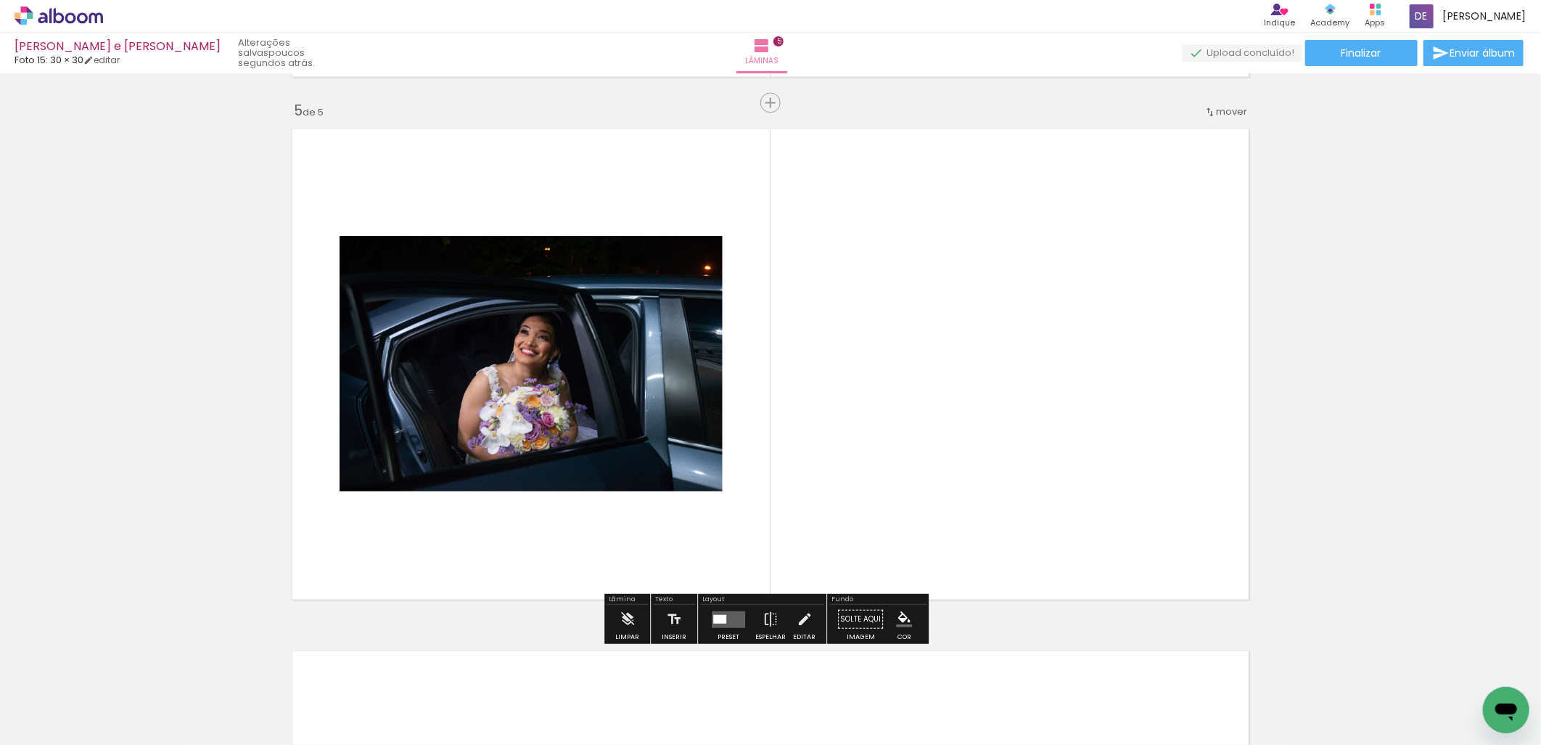
scroll to position [2084, 0]
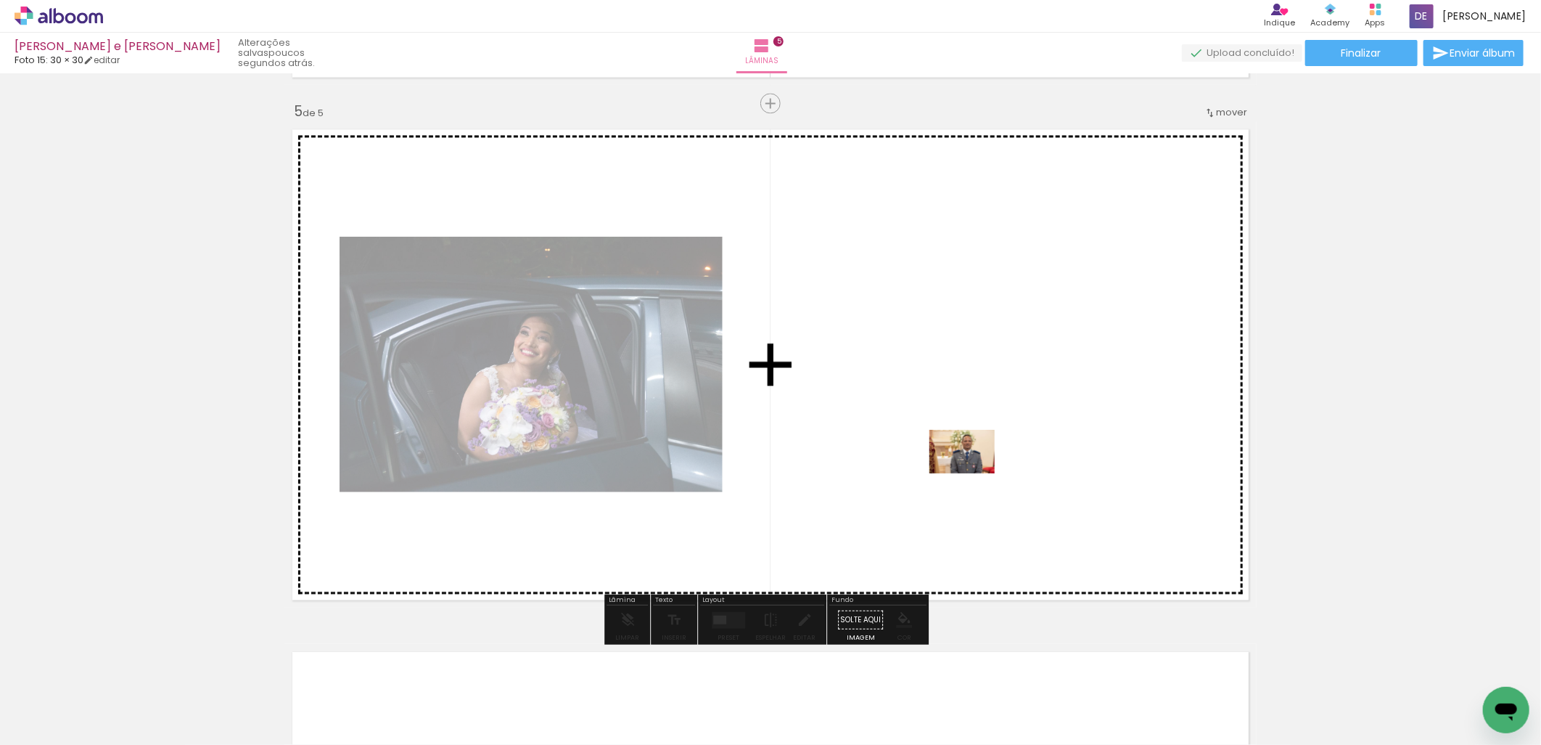
drag, startPoint x: 861, startPoint y: 716, endPoint x: 963, endPoint y: 465, distance: 270.9
click at [963, 465] on quentale-workspace at bounding box center [770, 372] width 1541 height 745
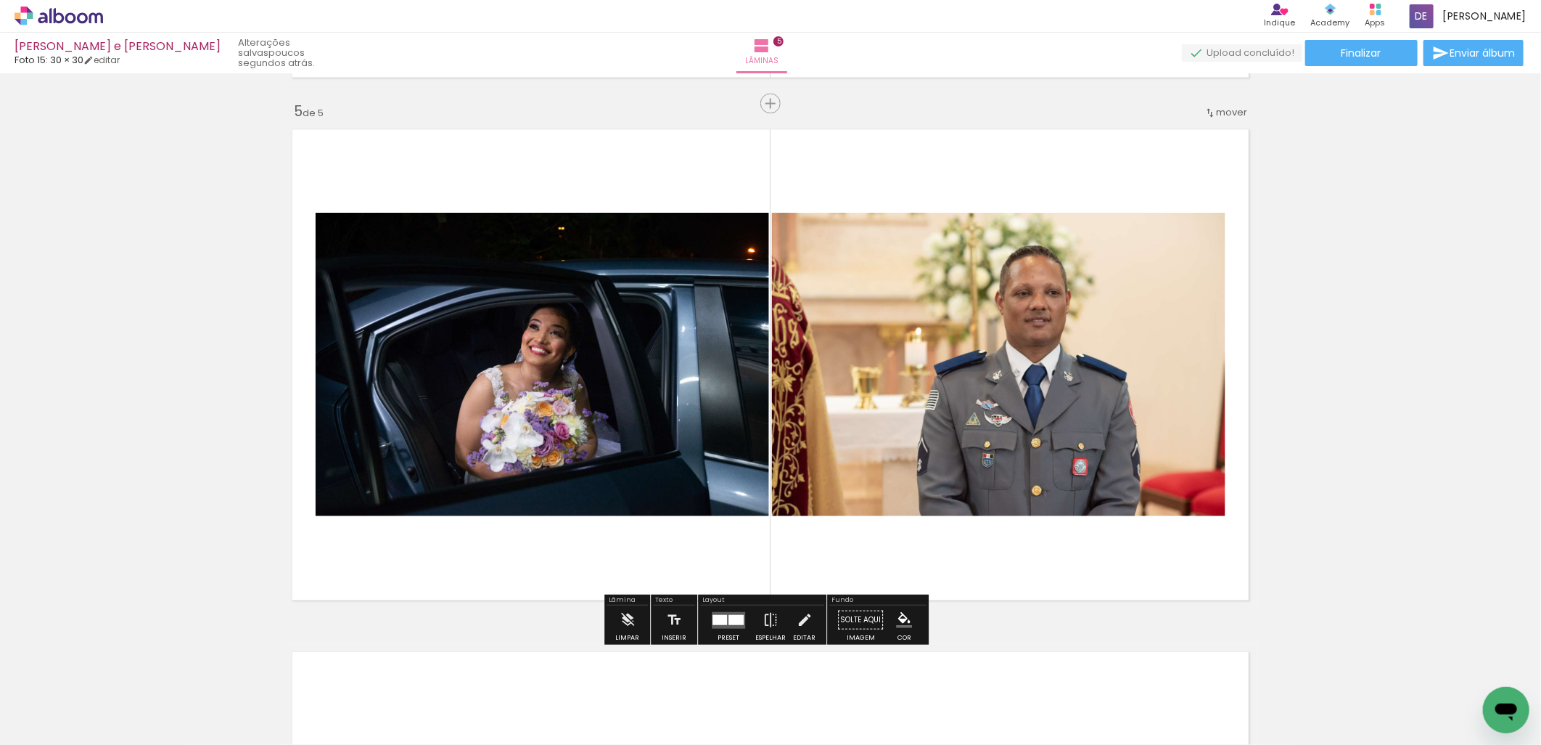
click at [720, 620] on div at bounding box center [720, 619] width 15 height 10
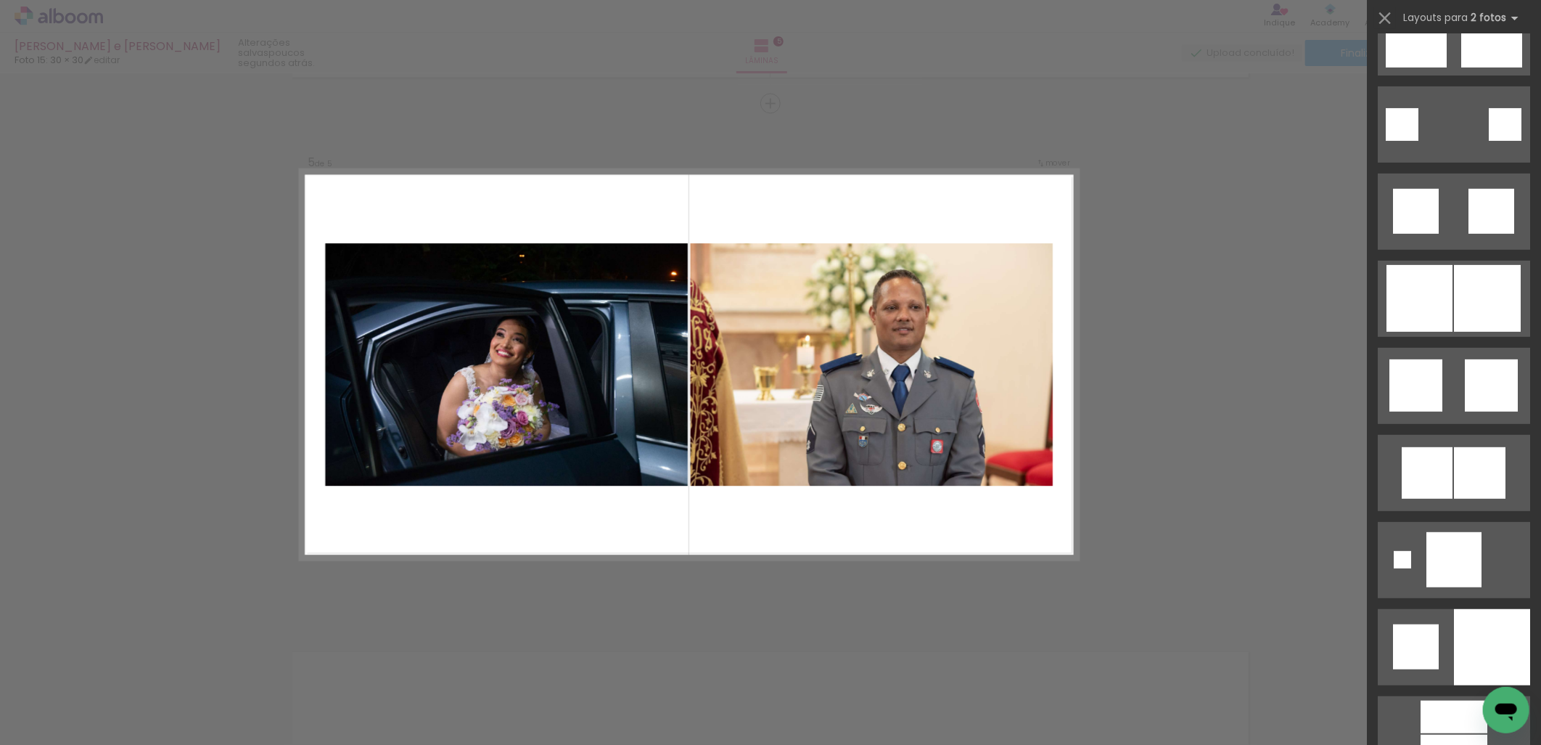
scroll to position [3870, 0]
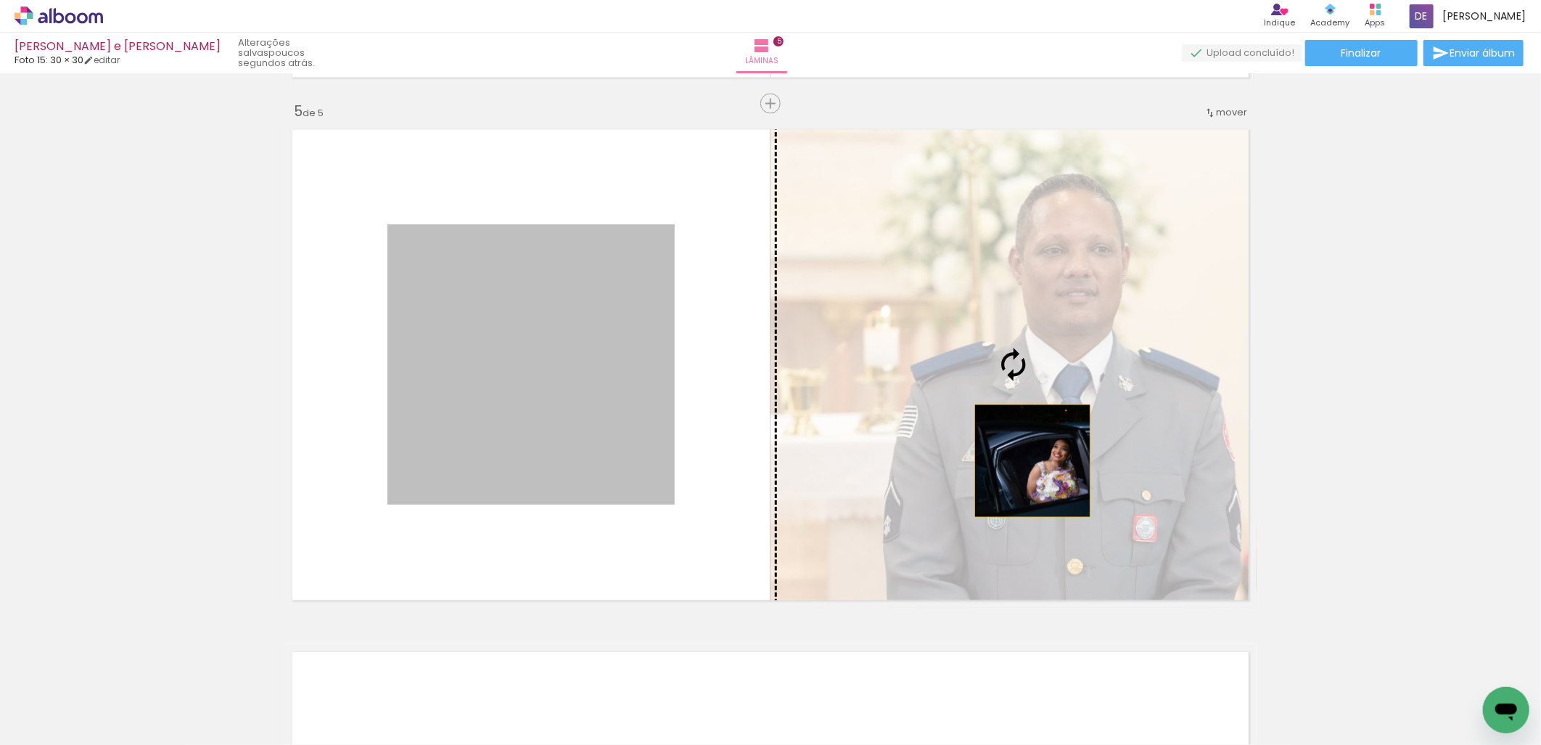
drag, startPoint x: 526, startPoint y: 460, endPoint x: 1016, endPoint y: 463, distance: 489.8
click at [0, 0] on slot at bounding box center [0, 0] width 0 height 0
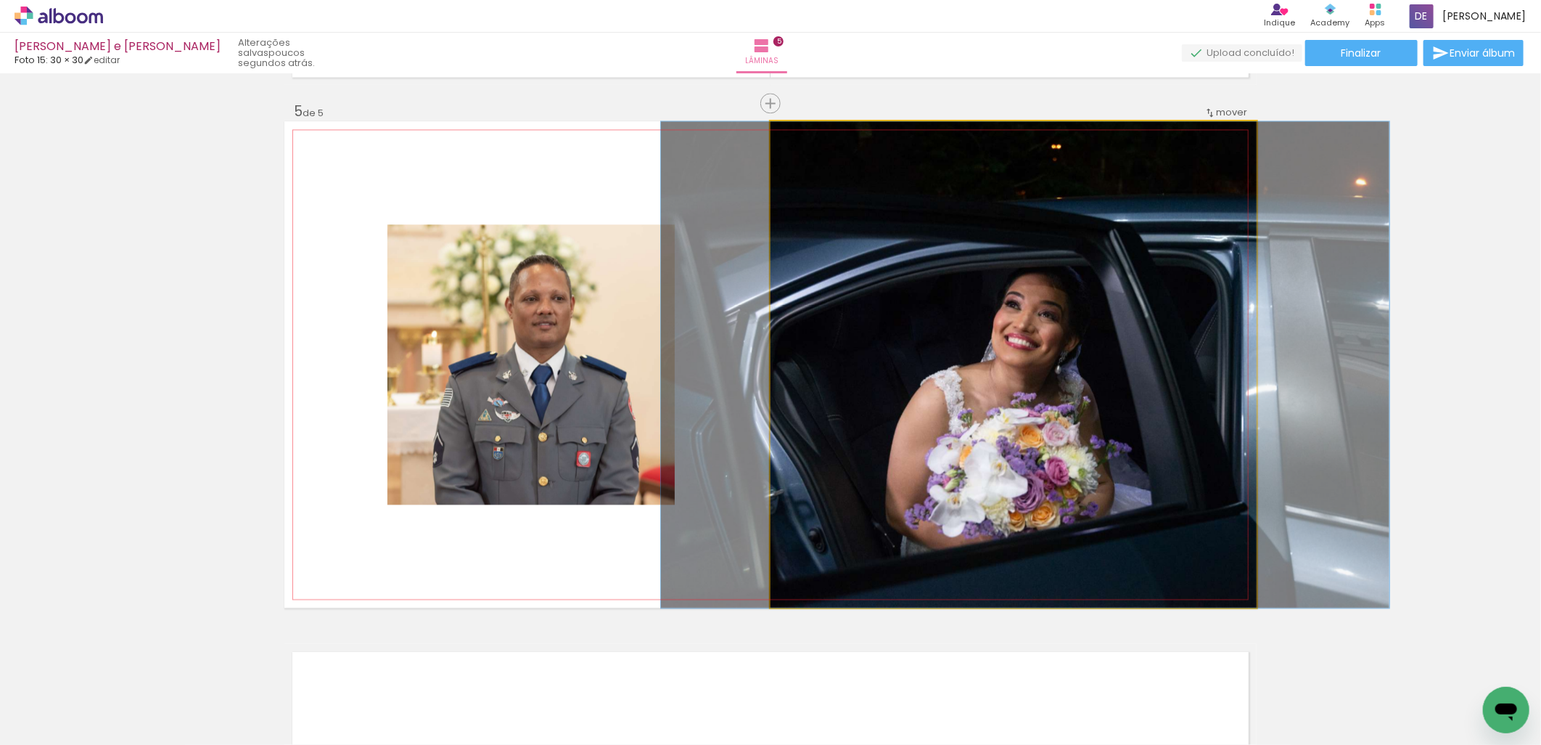
drag, startPoint x: 1059, startPoint y: 490, endPoint x: 1071, endPoint y: 488, distance: 11.8
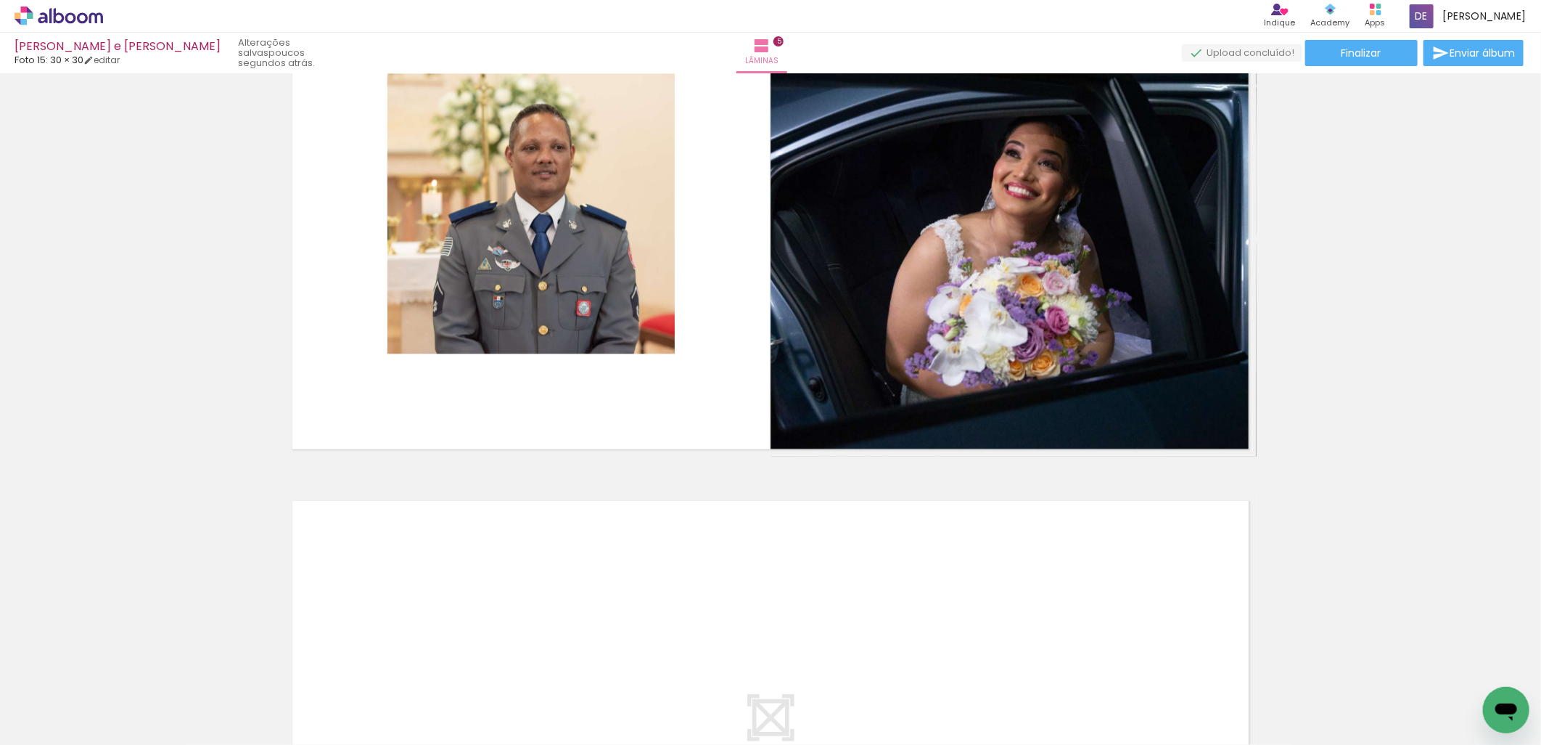
scroll to position [2406, 0]
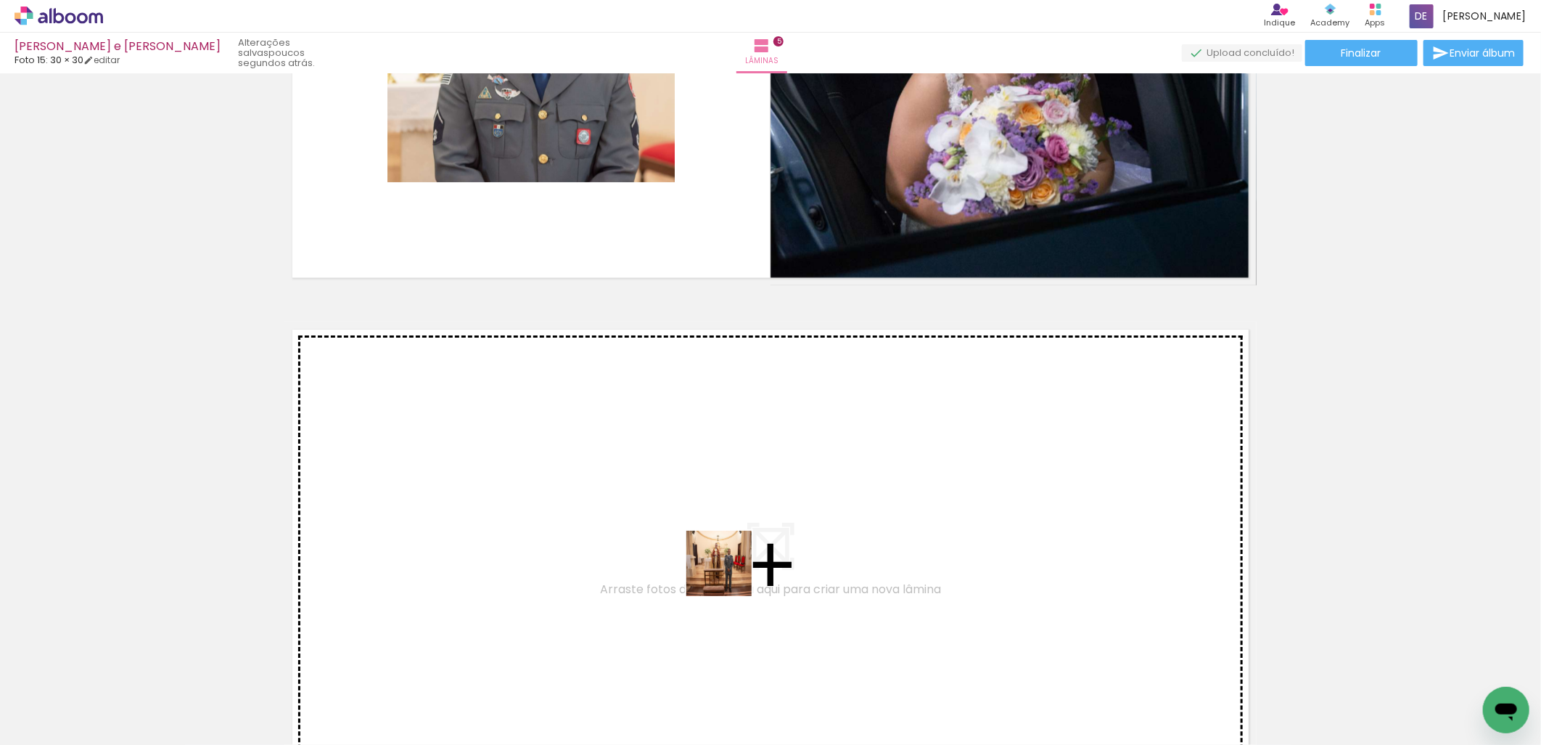
drag, startPoint x: 866, startPoint y: 653, endPoint x: 619, endPoint y: 527, distance: 277.8
click at [619, 527] on quentale-workspace at bounding box center [770, 372] width 1541 height 745
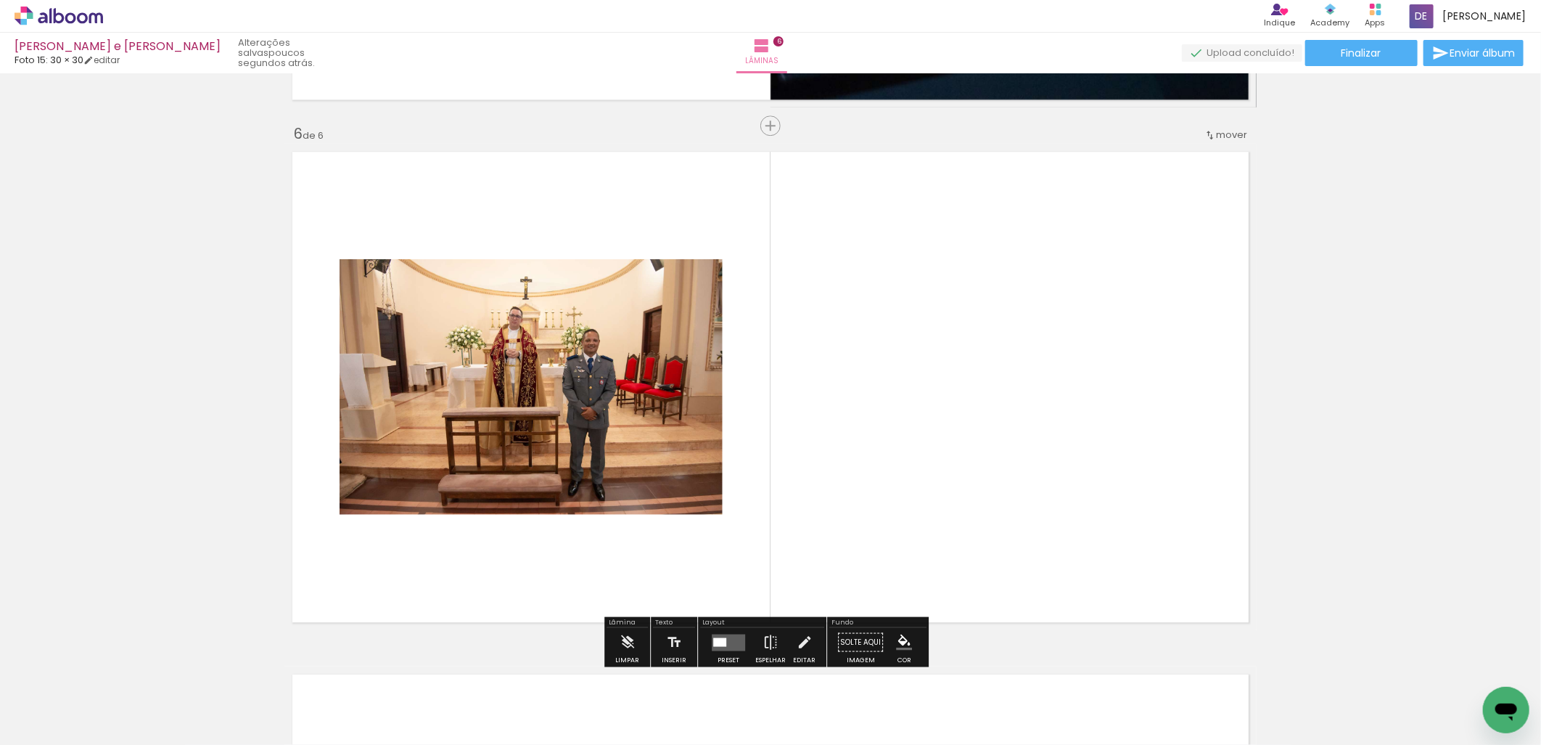
scroll to position [2607, 0]
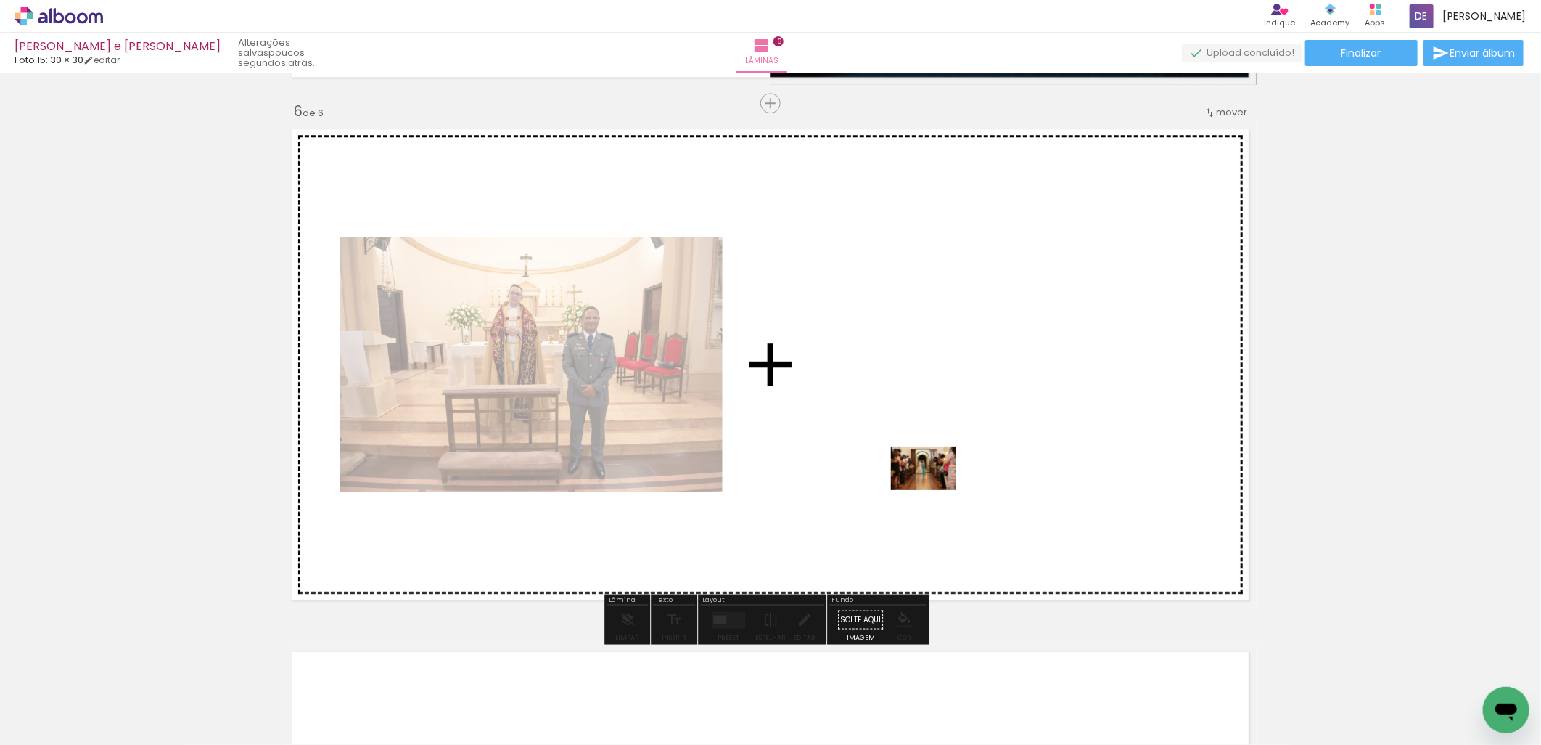
drag, startPoint x: 992, startPoint y: 612, endPoint x: 890, endPoint y: 454, distance: 188.4
click at [890, 454] on quentale-workspace at bounding box center [770, 372] width 1541 height 745
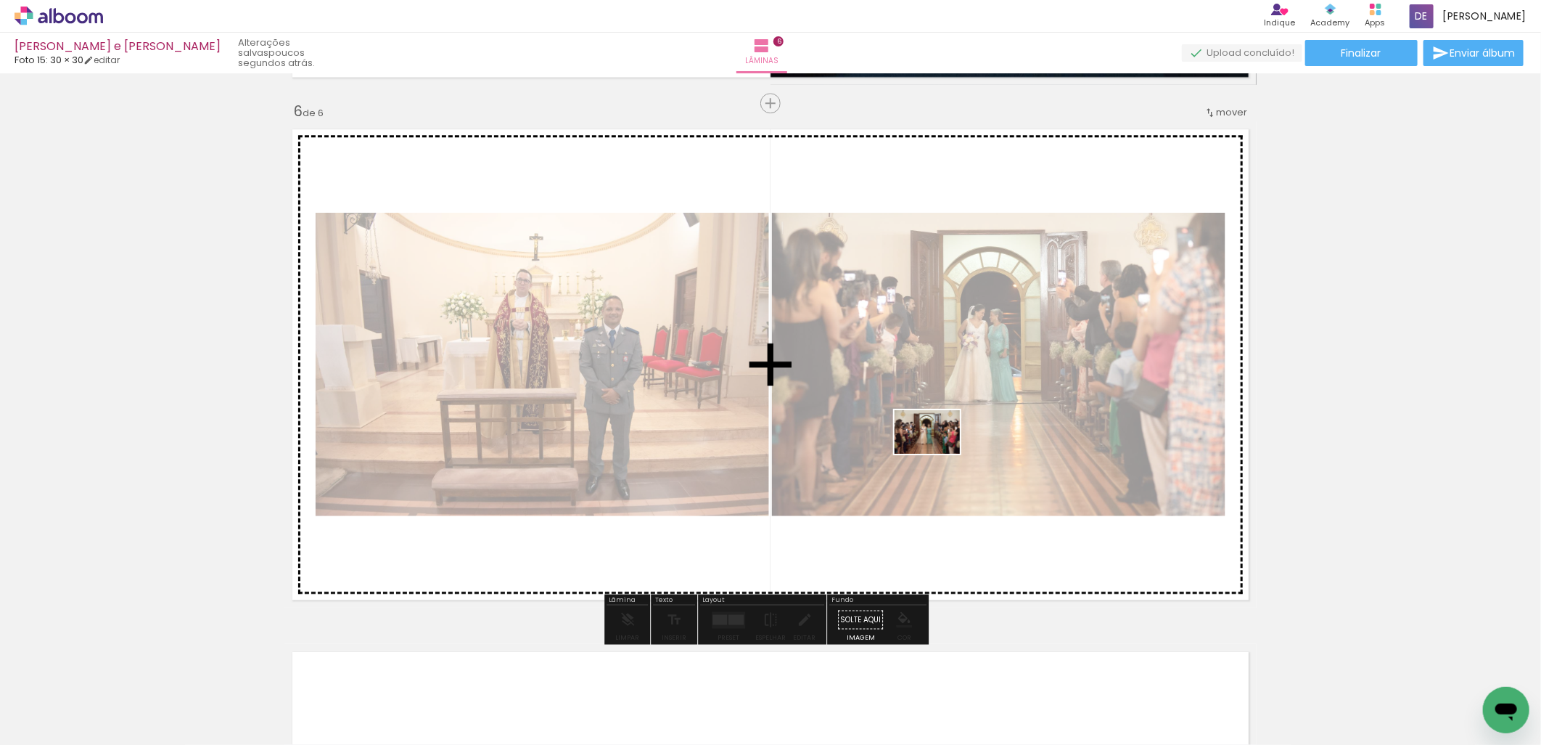
drag, startPoint x: 1084, startPoint y: 688, endPoint x: 956, endPoint y: 501, distance: 226.6
click at [934, 451] on quentale-workspace at bounding box center [770, 372] width 1541 height 745
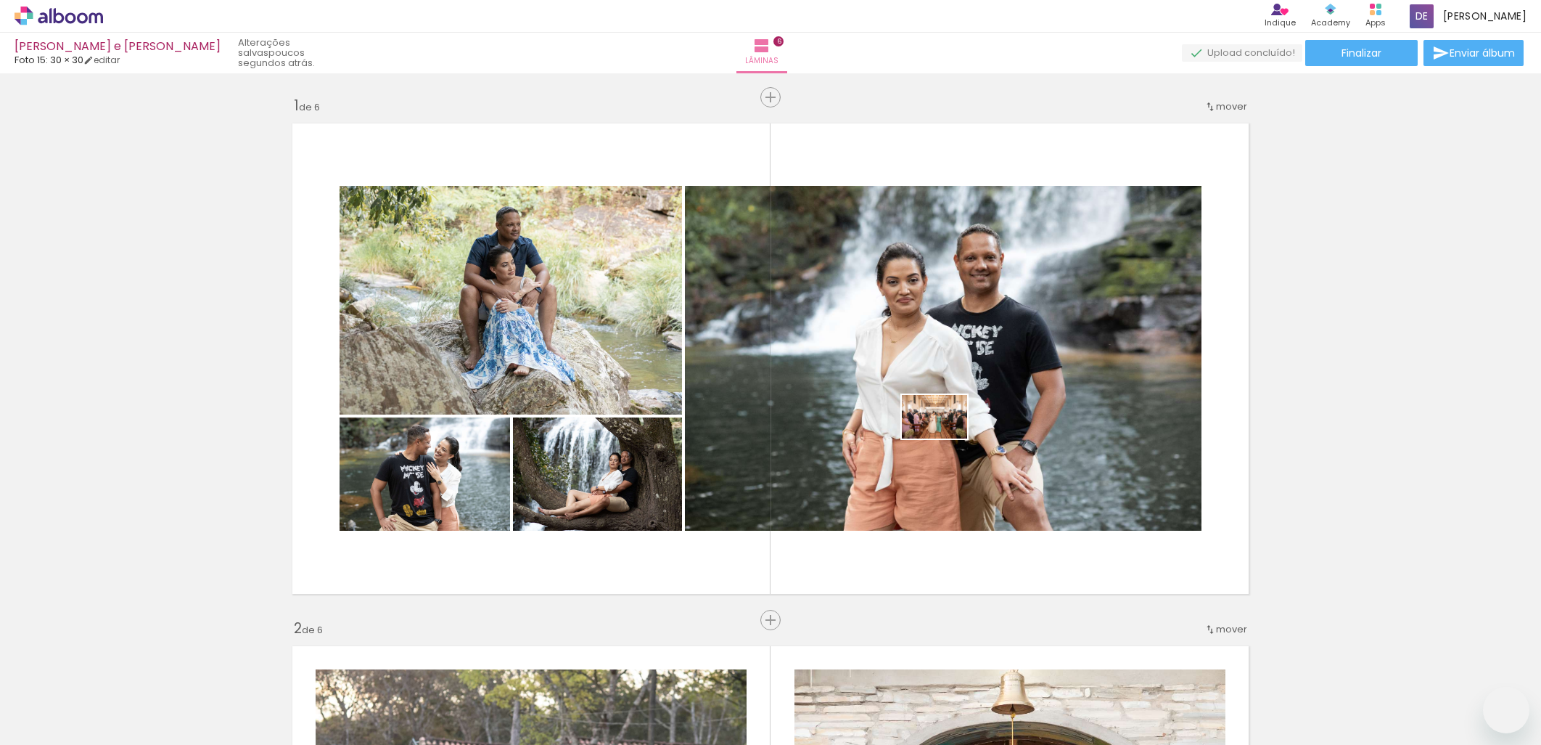
click at [918, 415] on quentale-workspace at bounding box center [770, 372] width 1541 height 745
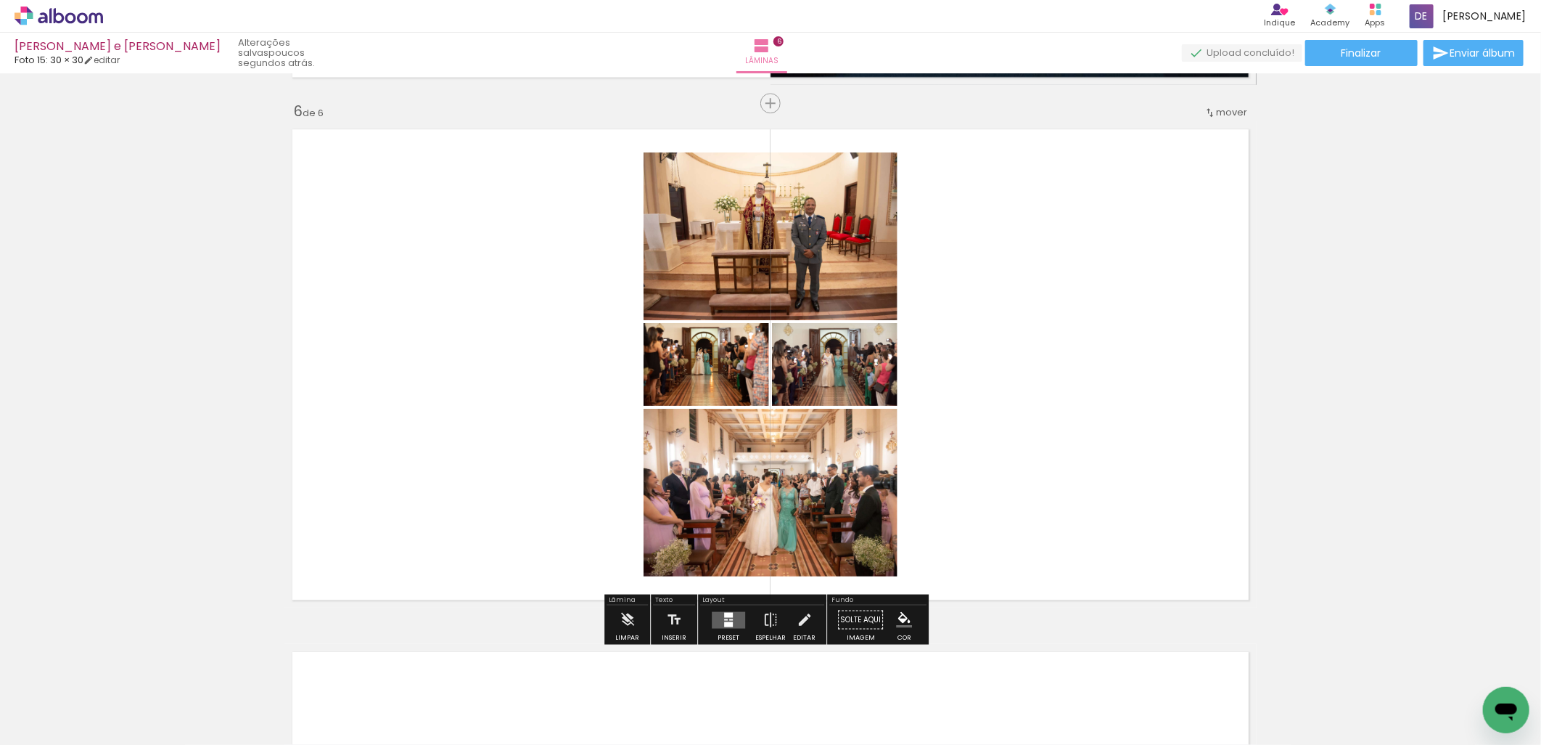
scroll to position [0, 764]
click at [724, 625] on div at bounding box center [728, 623] width 9 height 5
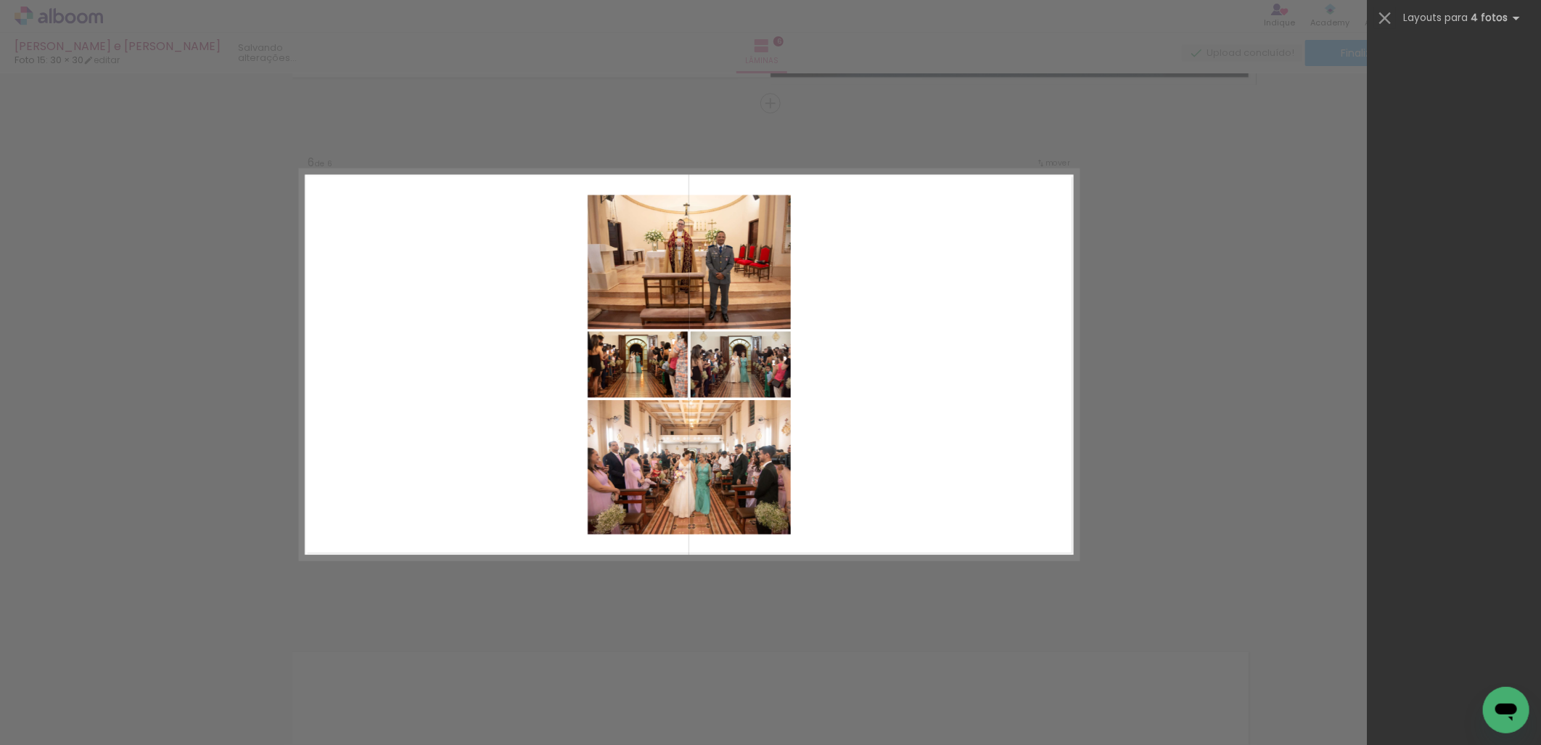
scroll to position [0, 0]
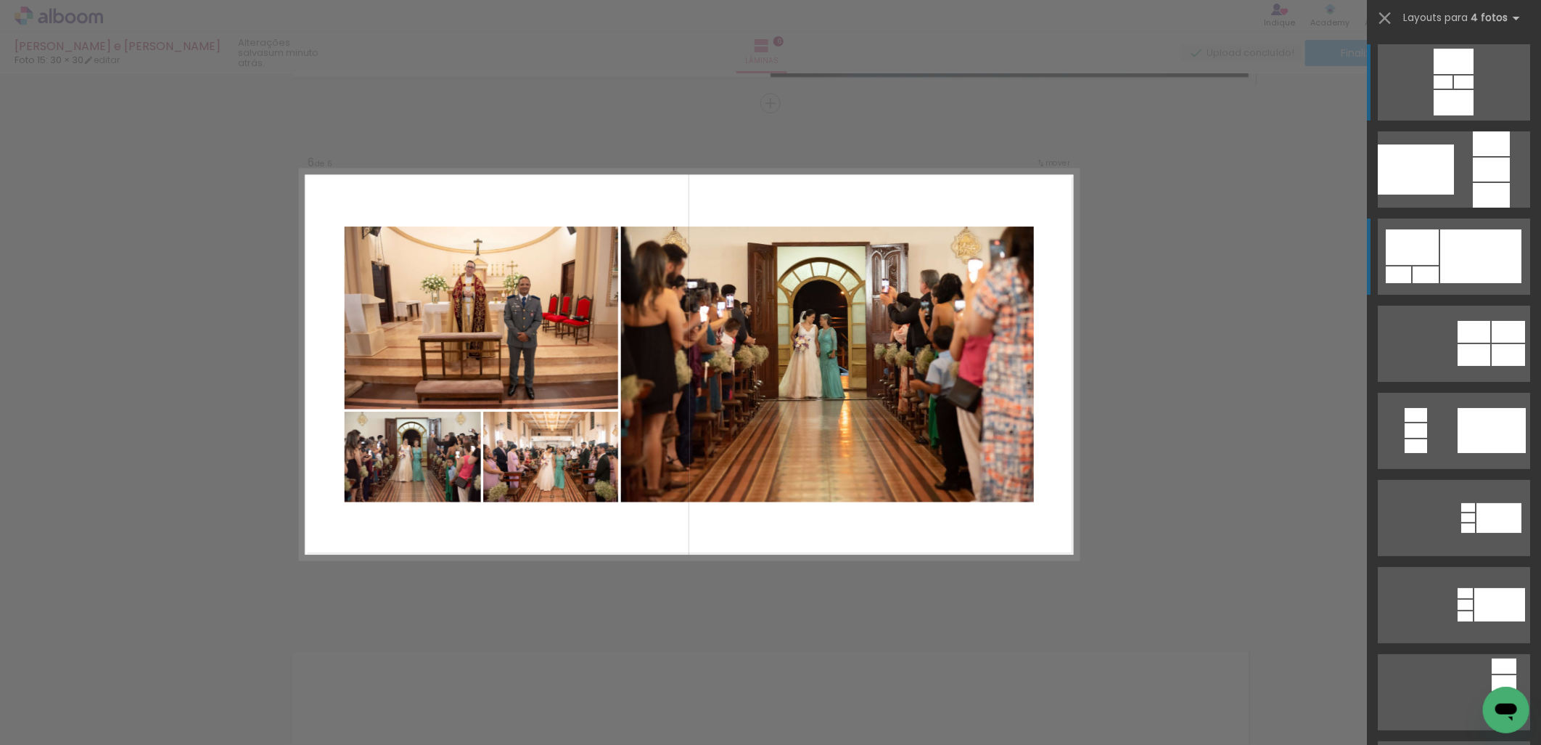
click at [1488, 261] on div at bounding box center [1480, 256] width 81 height 54
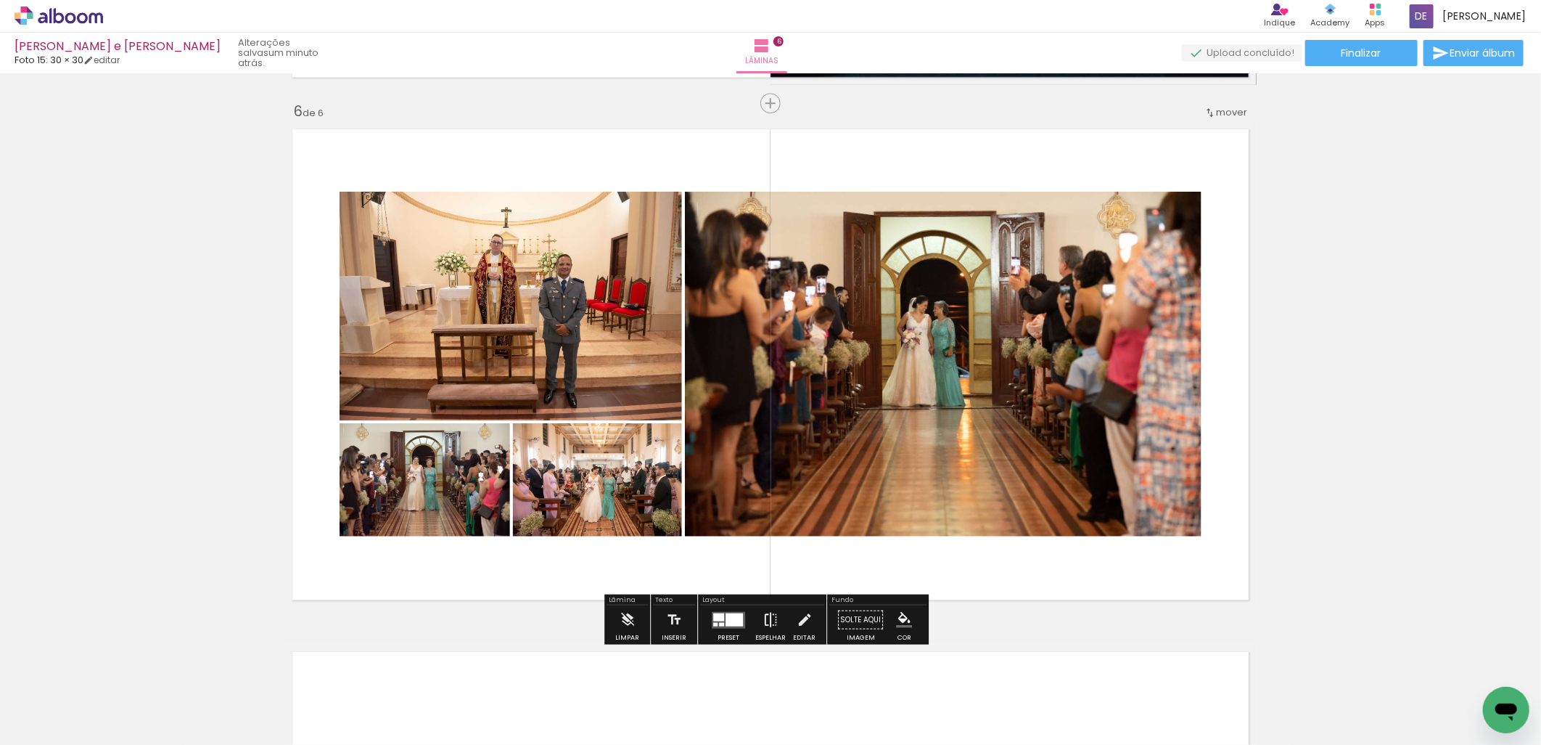
click at [771, 617] on iron-icon at bounding box center [771, 618] width 16 height 29
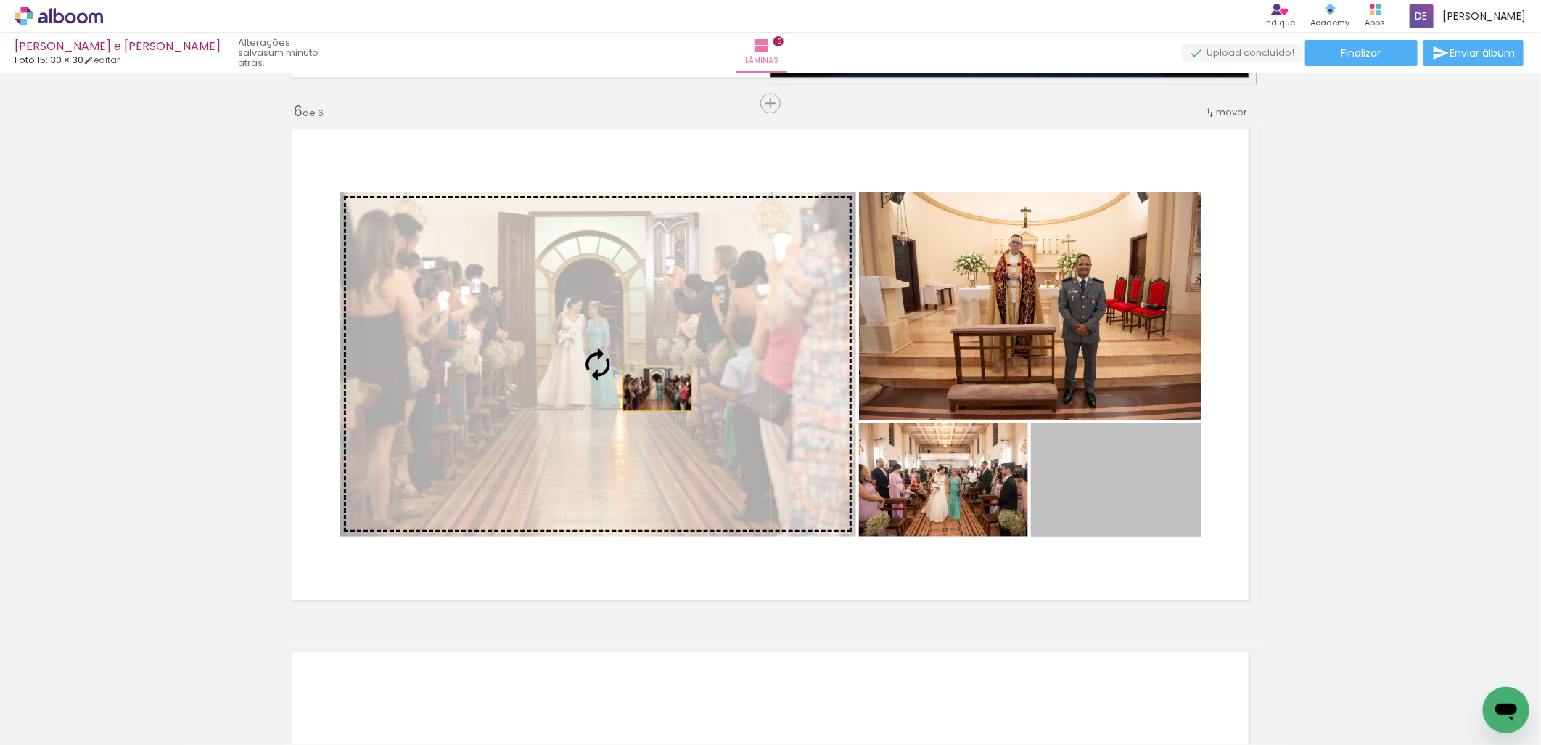
drag, startPoint x: 1094, startPoint y: 494, endPoint x: 646, endPoint y: 385, distance: 461.5
click at [0, 0] on slot at bounding box center [0, 0] width 0 height 0
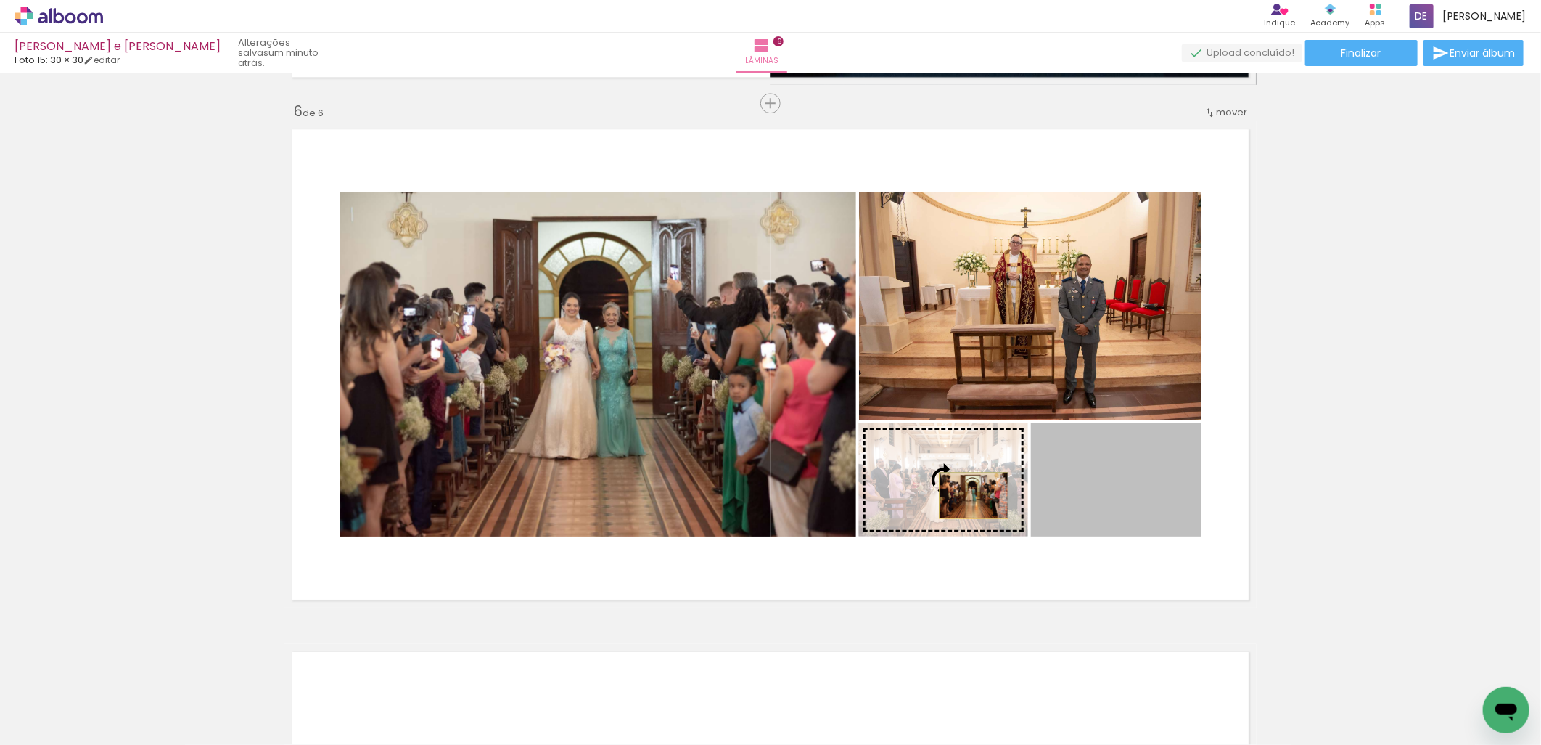
drag, startPoint x: 1127, startPoint y: 510, endPoint x: 968, endPoint y: 495, distance: 159.7
click at [0, 0] on slot at bounding box center [0, 0] width 0 height 0
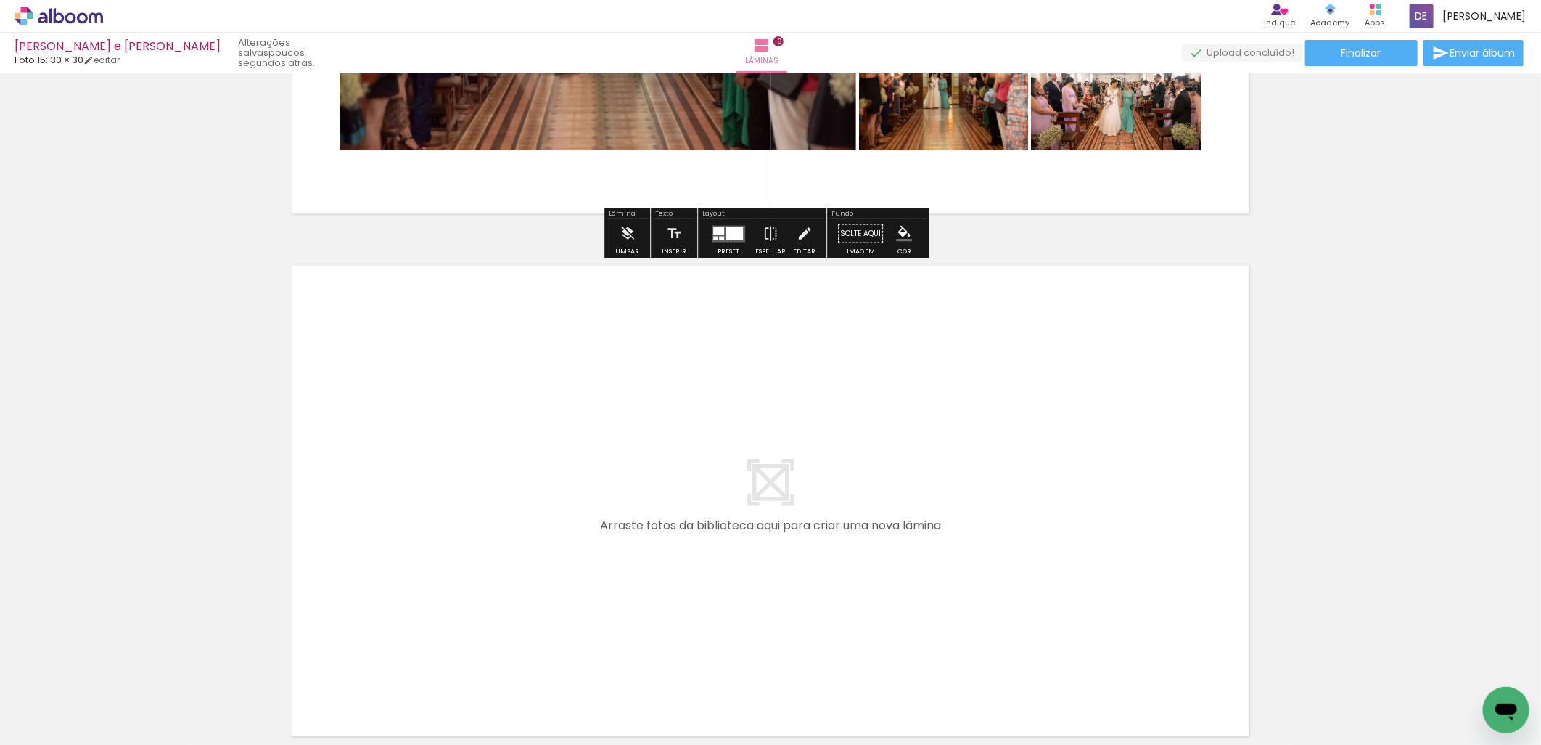
scroll to position [3052, 0]
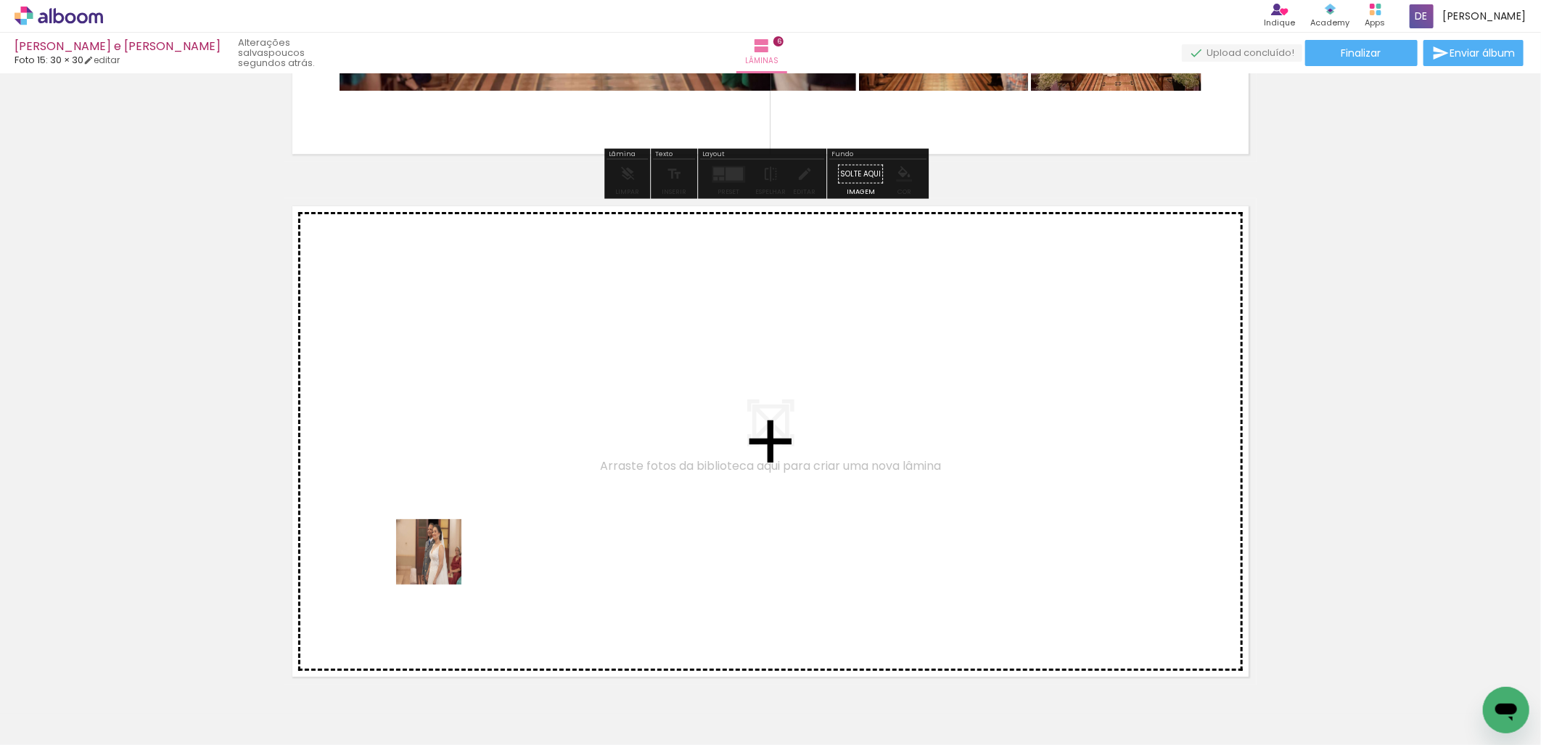
drag, startPoint x: 441, startPoint y: 686, endPoint x: 440, endPoint y: 489, distance: 196.7
click at [440, 489] on quentale-workspace at bounding box center [770, 372] width 1541 height 745
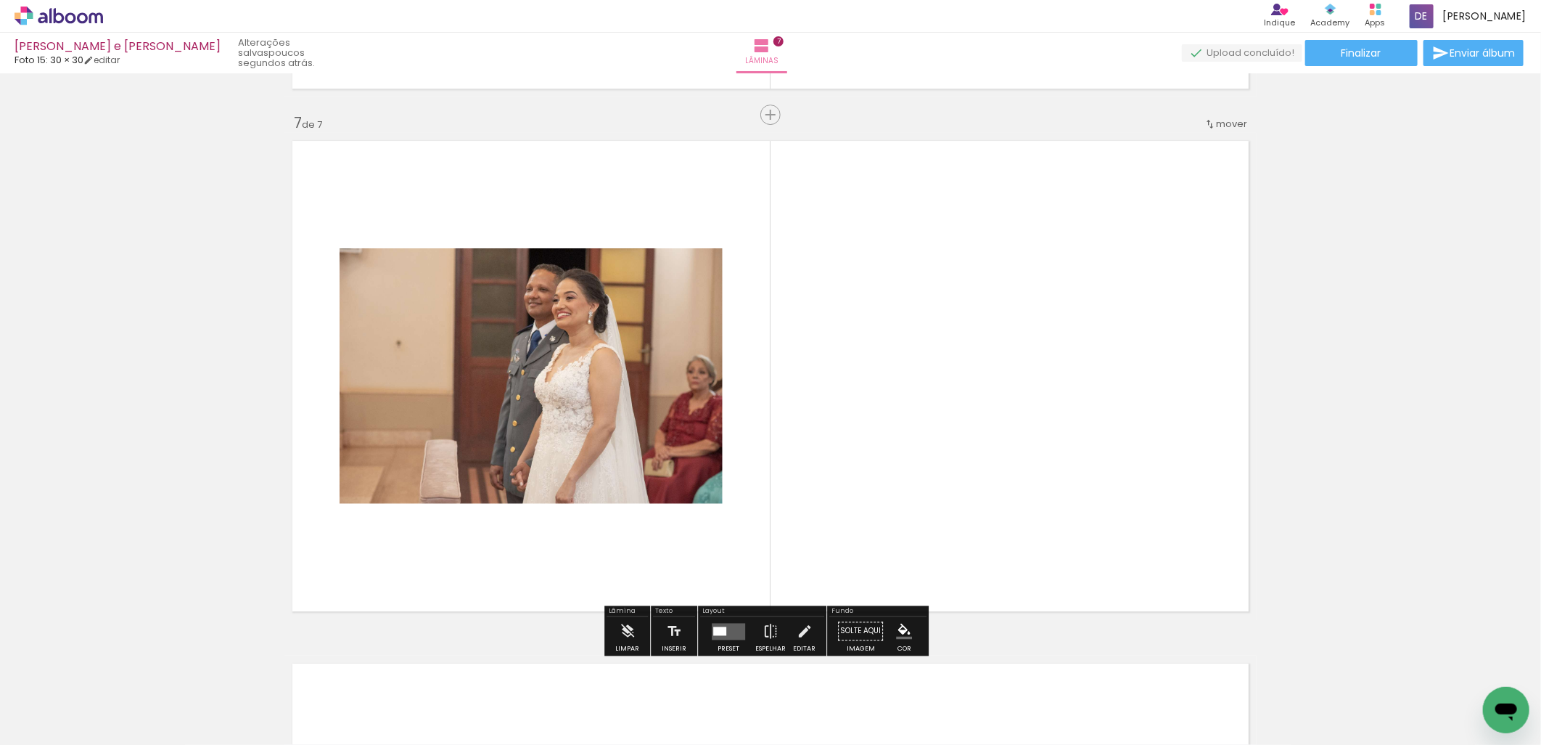
scroll to position [3129, 0]
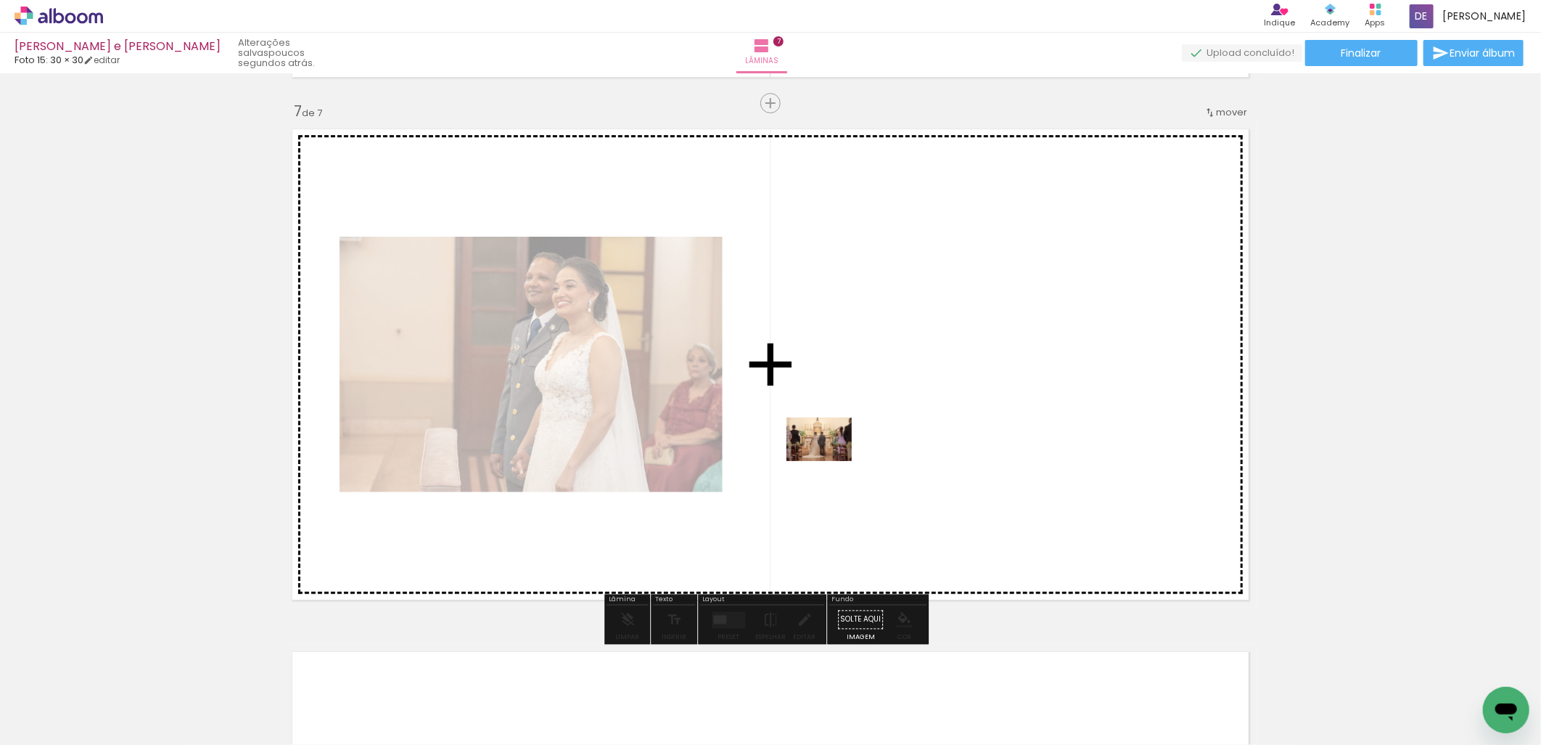
drag, startPoint x: 502, startPoint y: 710, endPoint x: 831, endPoint y: 459, distance: 413.2
click at [831, 459] on quentale-workspace at bounding box center [770, 372] width 1541 height 745
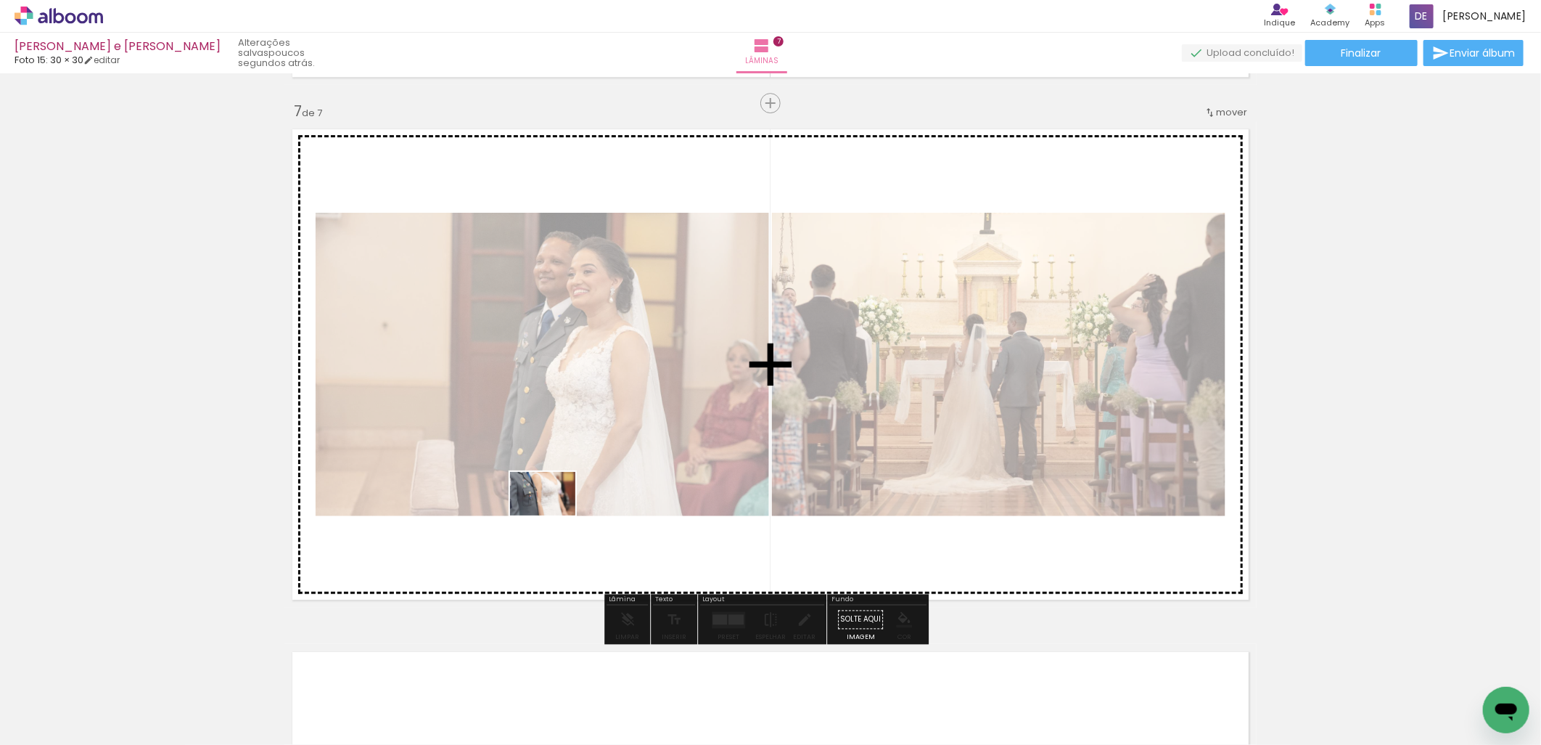
drag, startPoint x: 577, startPoint y: 713, endPoint x: 548, endPoint y: 470, distance: 245.5
click at [539, 465] on quentale-workspace at bounding box center [770, 372] width 1541 height 745
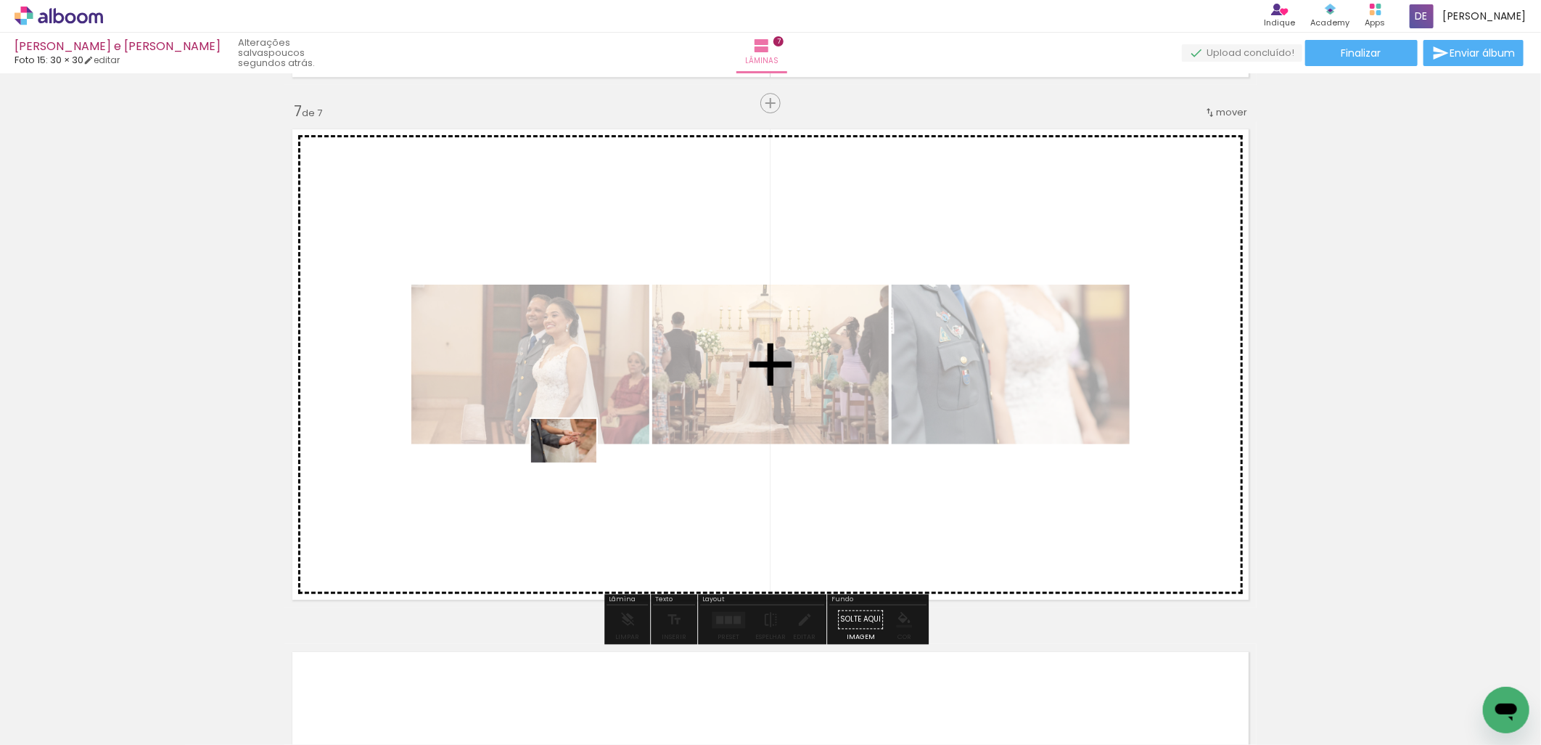
drag, startPoint x: 678, startPoint y: 705, endPoint x: 577, endPoint y: 472, distance: 253.8
click at [570, 457] on quentale-workspace at bounding box center [770, 372] width 1541 height 745
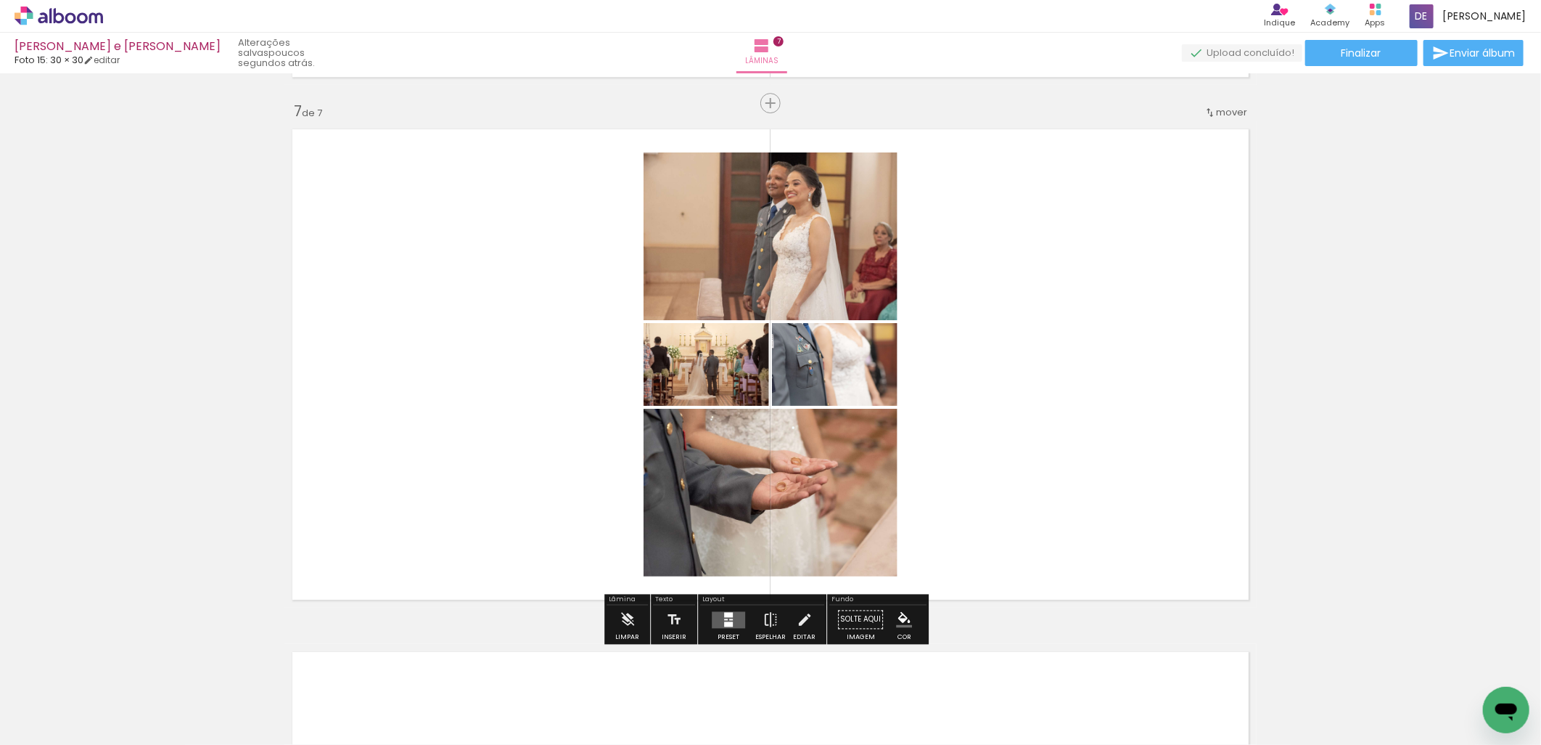
click at [734, 618] on quentale-layouter at bounding box center [728, 619] width 33 height 17
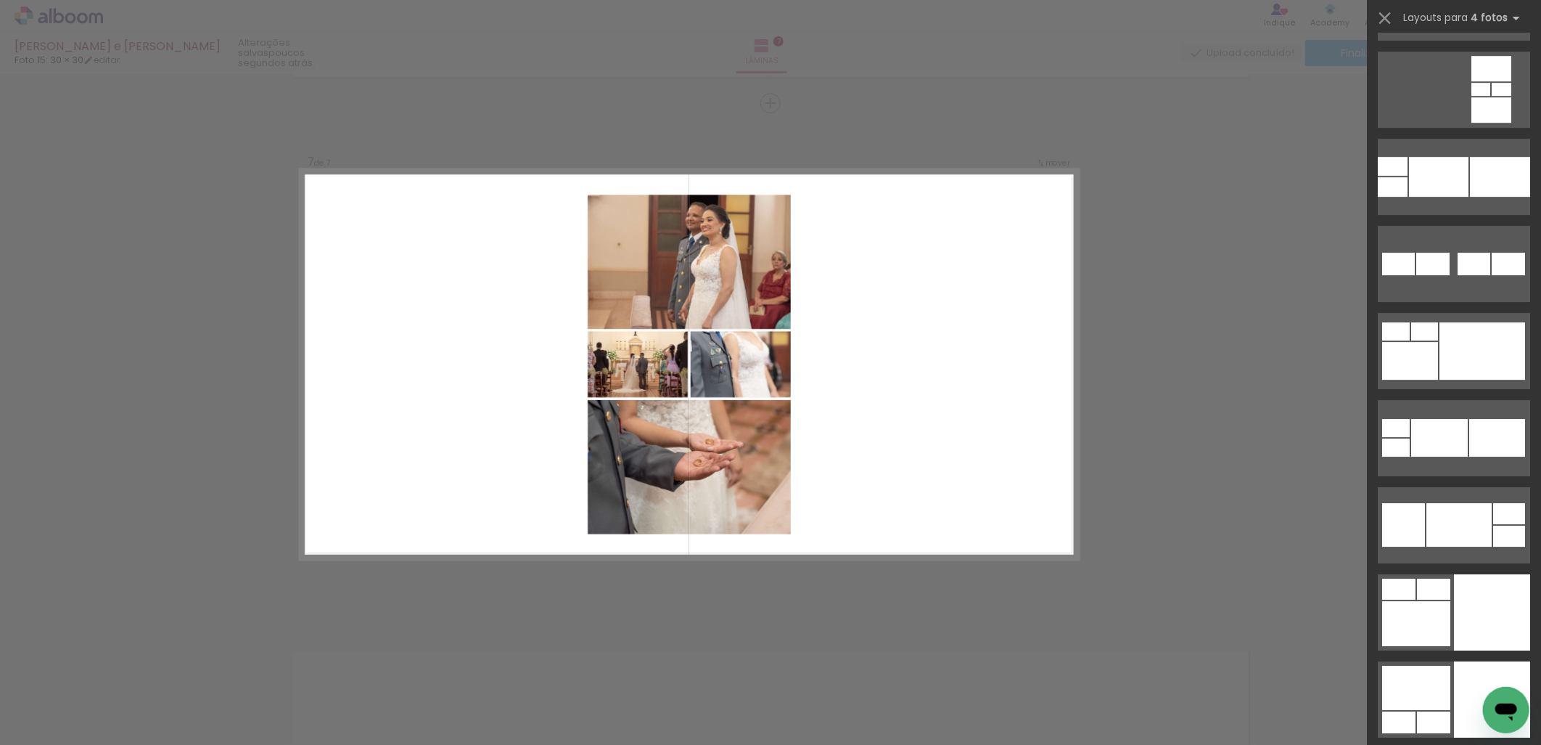
scroll to position [6369, 0]
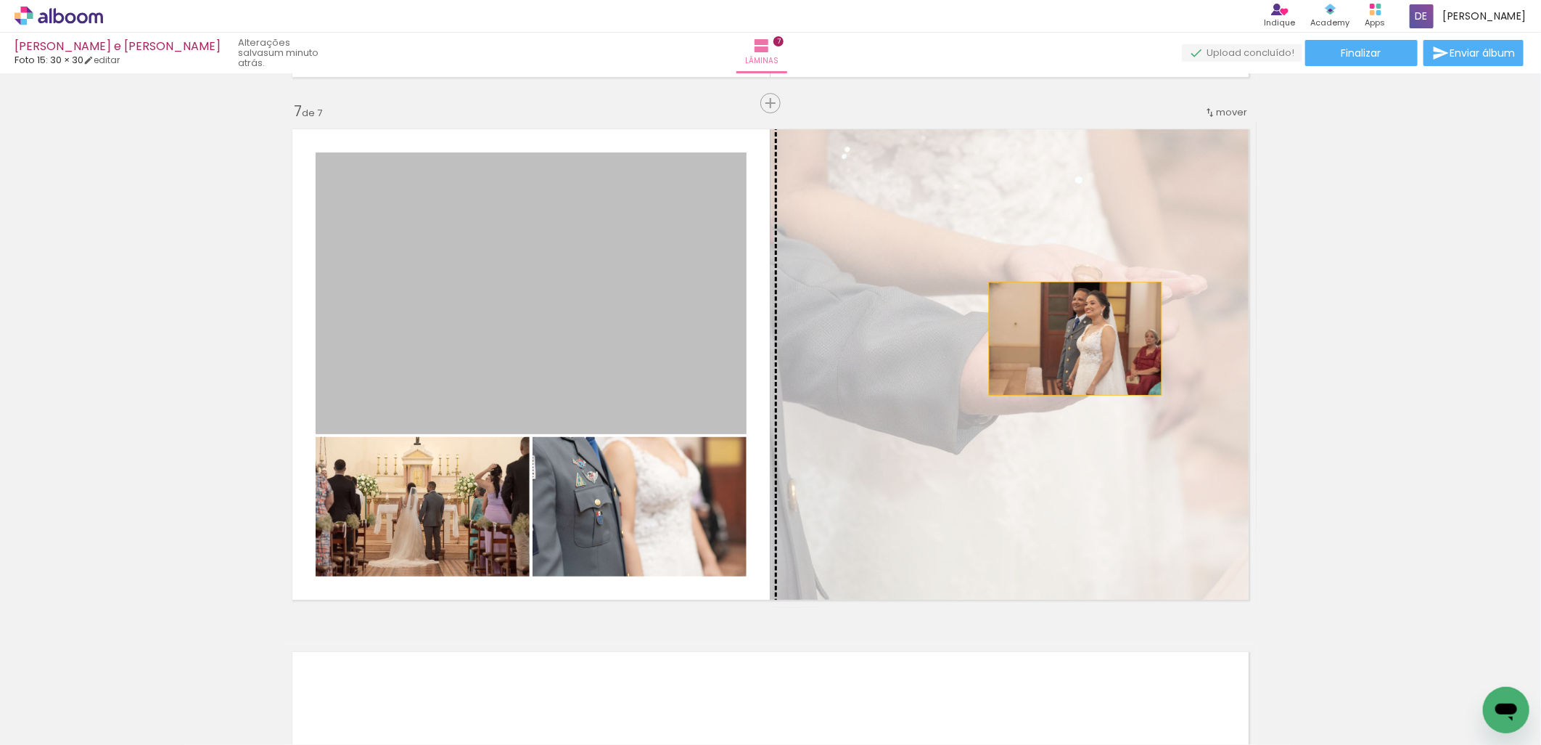
drag, startPoint x: 665, startPoint y: 338, endPoint x: 1129, endPoint y: 336, distance: 464.4
click at [0, 0] on slot at bounding box center [0, 0] width 0 height 0
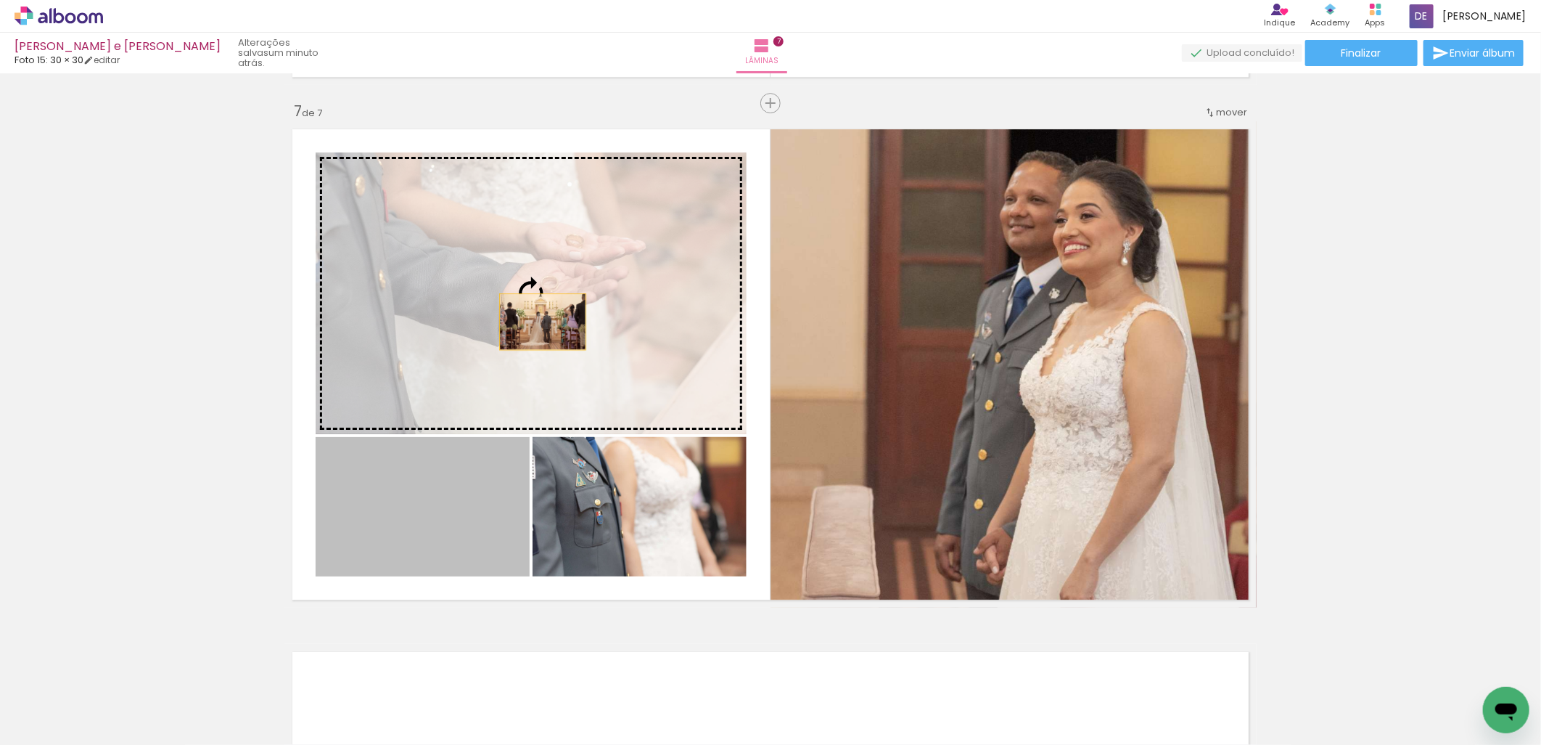
drag, startPoint x: 459, startPoint y: 503, endPoint x: 557, endPoint y: 261, distance: 260.5
click at [0, 0] on slot at bounding box center [0, 0] width 0 height 0
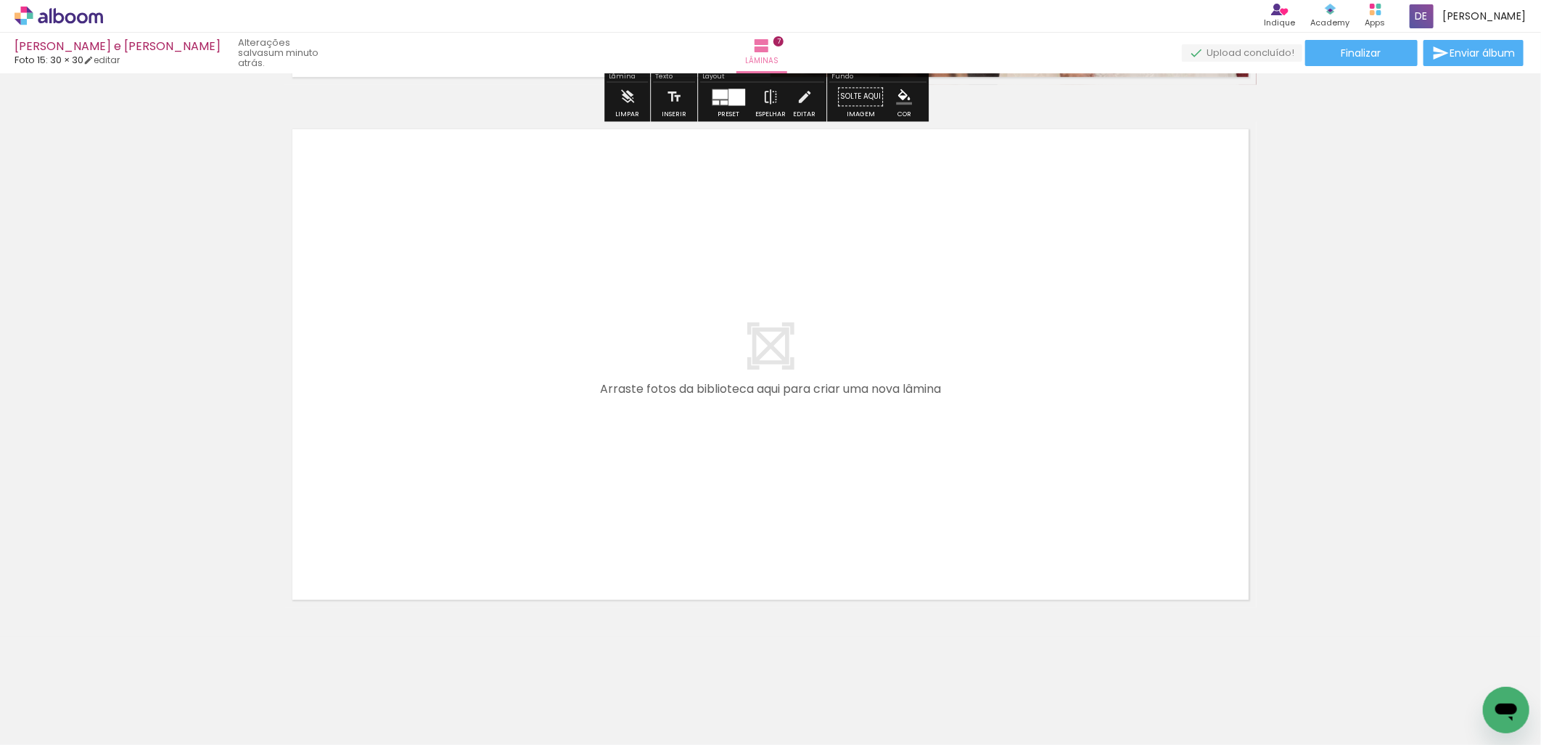
scroll to position [3655, 0]
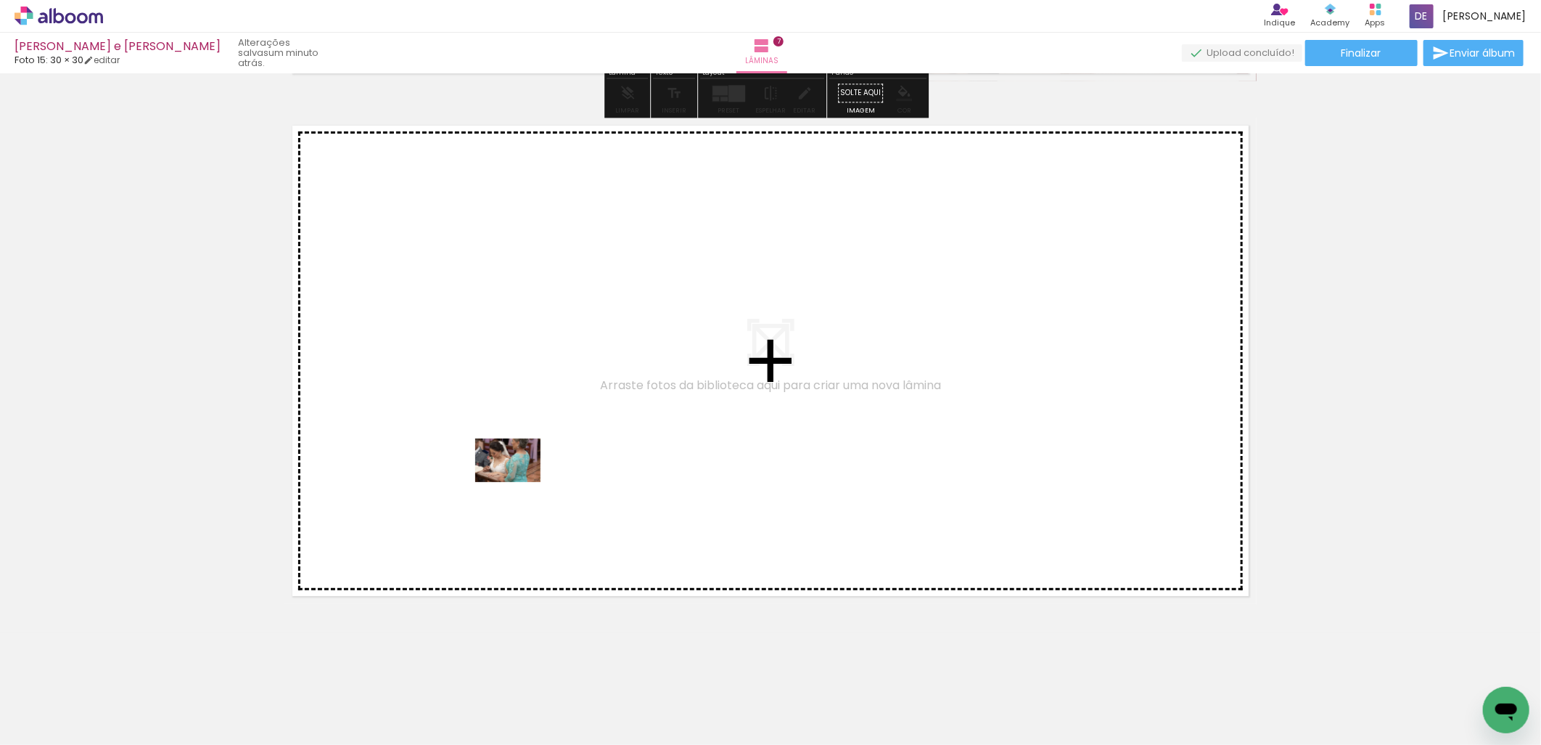
drag, startPoint x: 742, startPoint y: 679, endPoint x: 518, endPoint y: 482, distance: 297.7
click at [518, 482] on quentale-workspace at bounding box center [770, 372] width 1541 height 745
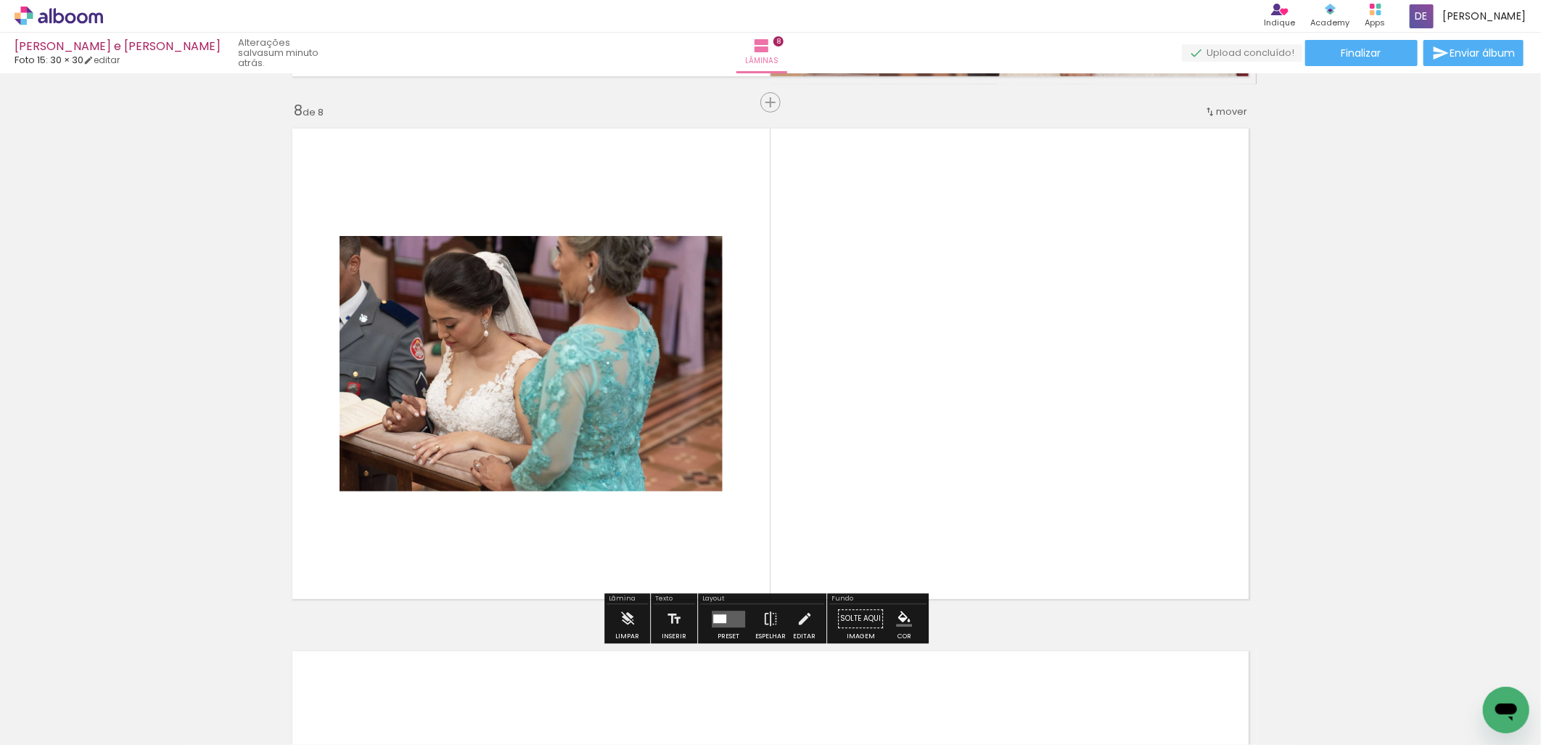
scroll to position [3652, 0]
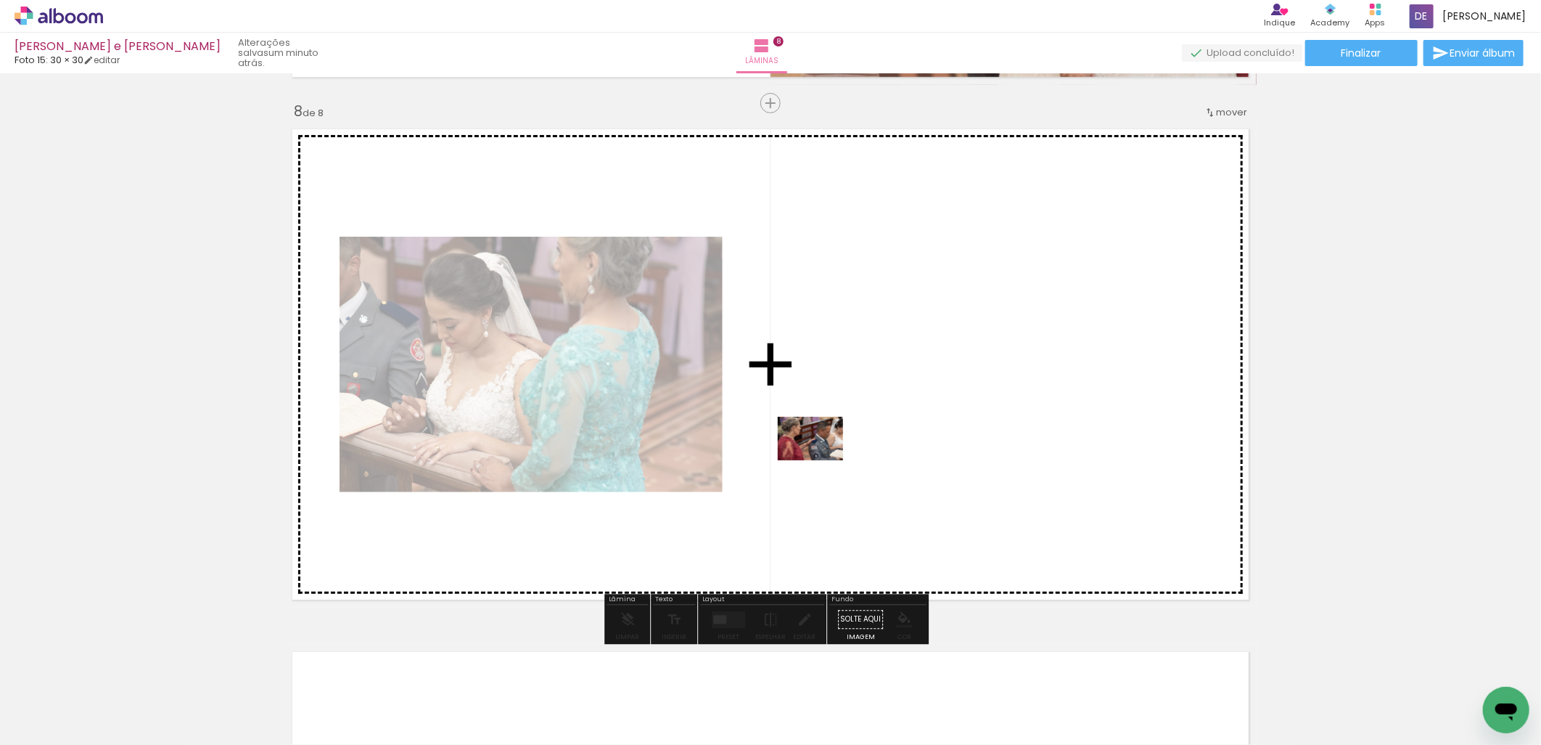
drag, startPoint x: 852, startPoint y: 701, endPoint x: 803, endPoint y: 422, distance: 283.7
click at [803, 422] on quentale-workspace at bounding box center [770, 372] width 1541 height 745
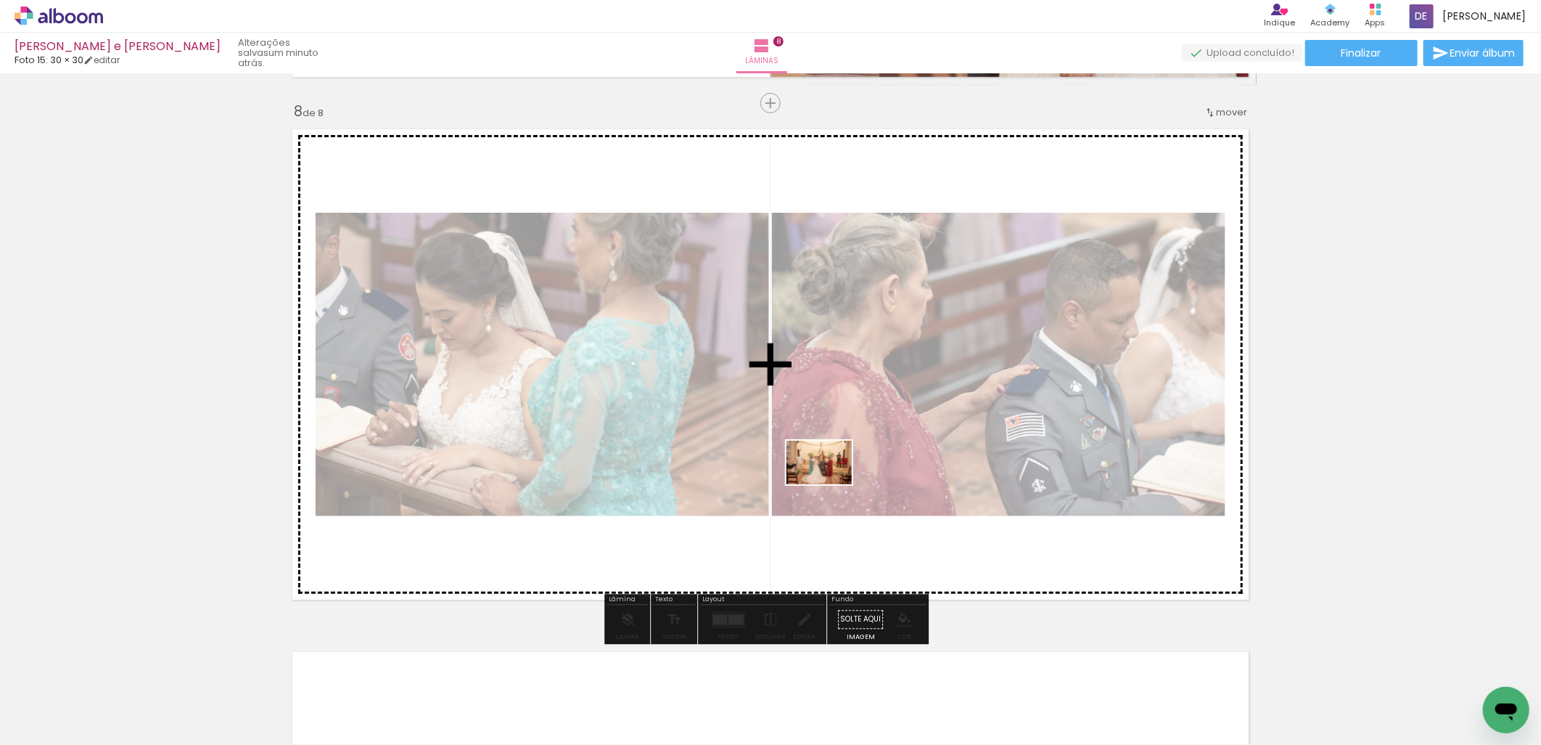
drag, startPoint x: 940, startPoint y: 707, endPoint x: 829, endPoint y: 483, distance: 250.2
click at [829, 483] on quentale-workspace at bounding box center [770, 372] width 1541 height 745
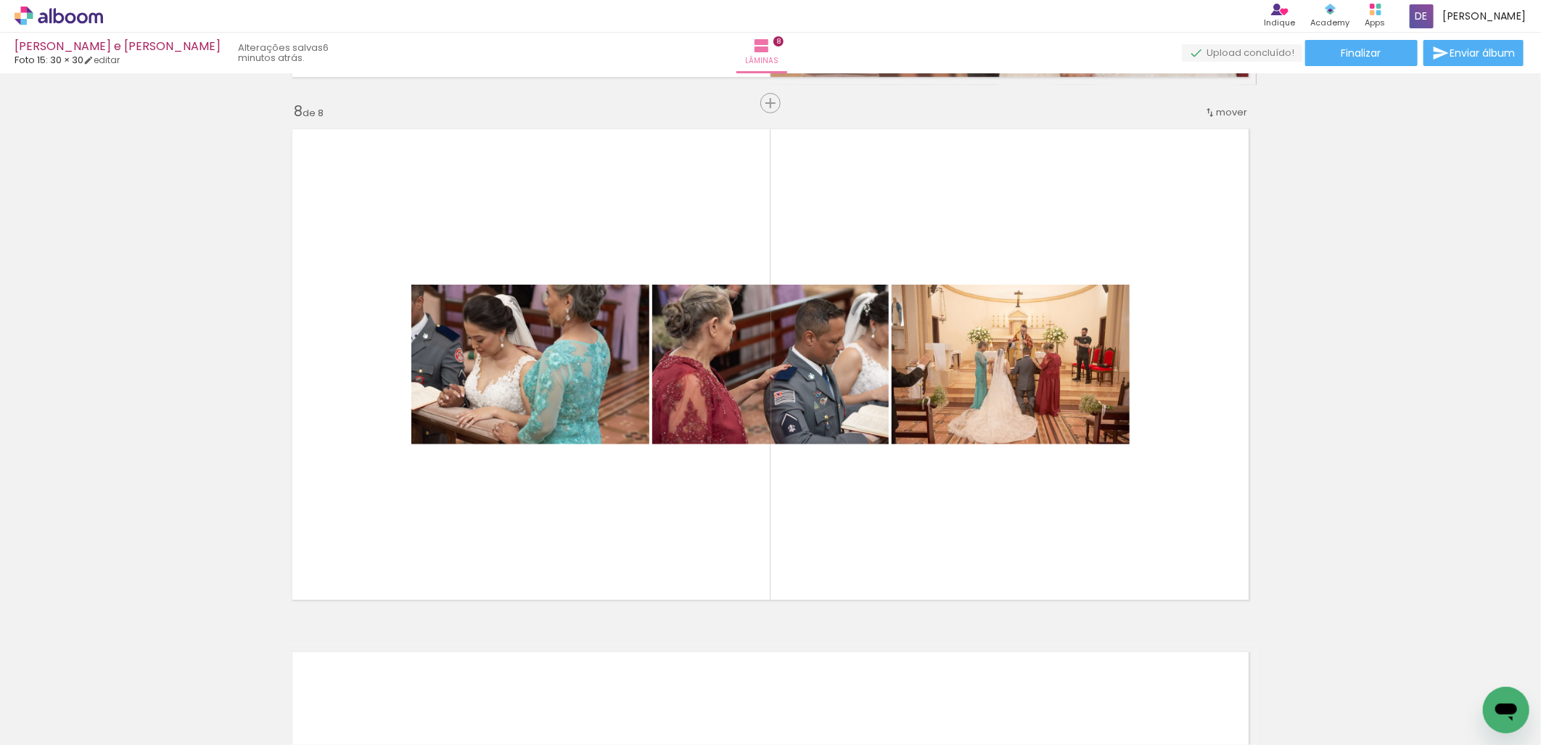
scroll to position [0, 1592]
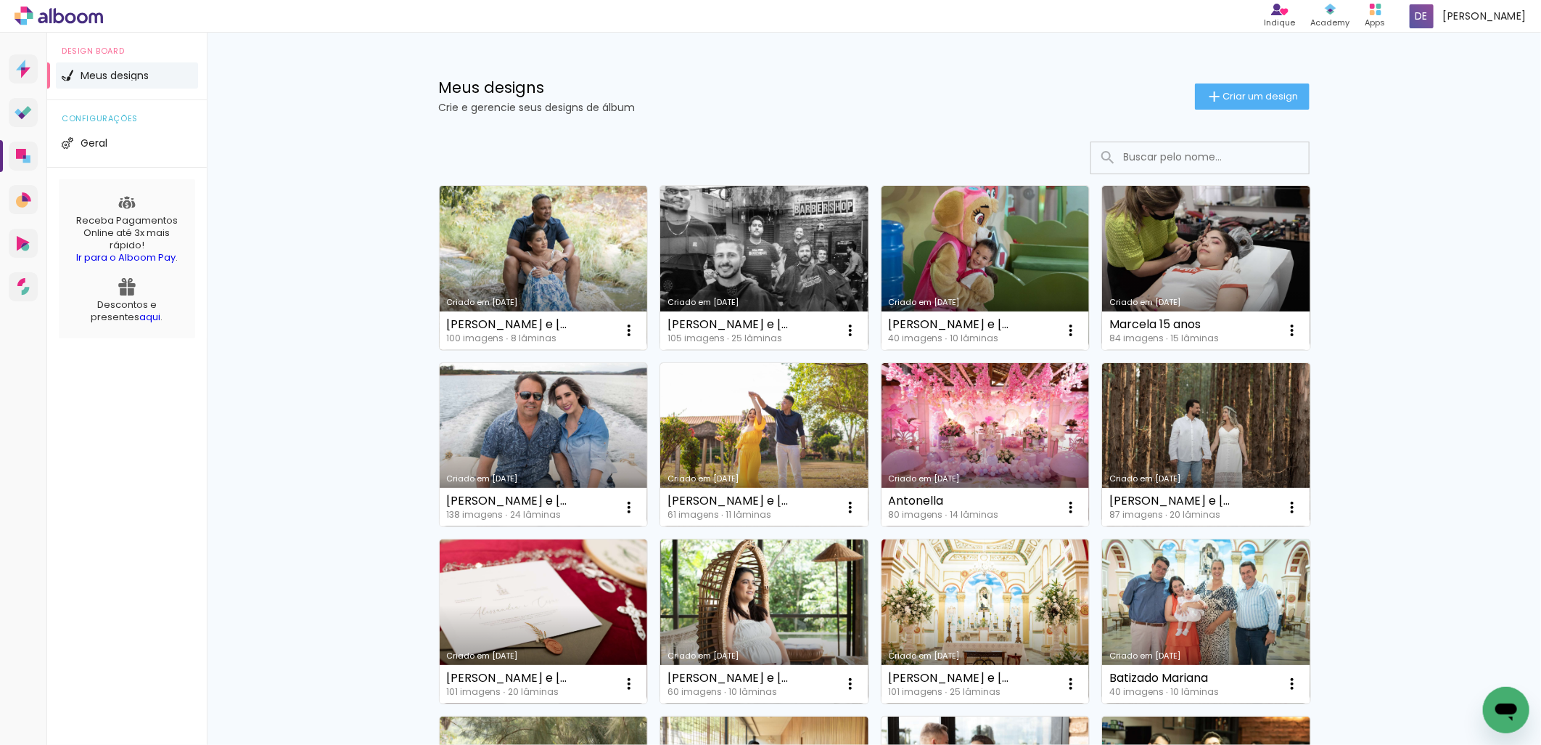
click at [511, 245] on link "Criado em [DATE]" at bounding box center [544, 268] width 208 height 164
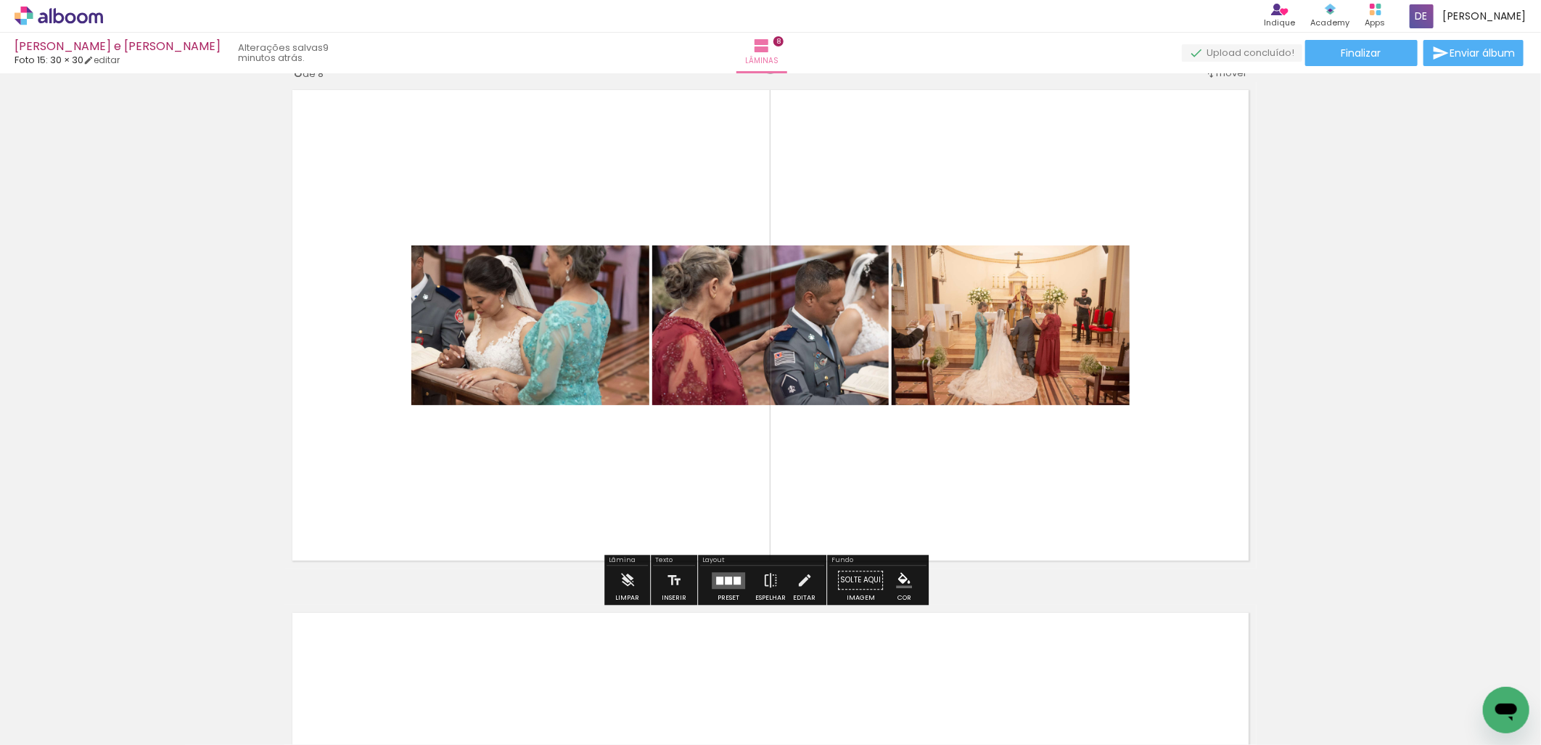
scroll to position [3789, 0]
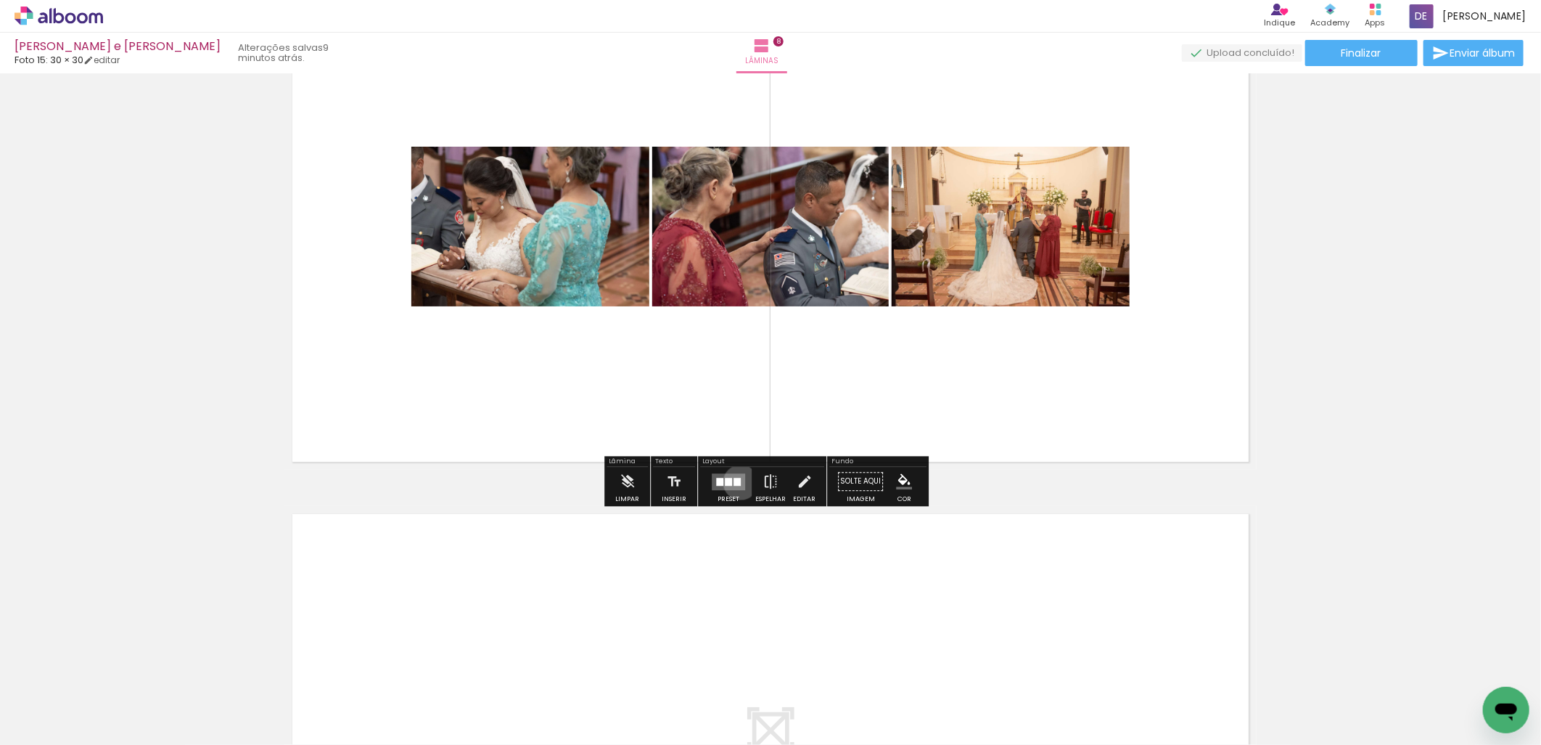
click at [737, 482] on quentale-layouter at bounding box center [728, 481] width 33 height 17
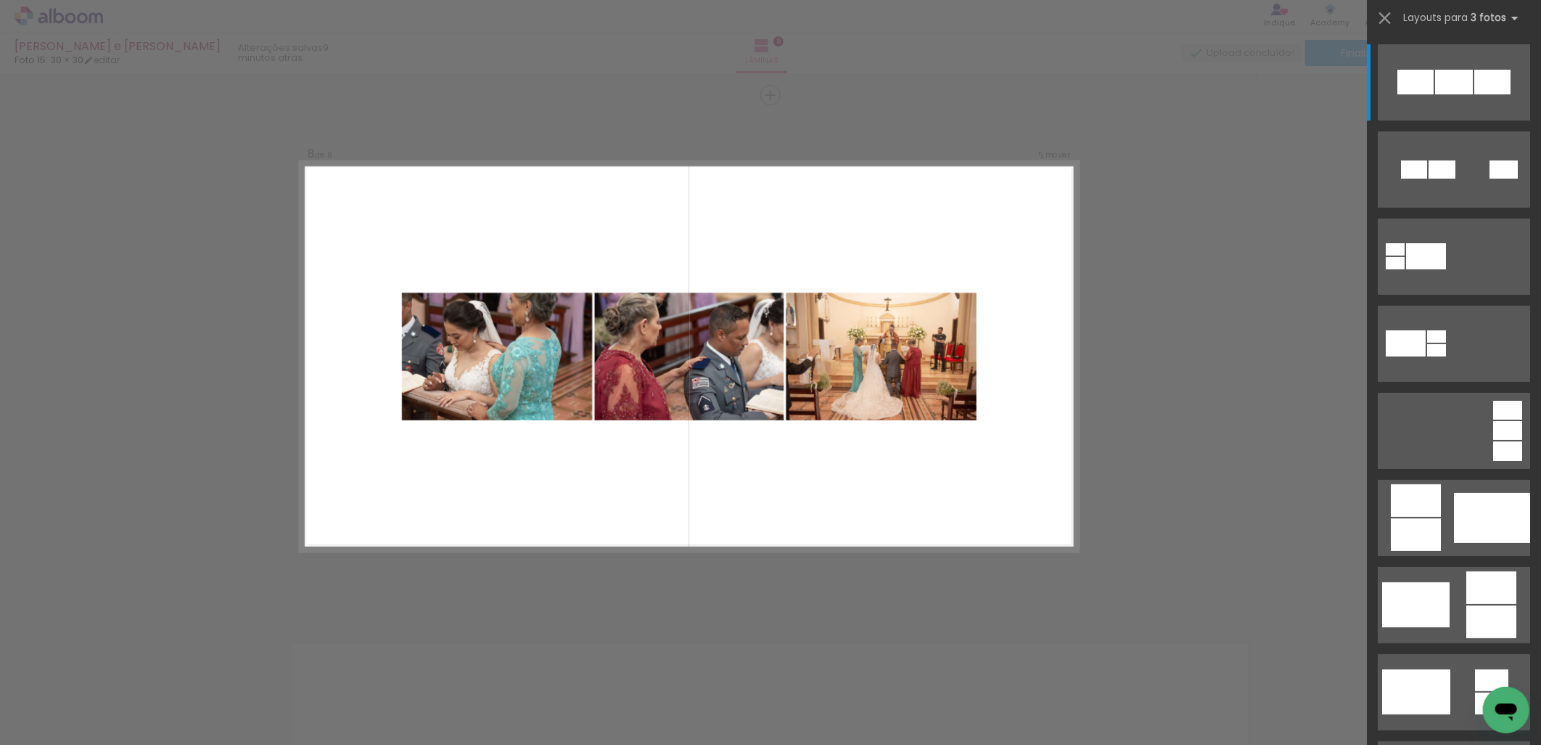
scroll to position [3652, 0]
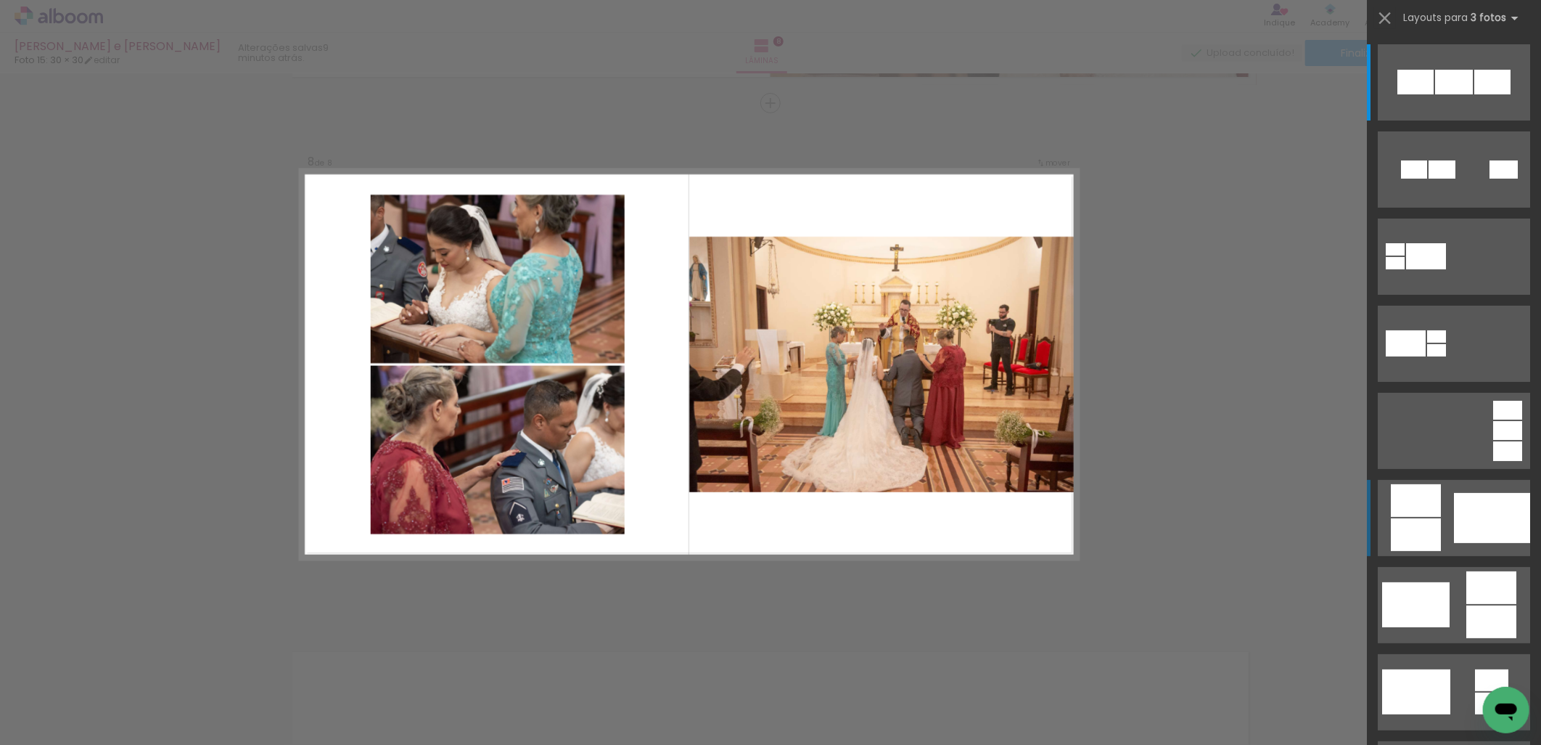
click at [1484, 505] on div at bounding box center [1492, 518] width 76 height 50
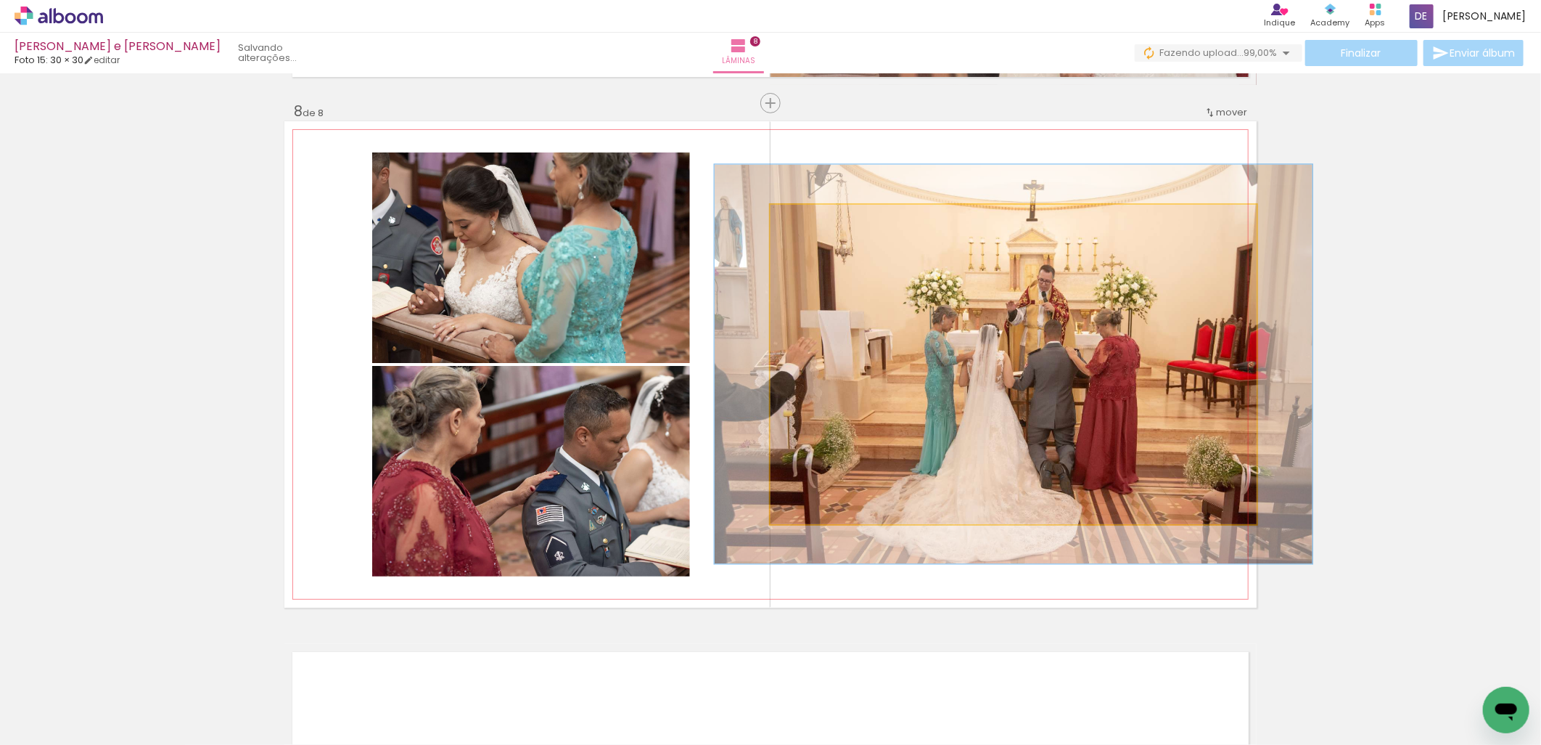
drag, startPoint x: 803, startPoint y: 218, endPoint x: 814, endPoint y: 215, distance: 12.0
type paper-slider "123"
click at [814, 215] on div at bounding box center [816, 219] width 23 height 23
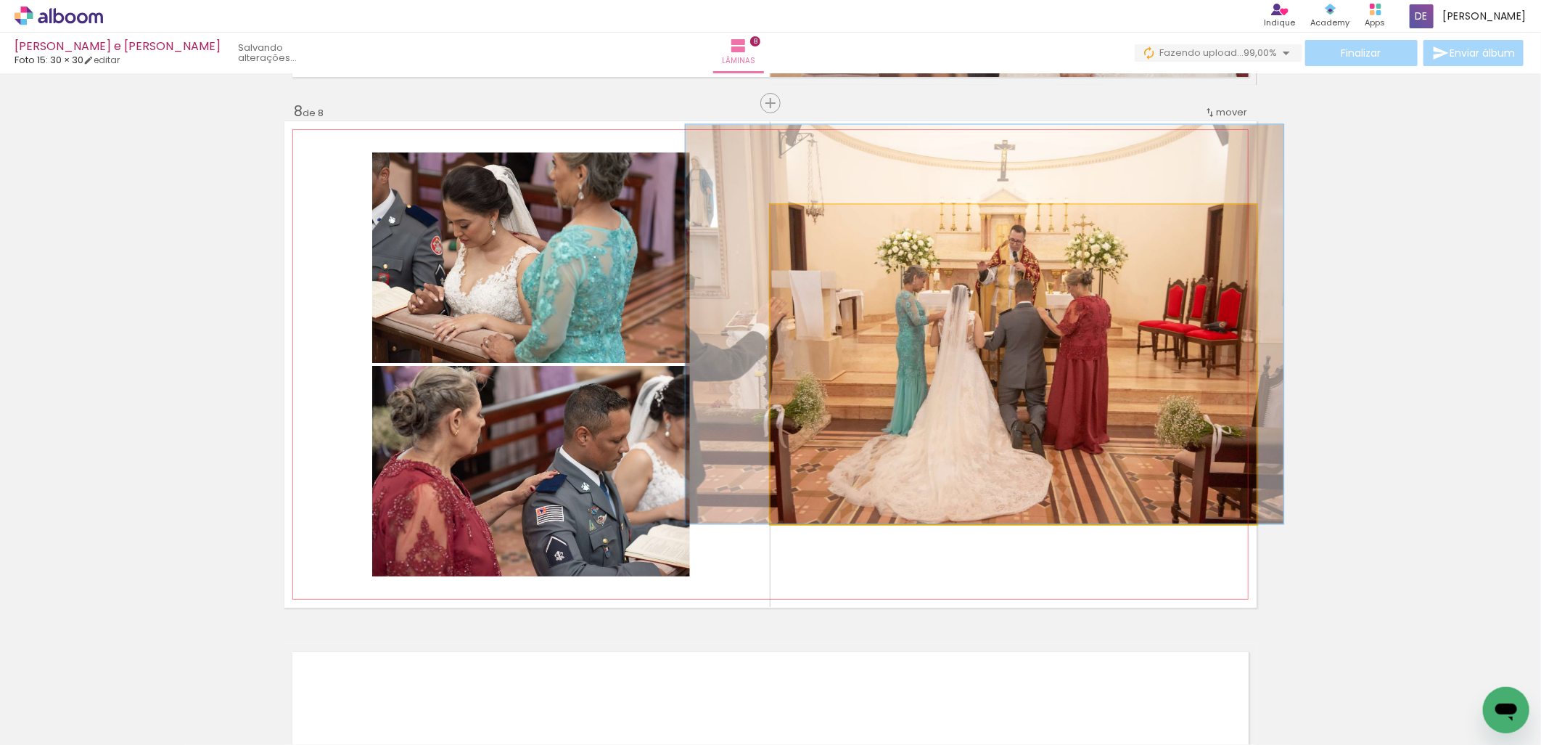
drag, startPoint x: 927, startPoint y: 324, endPoint x: 898, endPoint y: 284, distance: 49.4
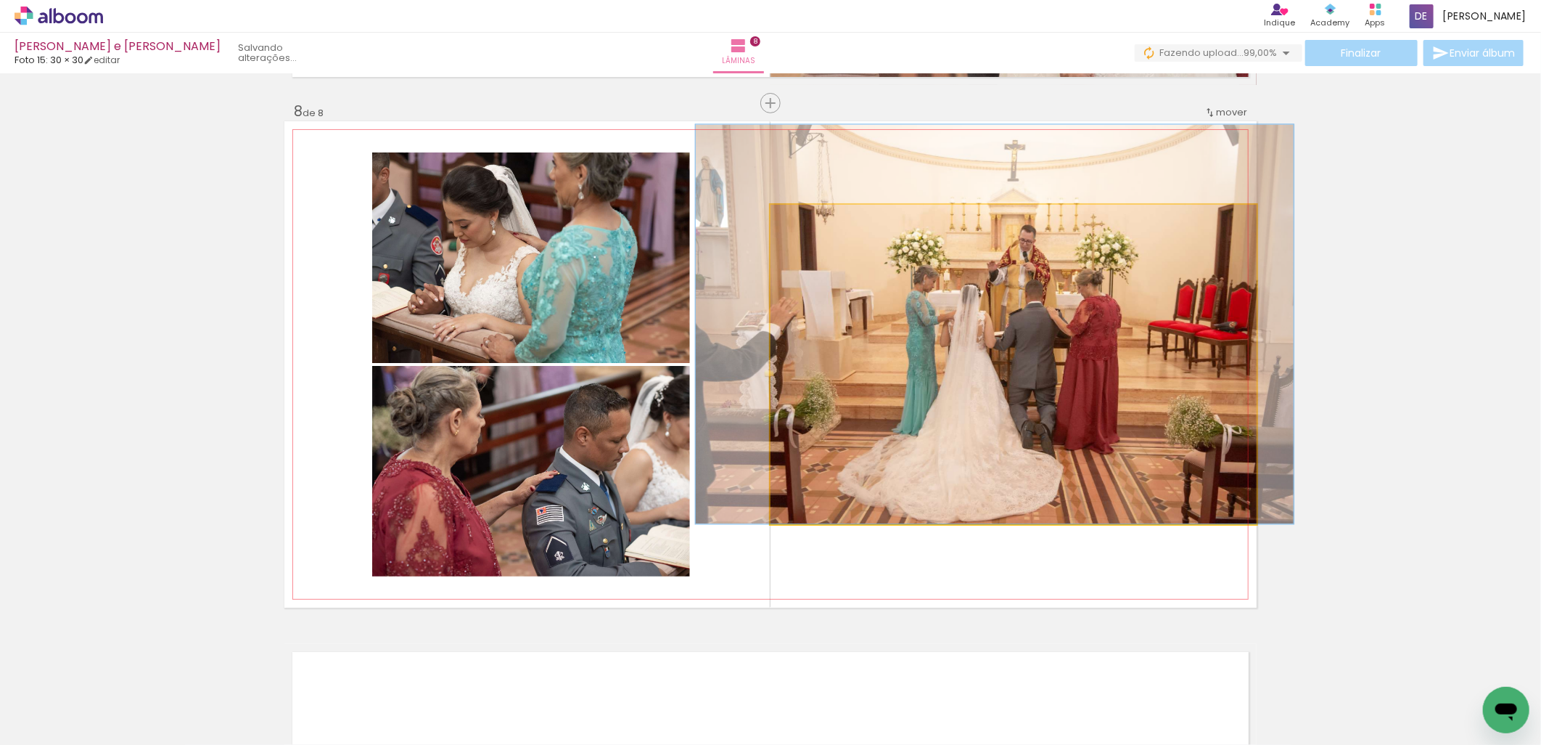
drag, startPoint x: 908, startPoint y: 317, endPoint x: 918, endPoint y: 309, distance: 12.9
